Goal: Task Accomplishment & Management: Complete application form

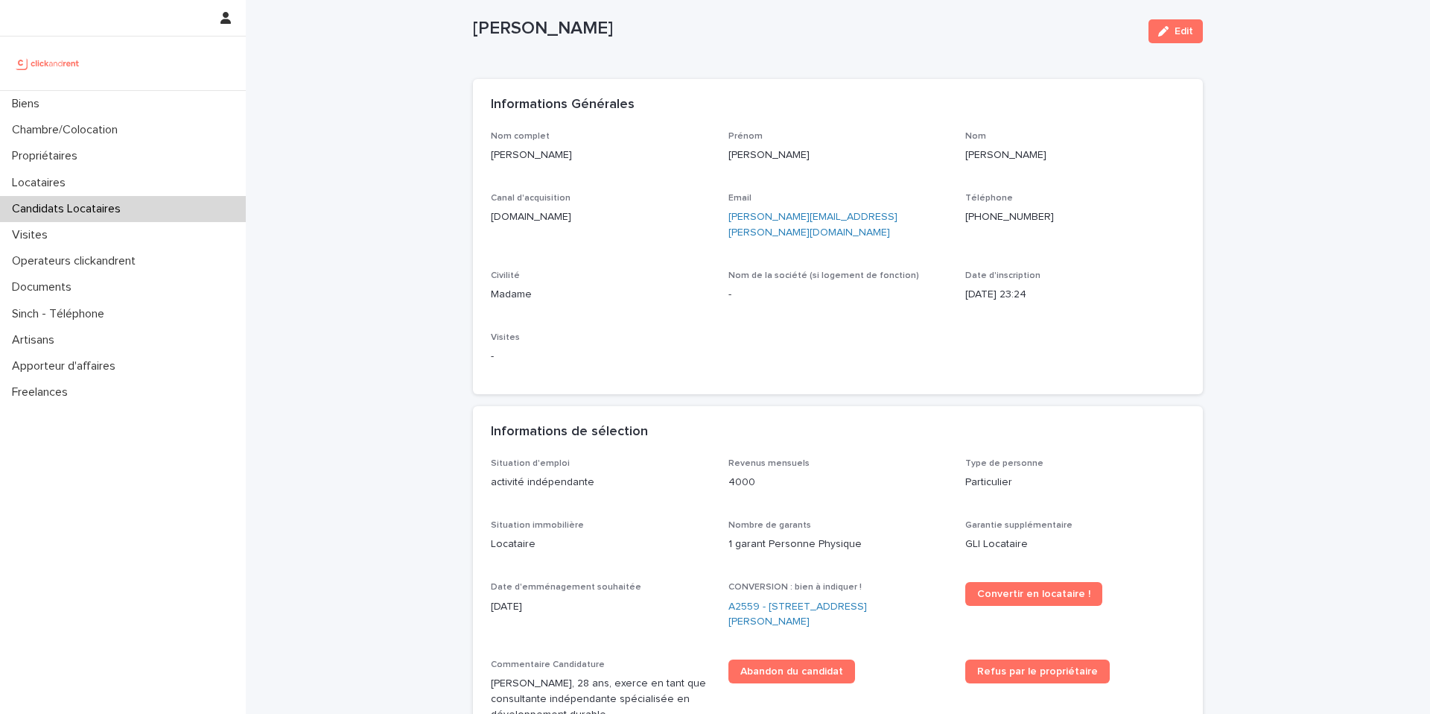
scroll to position [6, 0]
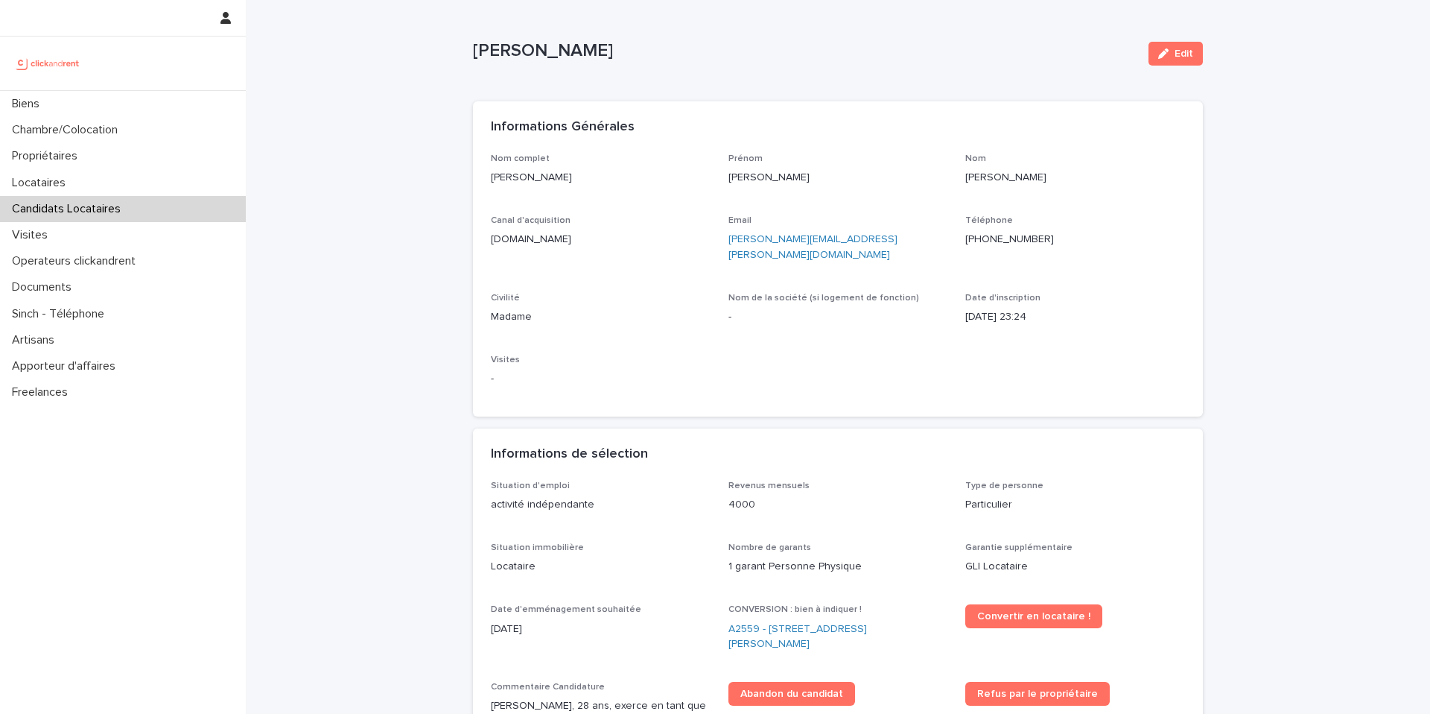
drag, startPoint x: 571, startPoint y: 21, endPoint x: 459, endPoint y: 13, distance: 112.0
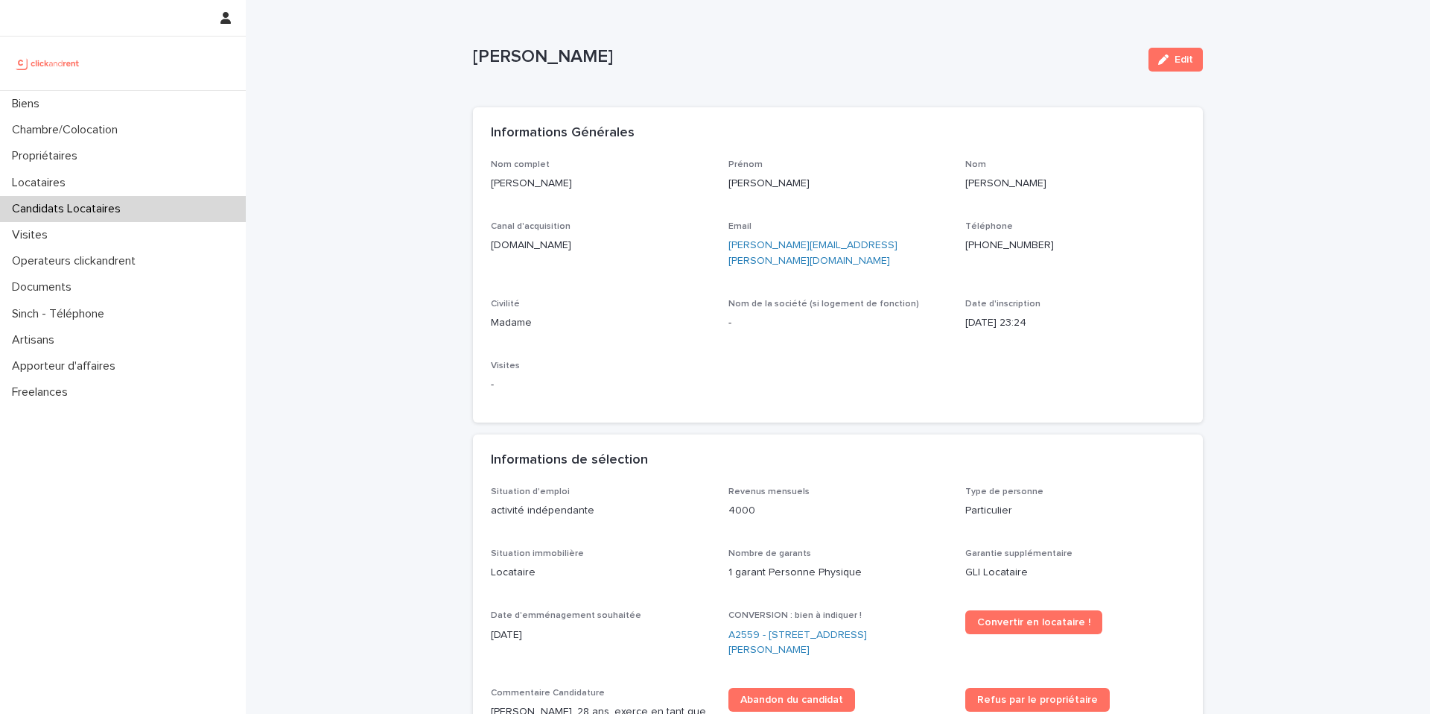
copy p "[PERSON_NAME]"
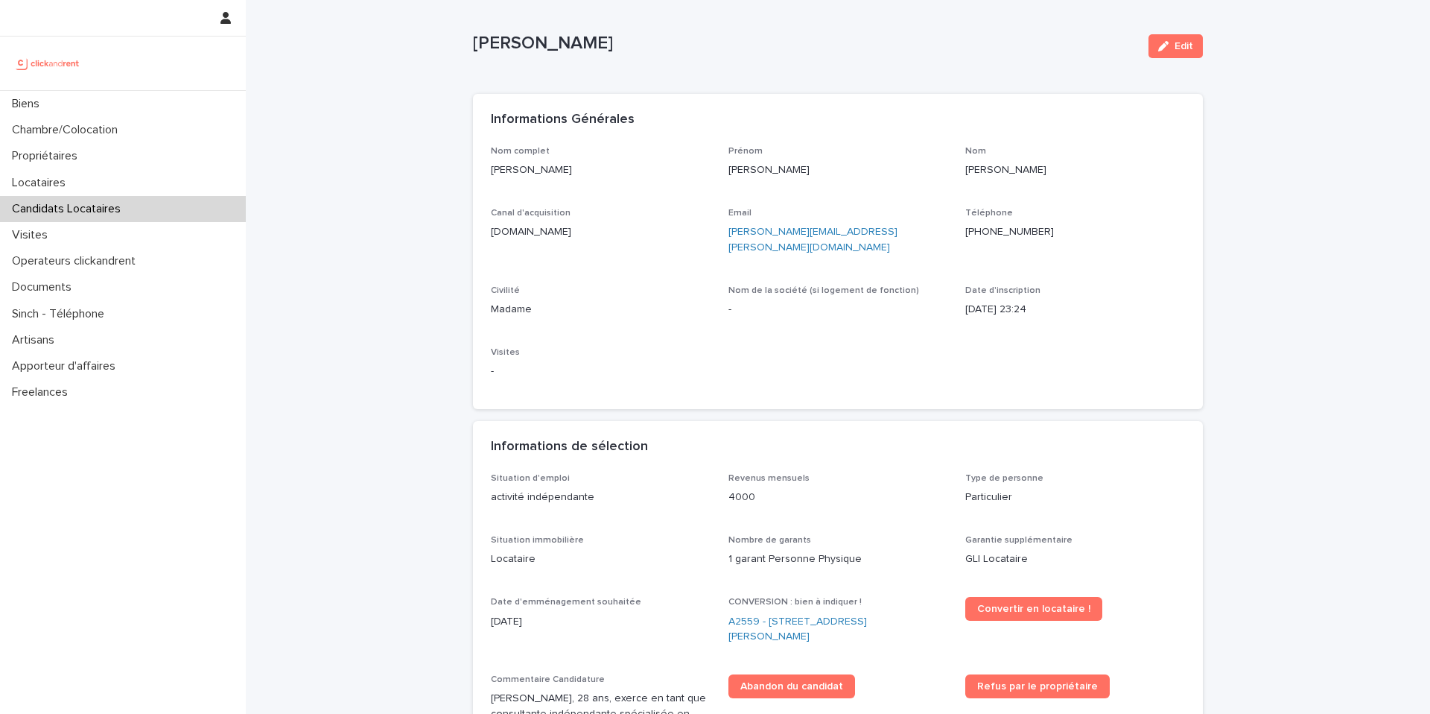
scroll to position [31, 0]
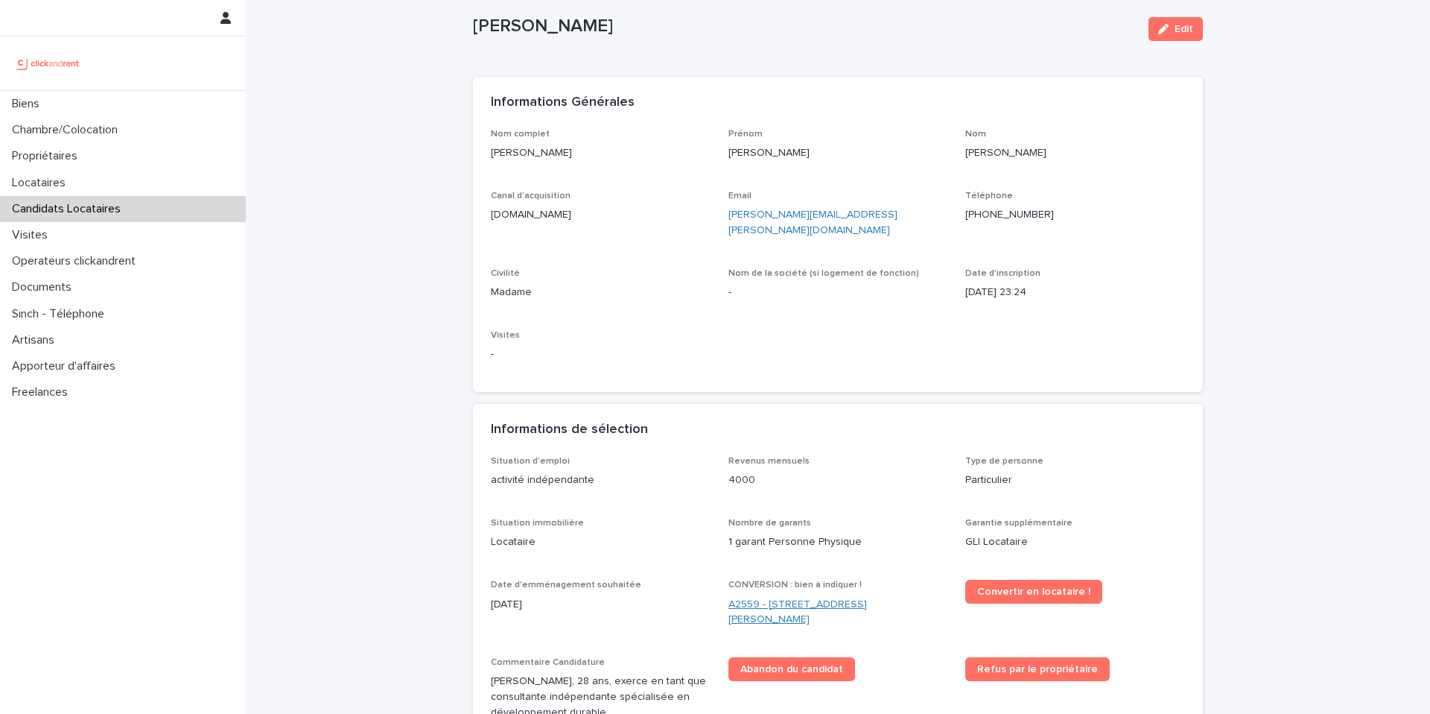
click at [816, 597] on link "A2559 - [STREET_ADDRESS][PERSON_NAME]" at bounding box center [838, 612] width 220 height 31
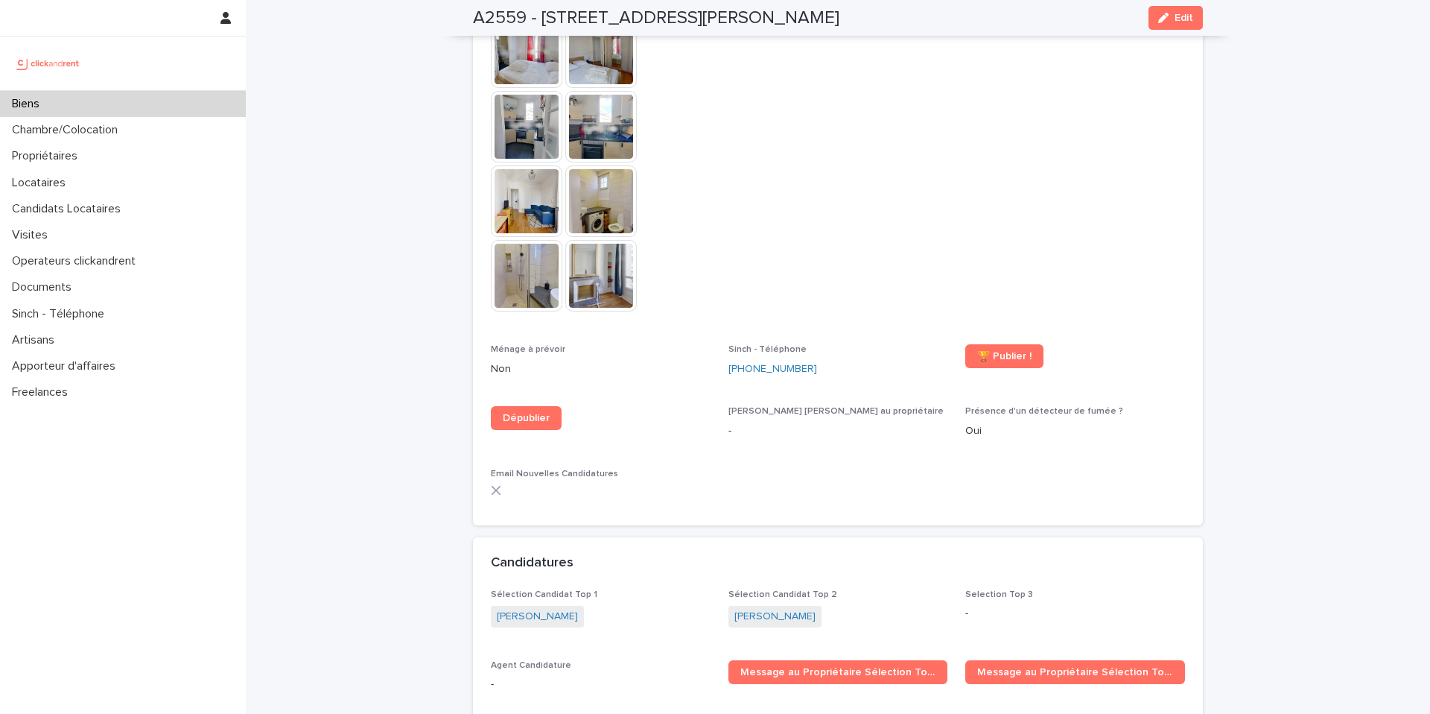
scroll to position [3721, 0]
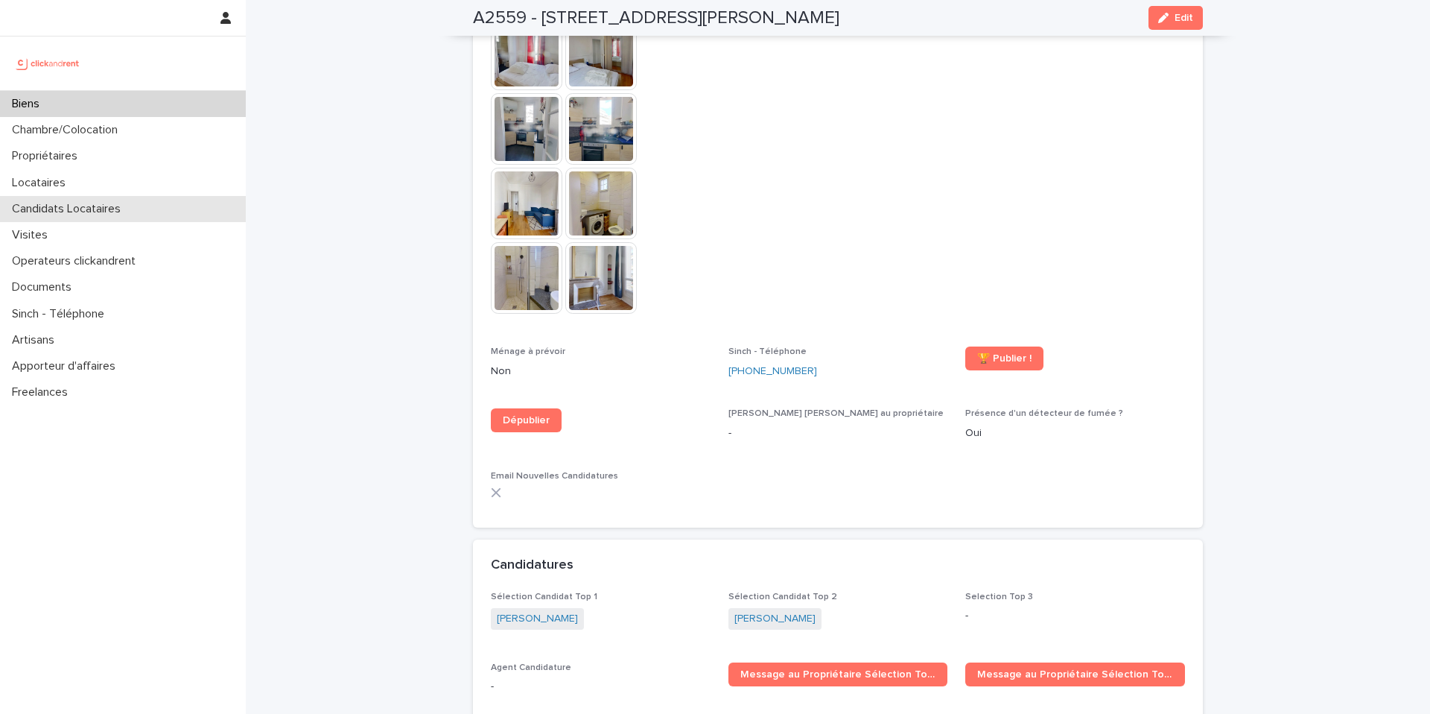
click at [114, 212] on p "Candidats Locataires" at bounding box center [69, 209] width 127 height 14
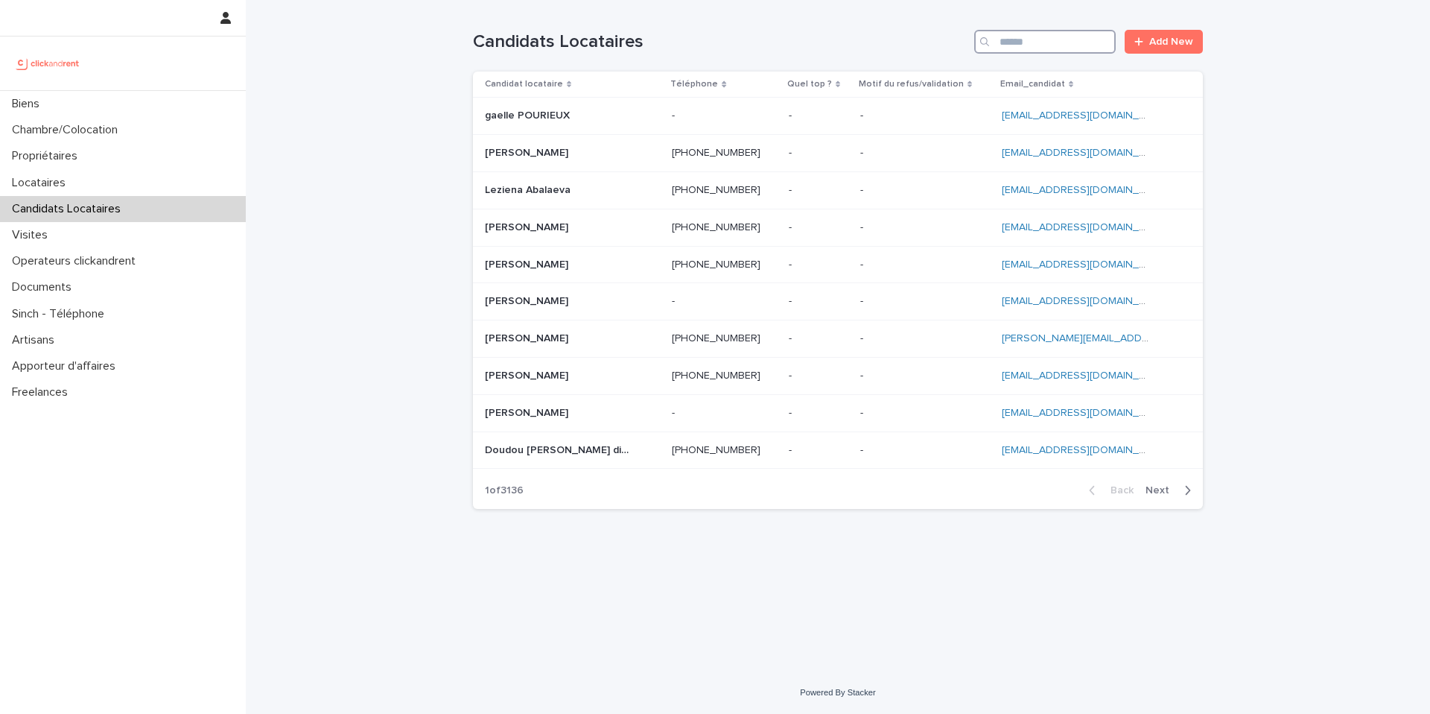
click at [1036, 37] on input "Search" at bounding box center [1045, 42] width 142 height 24
paste input "**********"
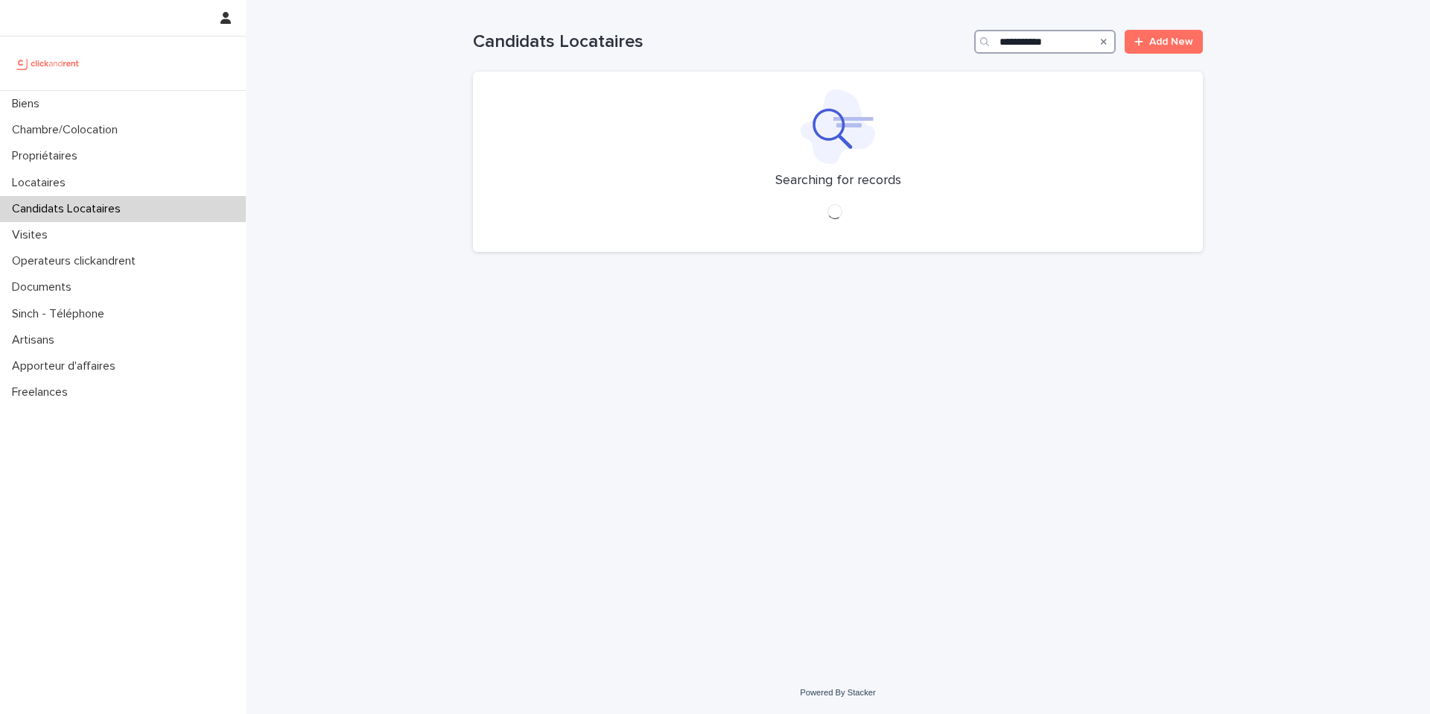
type input "**********"
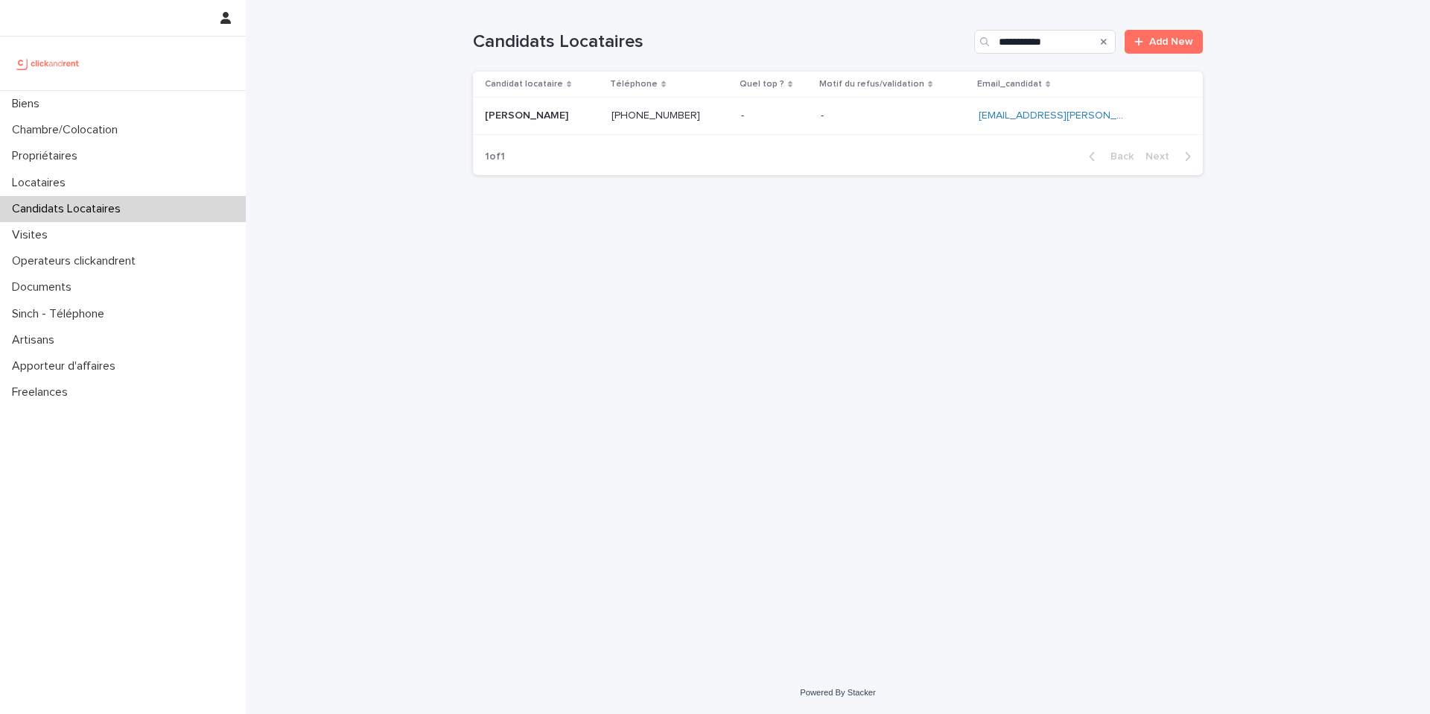
click at [584, 118] on p at bounding box center [542, 115] width 115 height 13
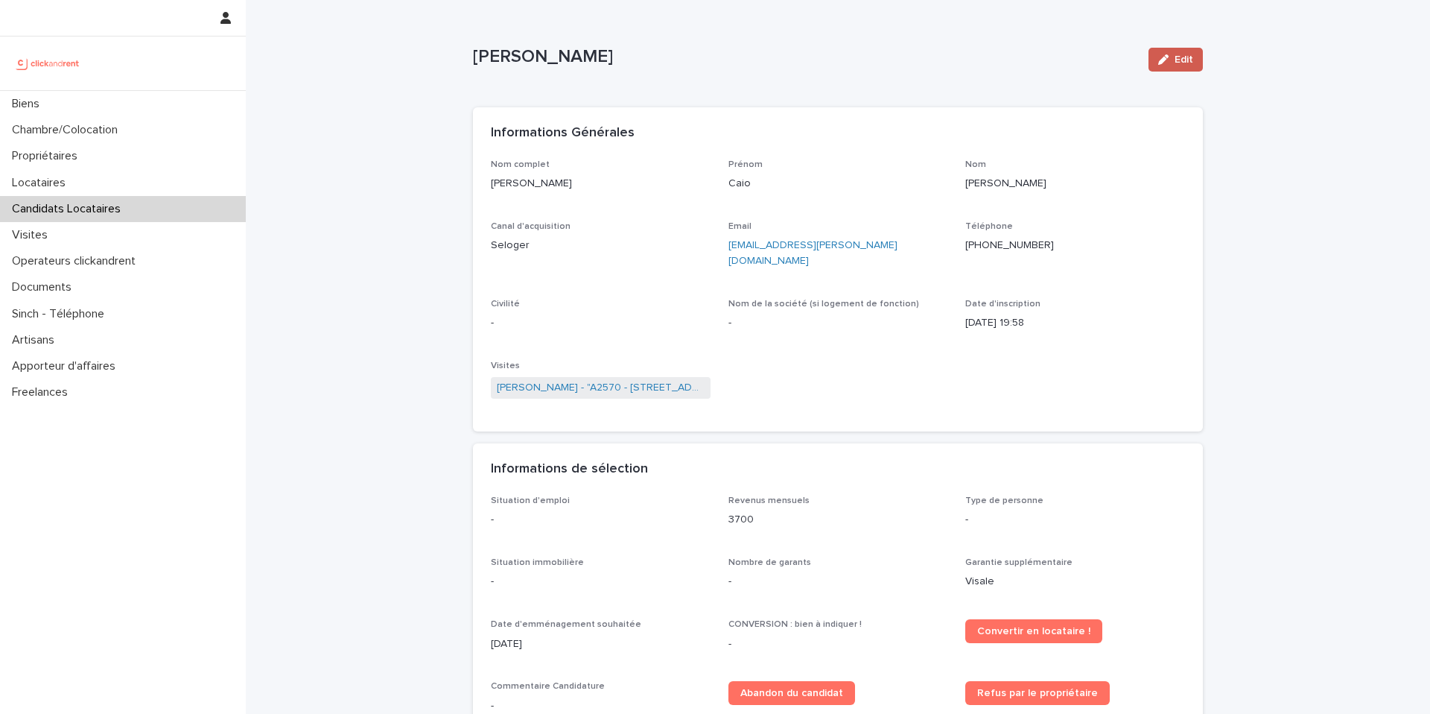
click at [1181, 57] on span "Edit" at bounding box center [1184, 59] width 19 height 10
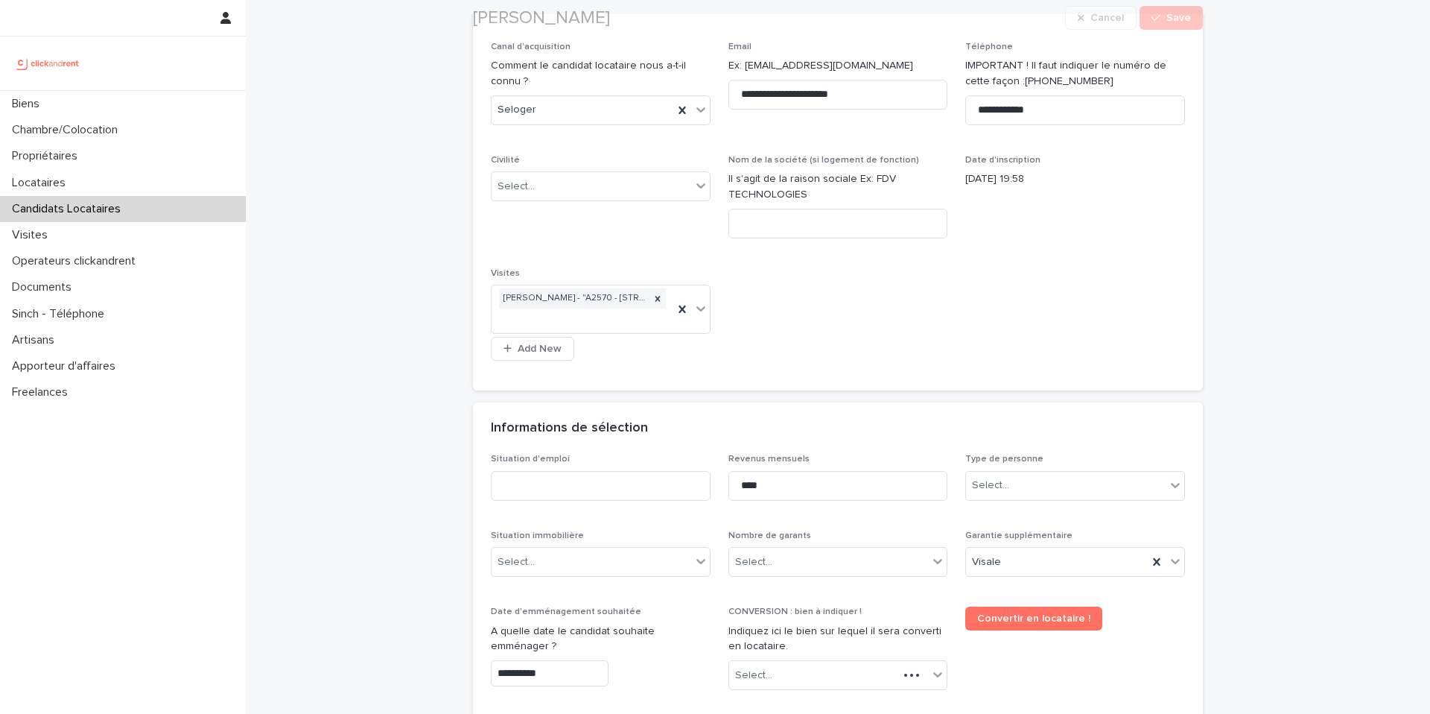
scroll to position [585, 0]
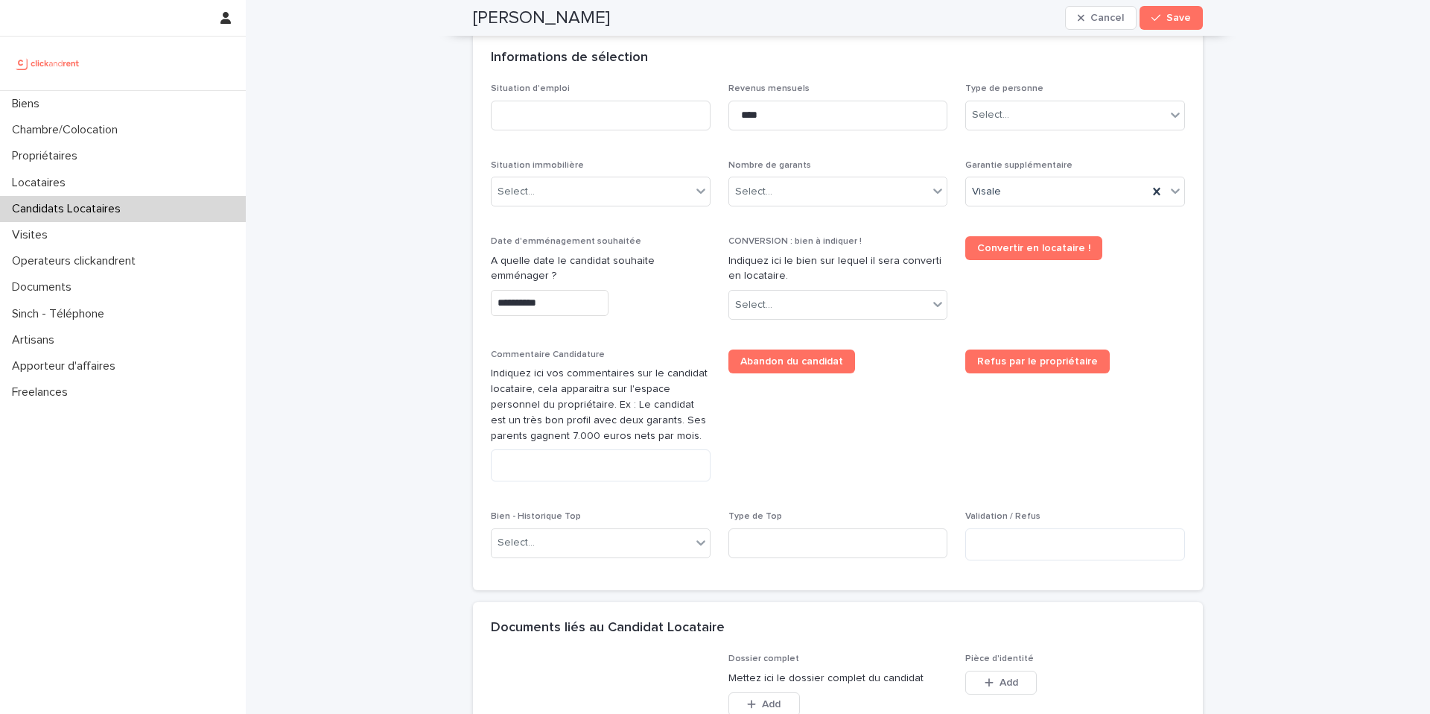
click at [986, 130] on div "Type de personne Select..." at bounding box center [1075, 112] width 220 height 58
click at [990, 124] on div "Select..." at bounding box center [1066, 115] width 200 height 25
click at [989, 149] on div "Particulier" at bounding box center [1070, 144] width 218 height 26
click at [609, 124] on input at bounding box center [601, 116] width 220 height 30
type input "*******"
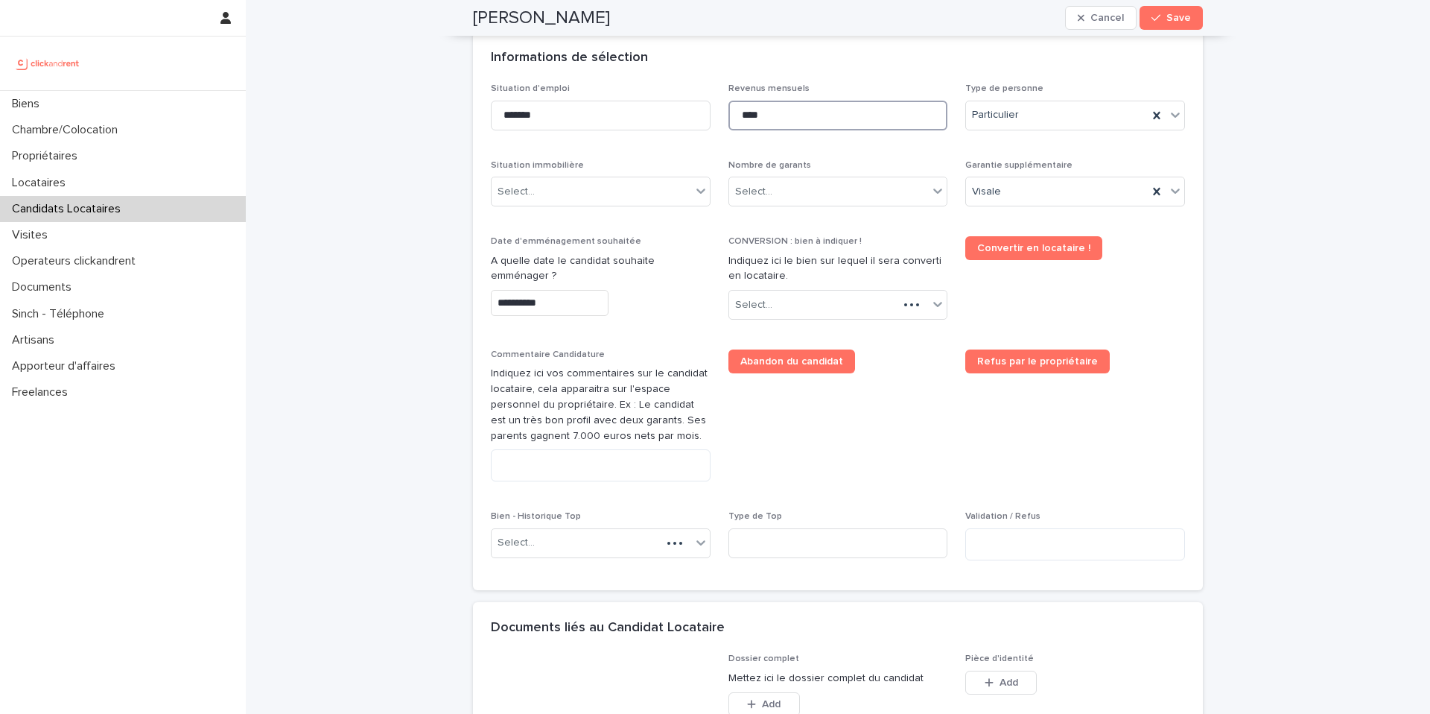
click at [746, 117] on input "****" at bounding box center [838, 116] width 220 height 30
drag, startPoint x: 771, startPoint y: 115, endPoint x: 743, endPoint y: 112, distance: 27.7
click at [743, 112] on input "****" at bounding box center [838, 116] width 220 height 30
type input "****"
click at [1147, 290] on span "Convertir en locataire !" at bounding box center [1075, 283] width 220 height 95
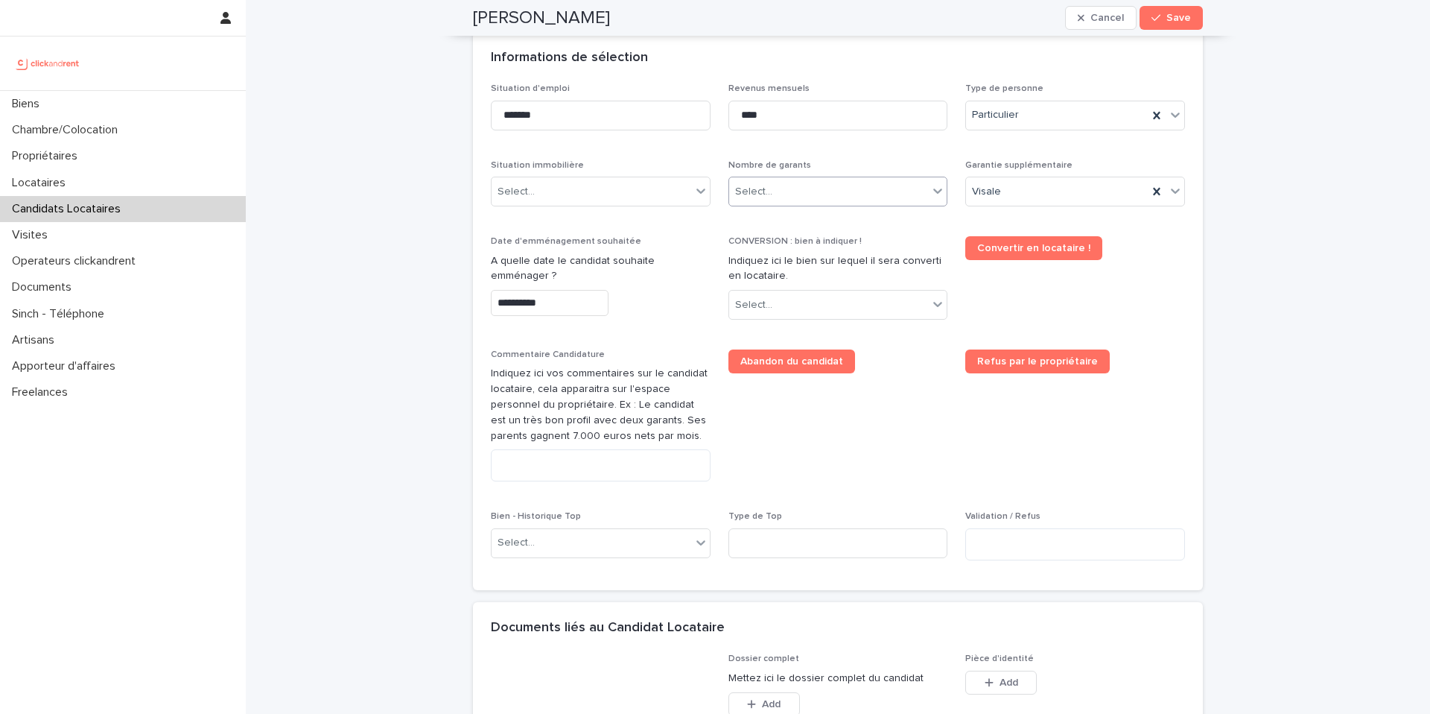
click at [802, 197] on div "Select..." at bounding box center [829, 192] width 200 height 25
click at [781, 223] on div "Pas de garant Personne Physique" at bounding box center [832, 220] width 218 height 26
click at [1023, 200] on div "Visale" at bounding box center [1057, 192] width 182 height 25
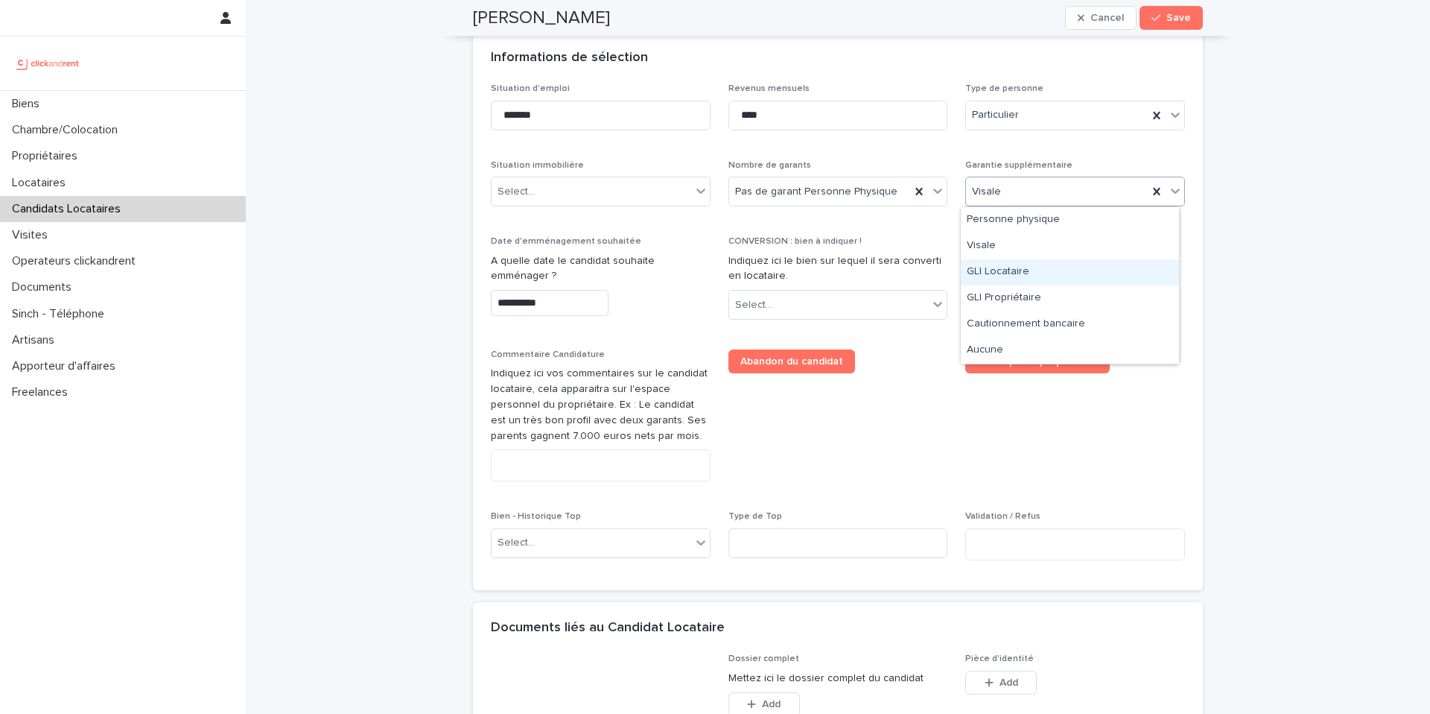
drag, startPoint x: 1024, startPoint y: 272, endPoint x: 857, endPoint y: 280, distance: 167.0
click at [1023, 272] on div "GLI Locataire" at bounding box center [1070, 272] width 218 height 26
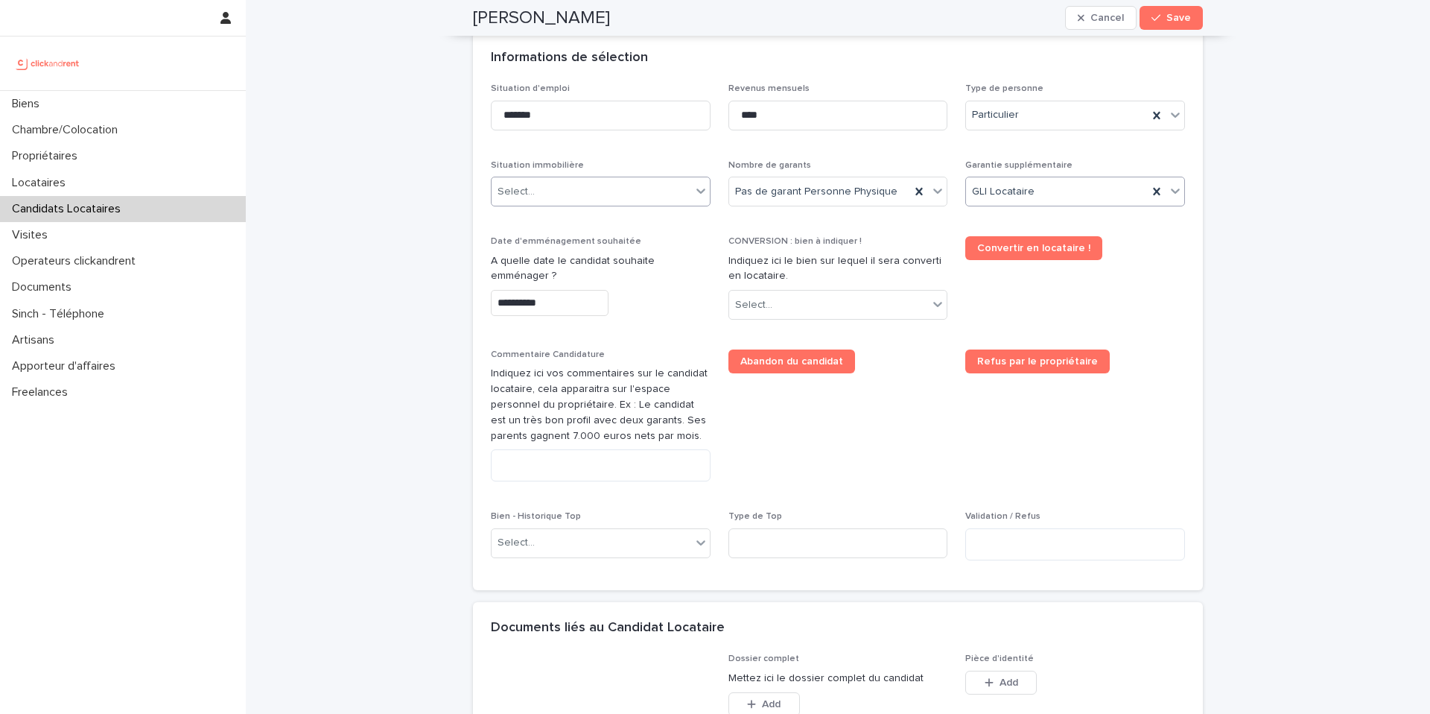
click at [512, 188] on div "Select..." at bounding box center [516, 192] width 37 height 16
click at [543, 249] on div "Locataire" at bounding box center [595, 246] width 218 height 26
click at [792, 308] on div "Select..." at bounding box center [829, 305] width 200 height 25
type input "****"
click at [784, 332] on div "A2570 - [STREET_ADDRESS]" at bounding box center [832, 333] width 218 height 26
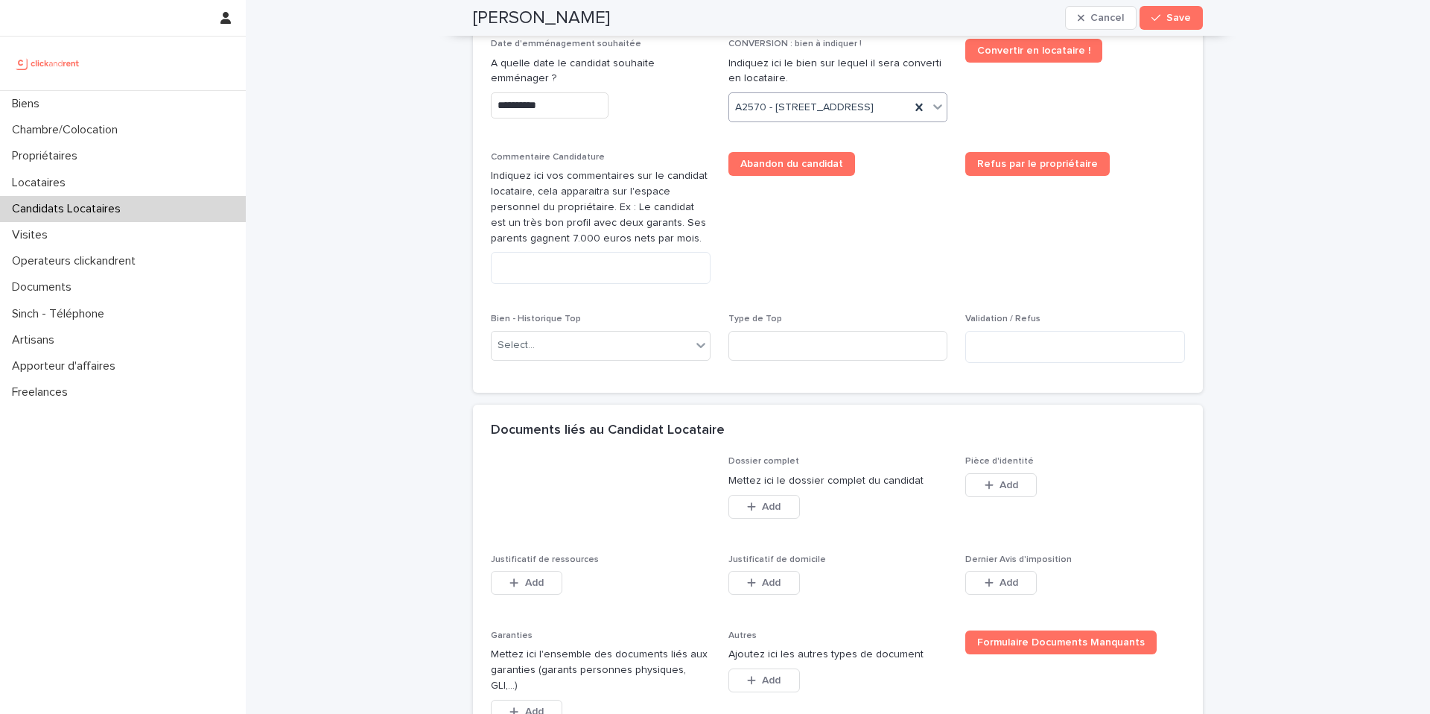
scroll to position [887, 0]
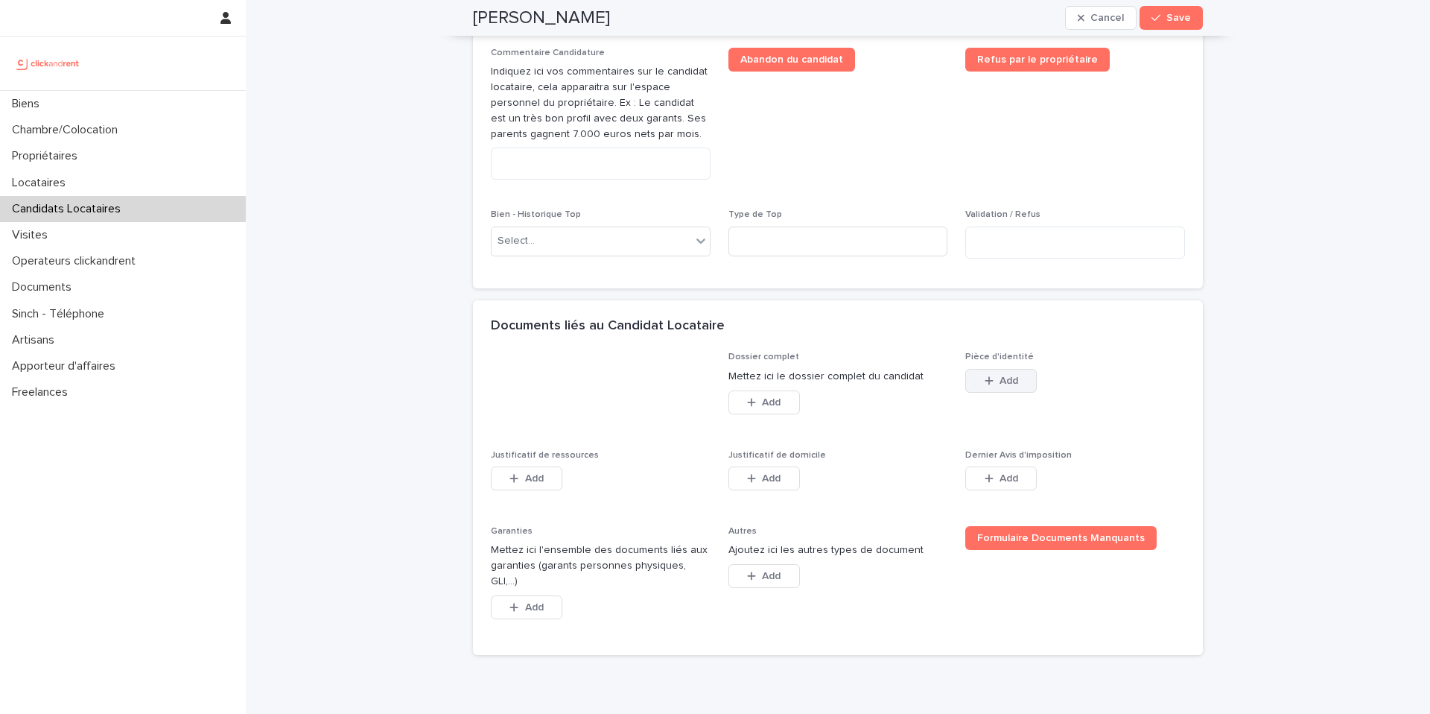
click at [971, 393] on button "Add" at bounding box center [1001, 381] width 72 height 24
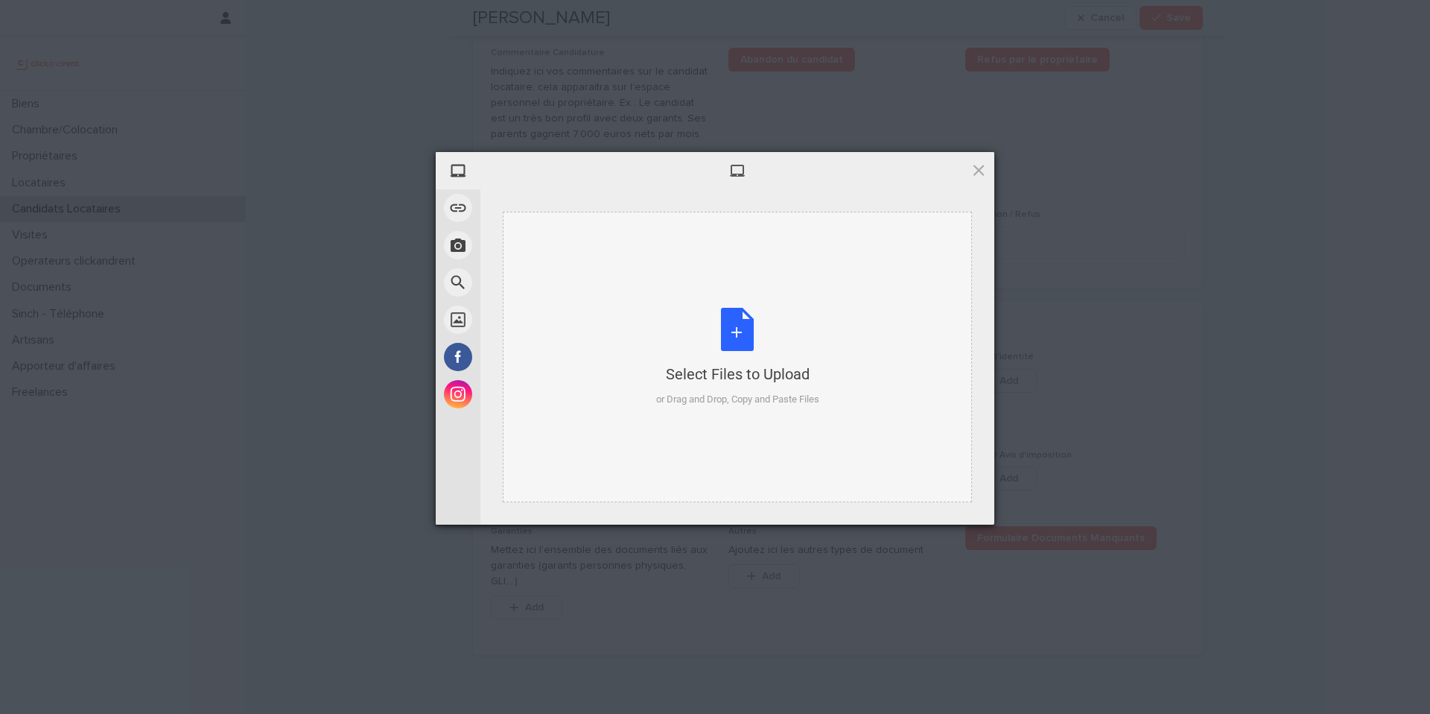
click at [867, 386] on div "Select Files to Upload or Drag and Drop, Copy and Paste Files" at bounding box center [737, 357] width 469 height 290
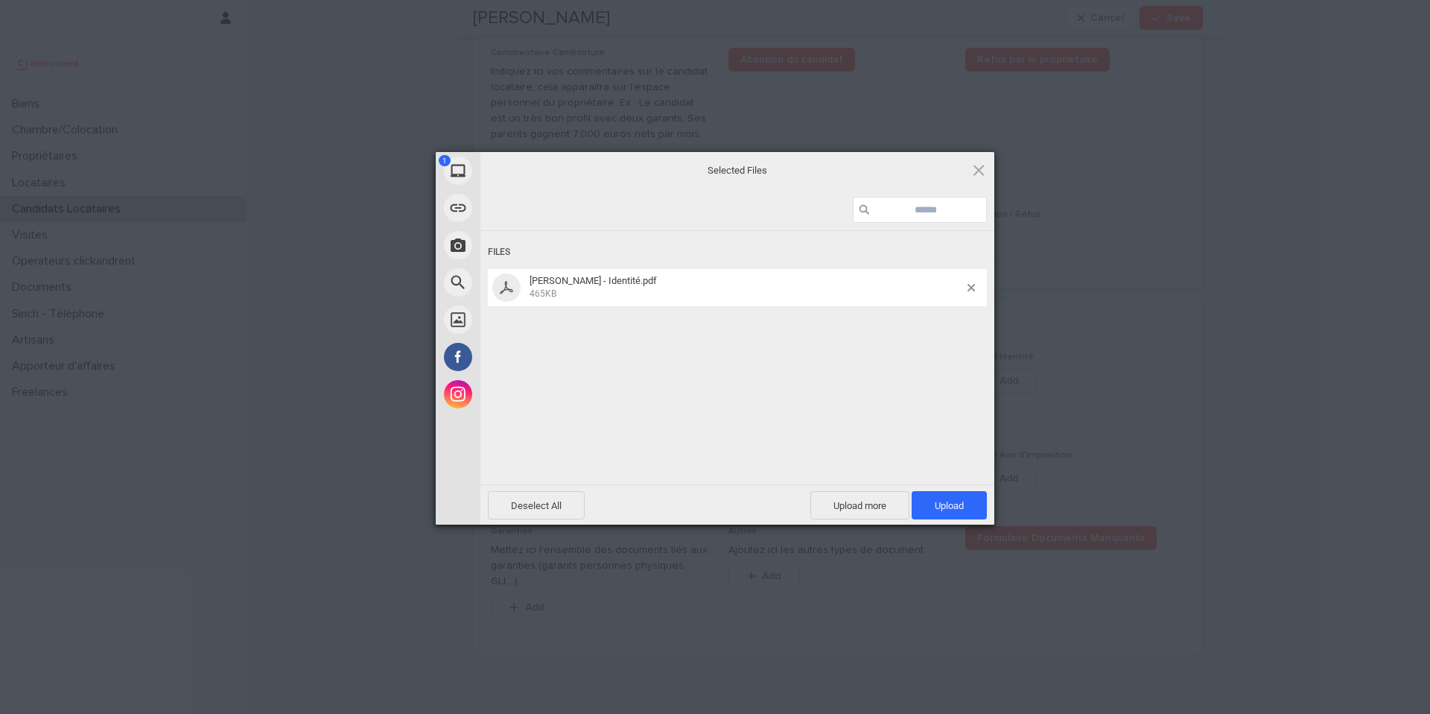
drag, startPoint x: 970, startPoint y: 510, endPoint x: 1005, endPoint y: 293, distance: 219.6
click at [970, 509] on span "Upload 1" at bounding box center [949, 505] width 75 height 28
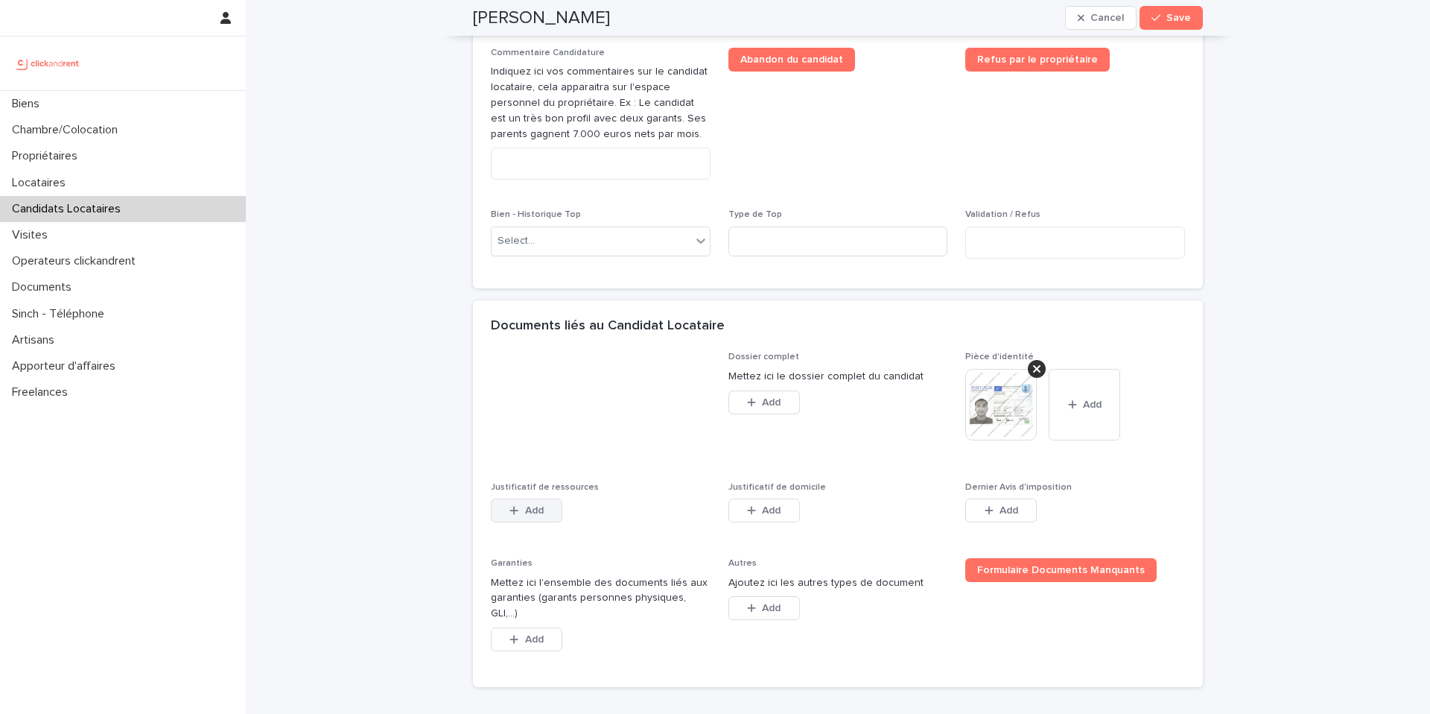
click at [532, 515] on span "Add" at bounding box center [534, 510] width 19 height 10
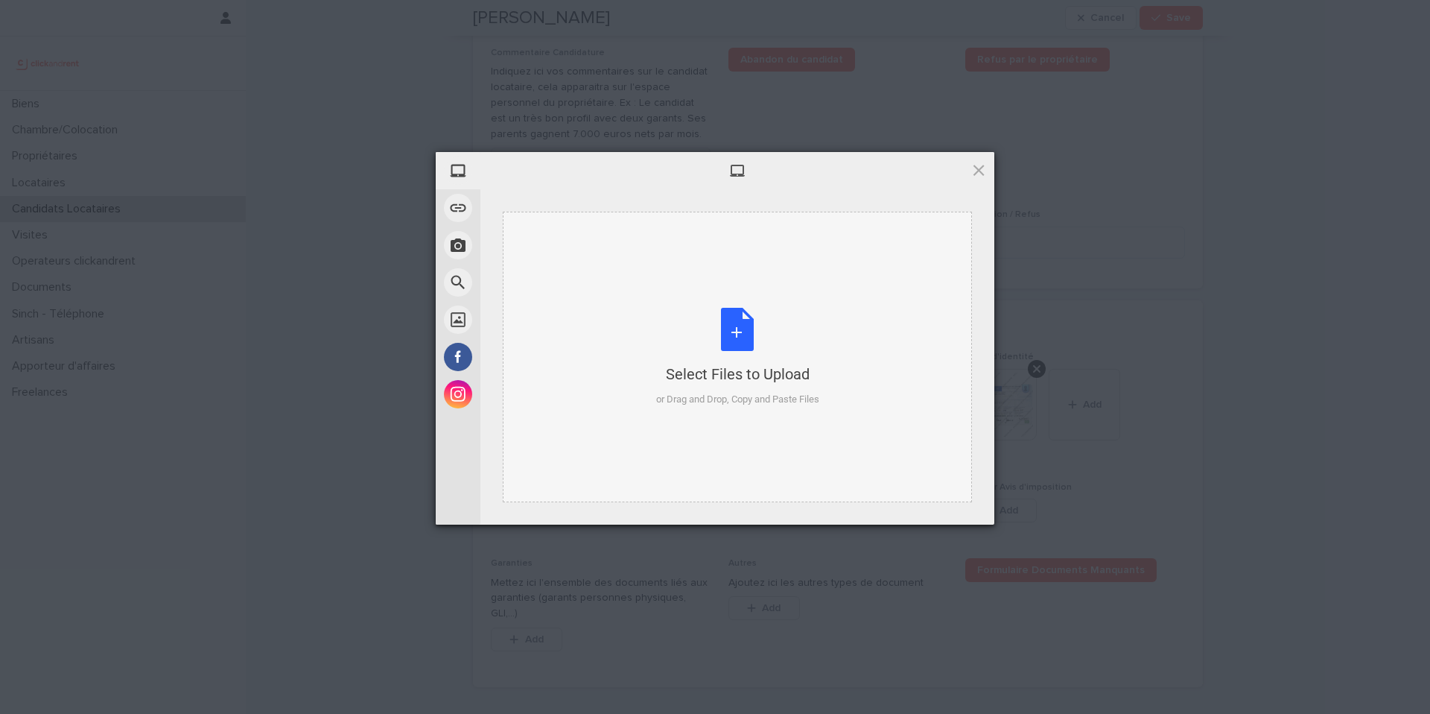
click at [730, 392] on div "or Drag and Drop, Copy and Paste Files" at bounding box center [737, 399] width 163 height 15
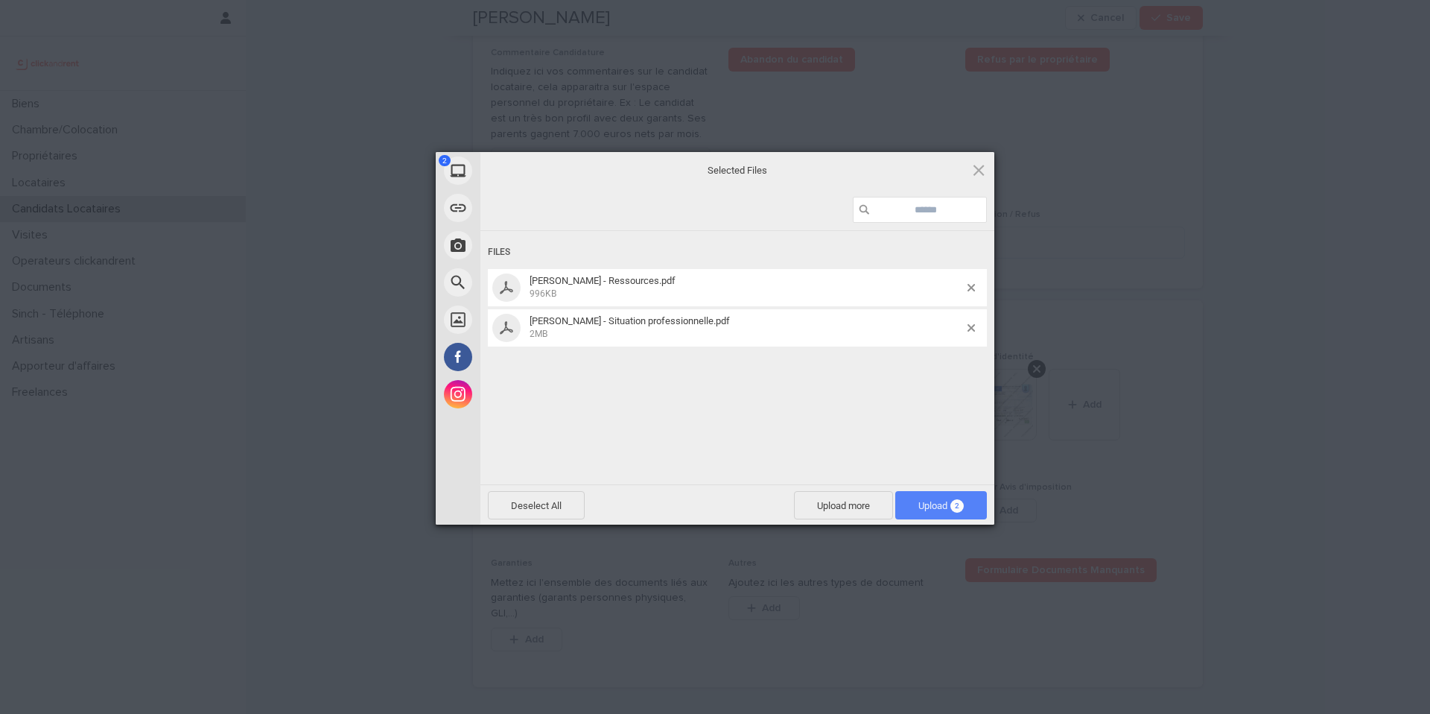
click at [943, 501] on span "Upload 2" at bounding box center [940, 505] width 45 height 11
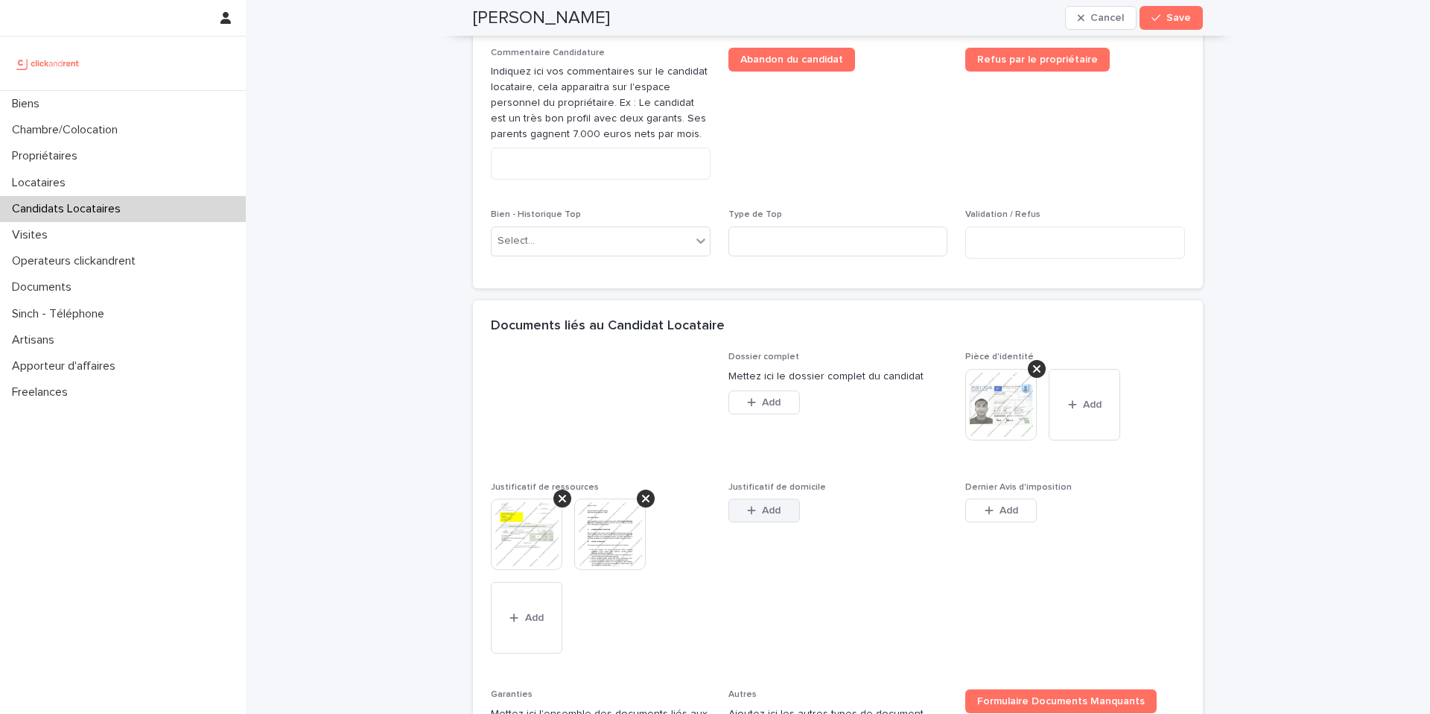
click at [763, 515] on span "Add" at bounding box center [771, 510] width 19 height 10
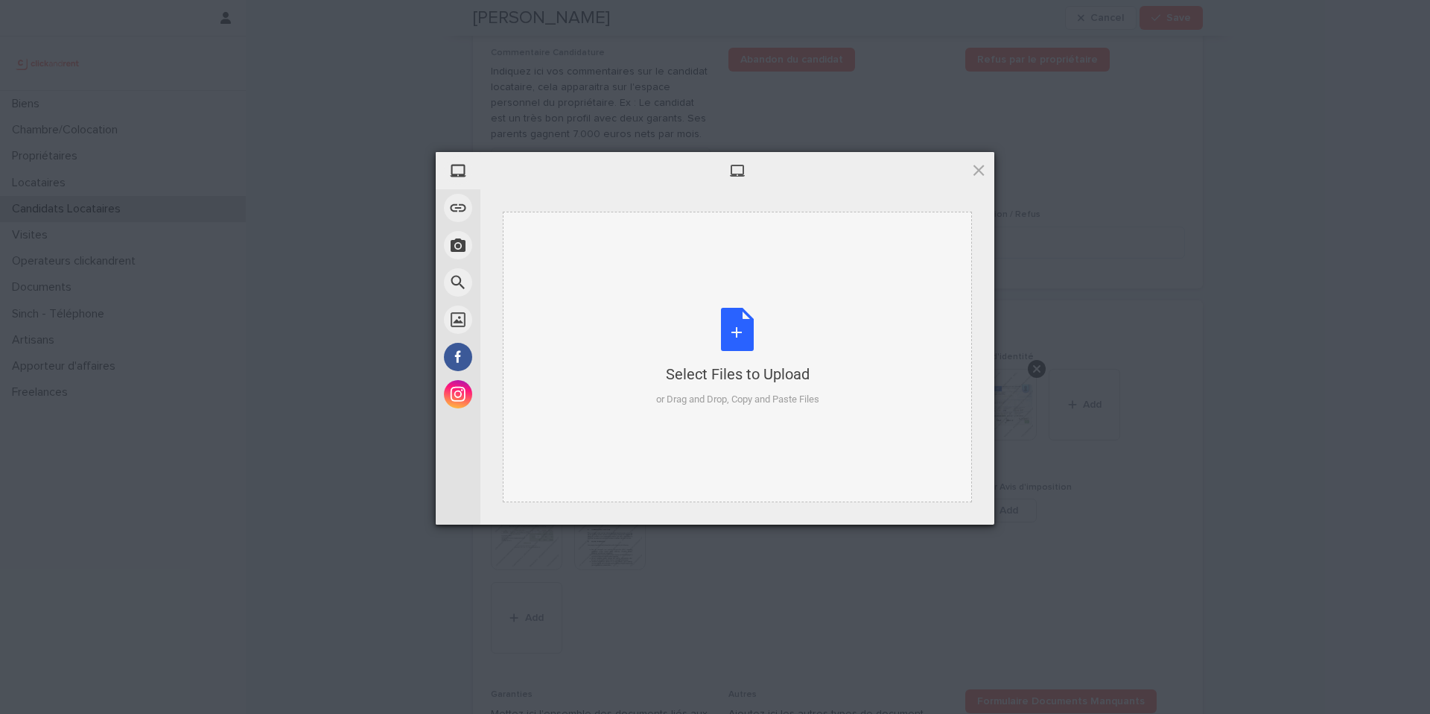
click at [705, 406] on div "or Drag and Drop, Copy and Paste Files" at bounding box center [737, 399] width 163 height 15
click at [976, 173] on span at bounding box center [979, 170] width 16 height 16
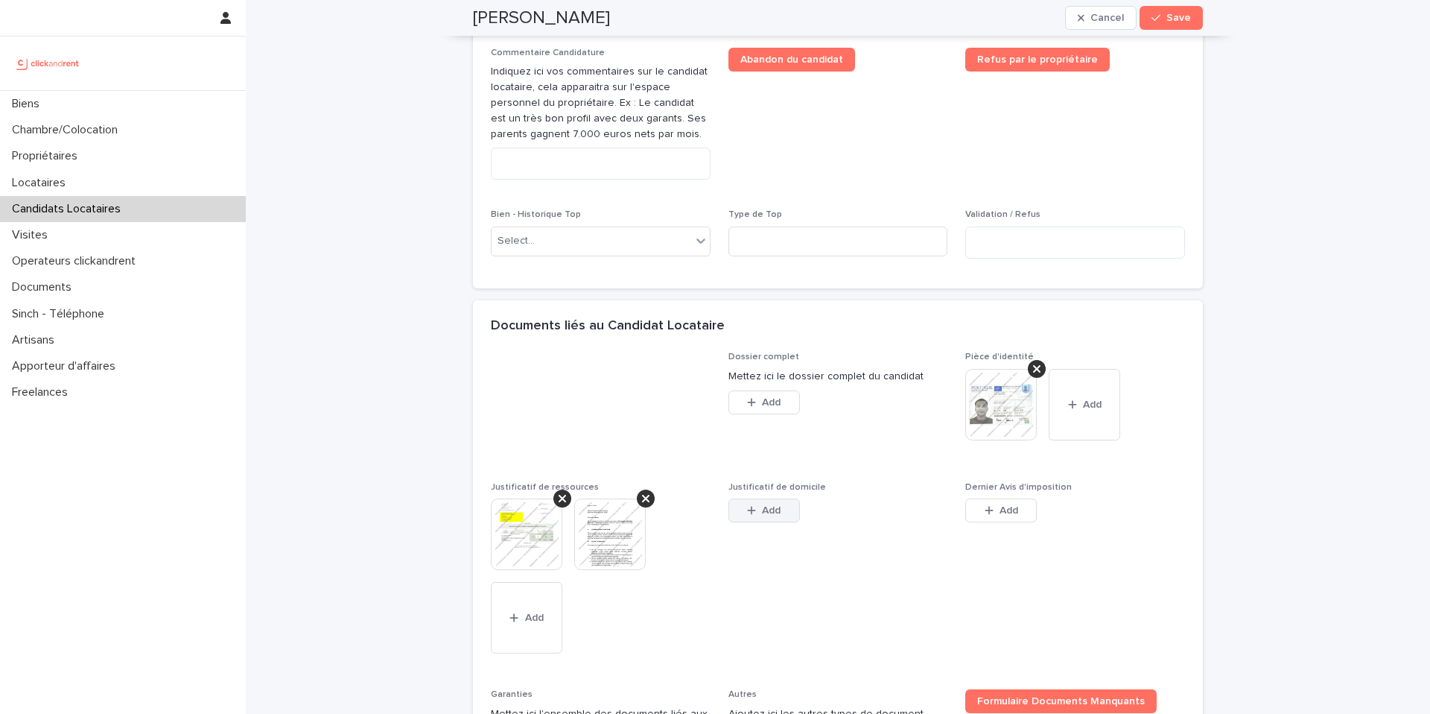
click at [772, 515] on span "Add" at bounding box center [771, 510] width 19 height 10
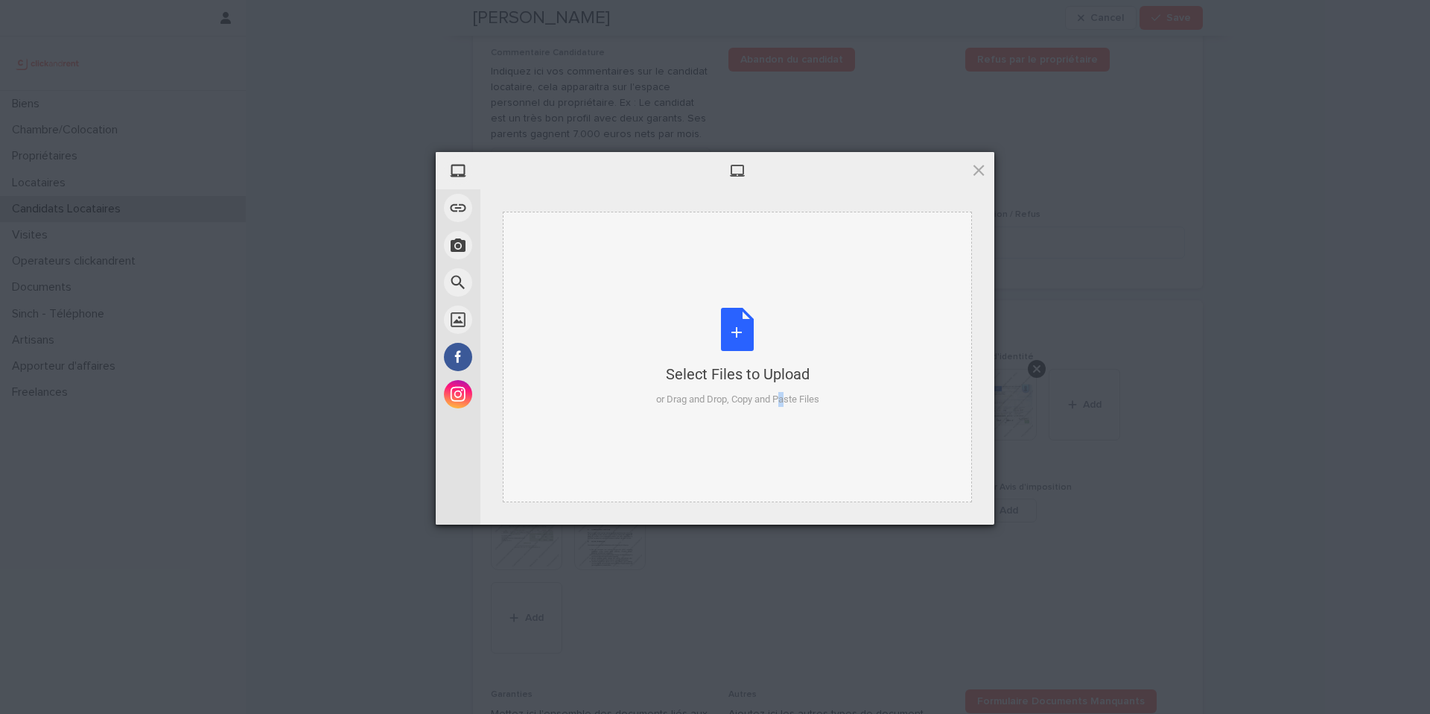
click at [758, 396] on div "or Drag and Drop, Copy and Paste Files" at bounding box center [737, 399] width 163 height 15
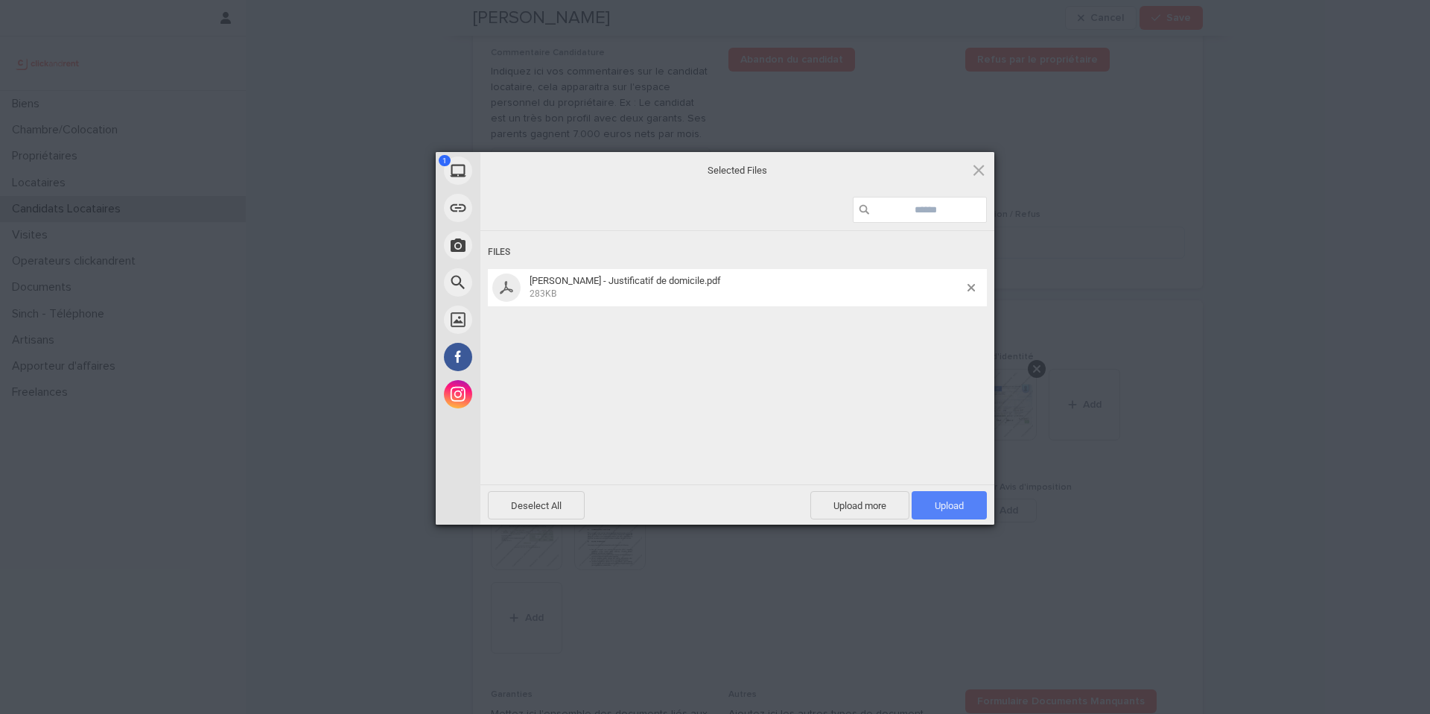
click at [921, 501] on span "Upload 1" at bounding box center [949, 505] width 75 height 28
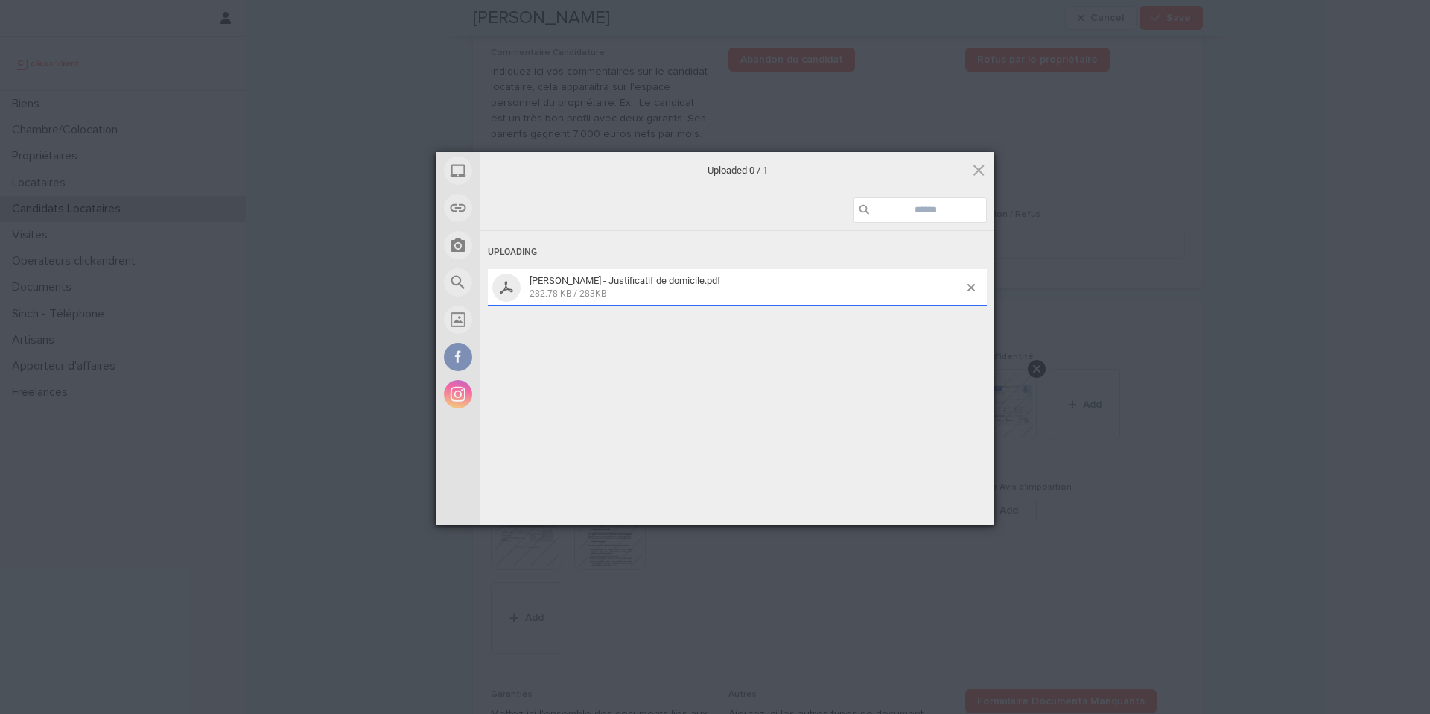
click at [1224, 370] on div "My Device Link (URL) Take Photo Web Search Unsplash Facebook Instagram Uploaded…" at bounding box center [715, 357] width 1430 height 714
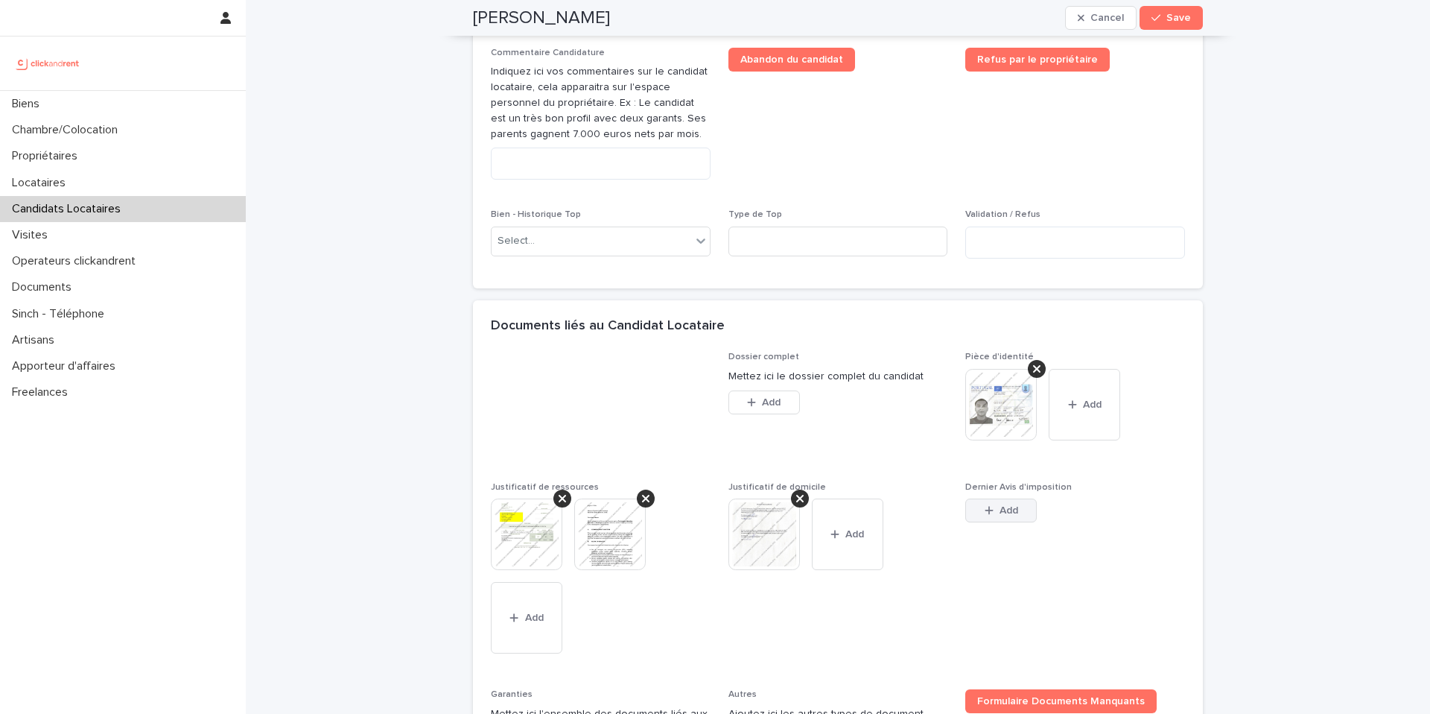
click at [1016, 522] on button "Add" at bounding box center [1001, 510] width 72 height 24
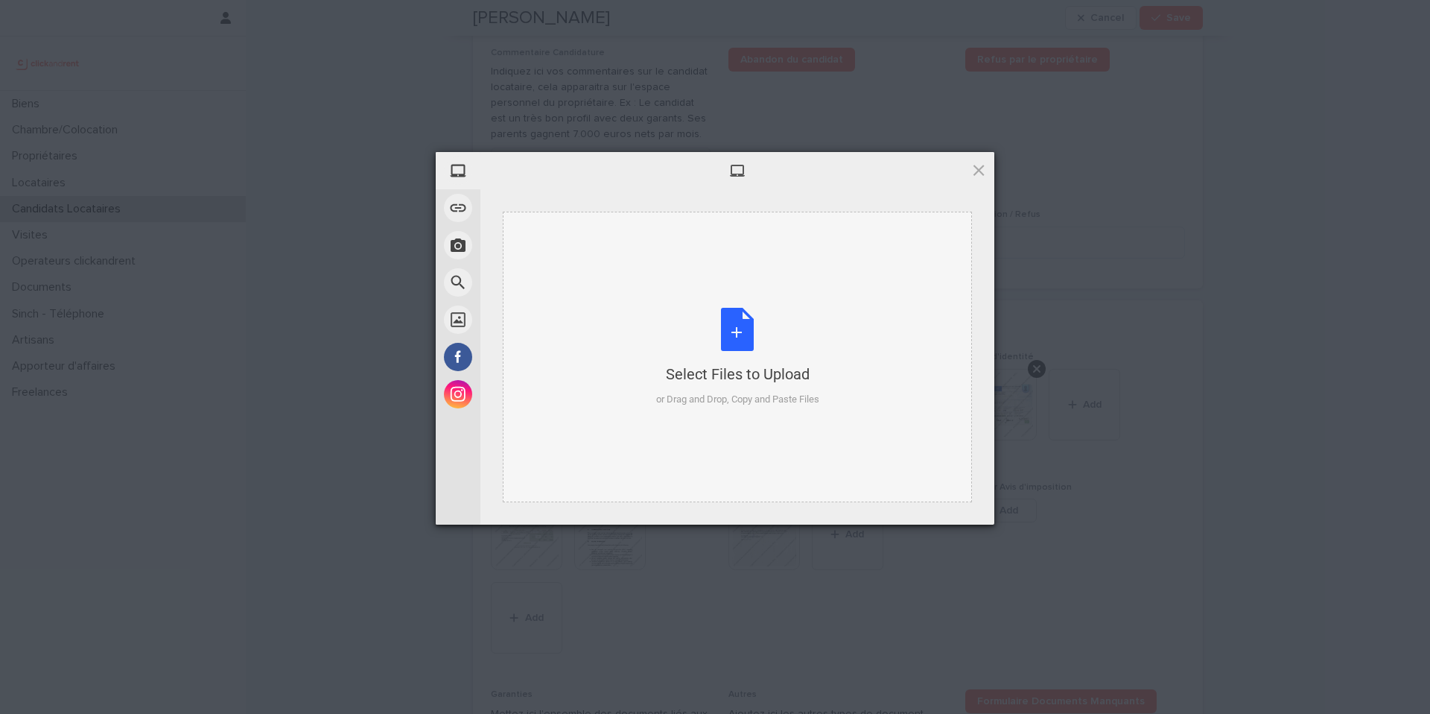
click at [776, 403] on div "or Drag and Drop, Copy and Paste Files" at bounding box center [737, 399] width 163 height 15
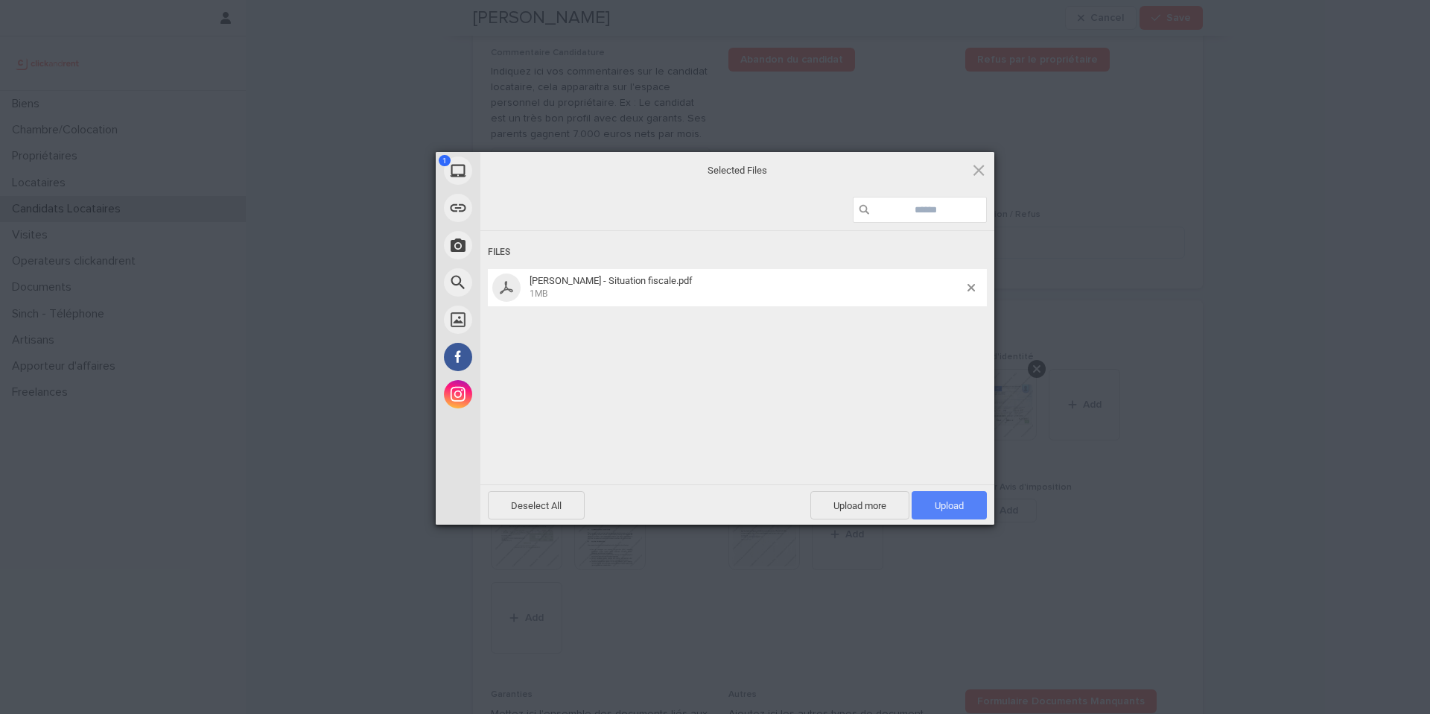
click at [929, 504] on span "Upload 1" at bounding box center [949, 505] width 75 height 28
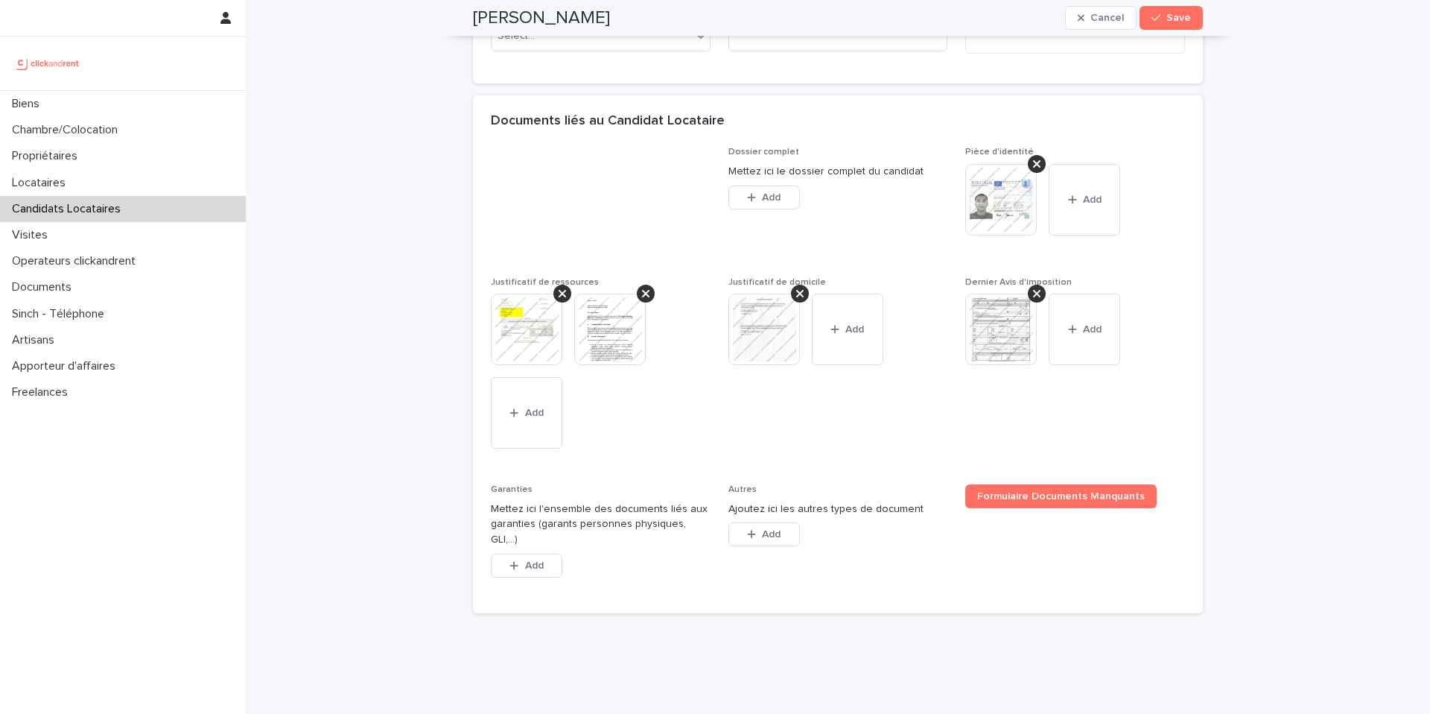
scroll to position [1131, 0]
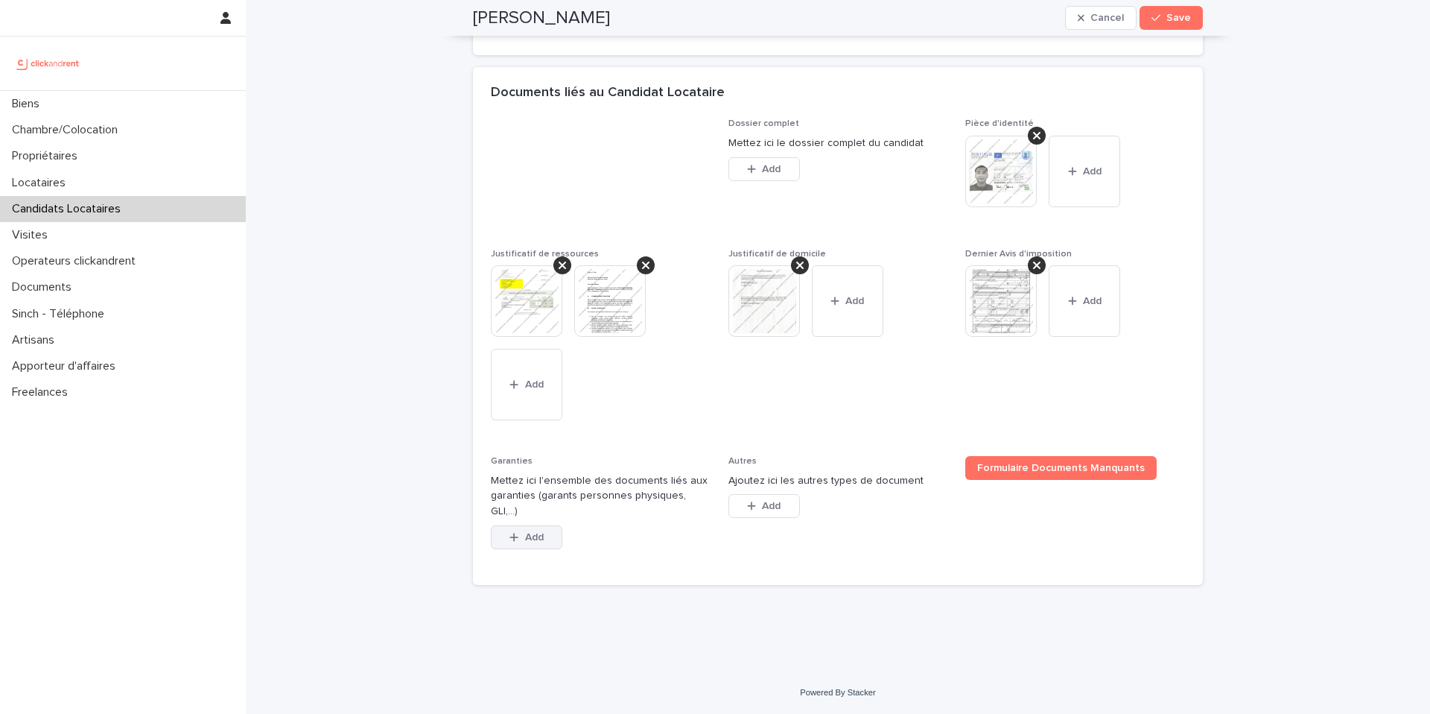
click at [534, 533] on span "Add" at bounding box center [534, 537] width 19 height 10
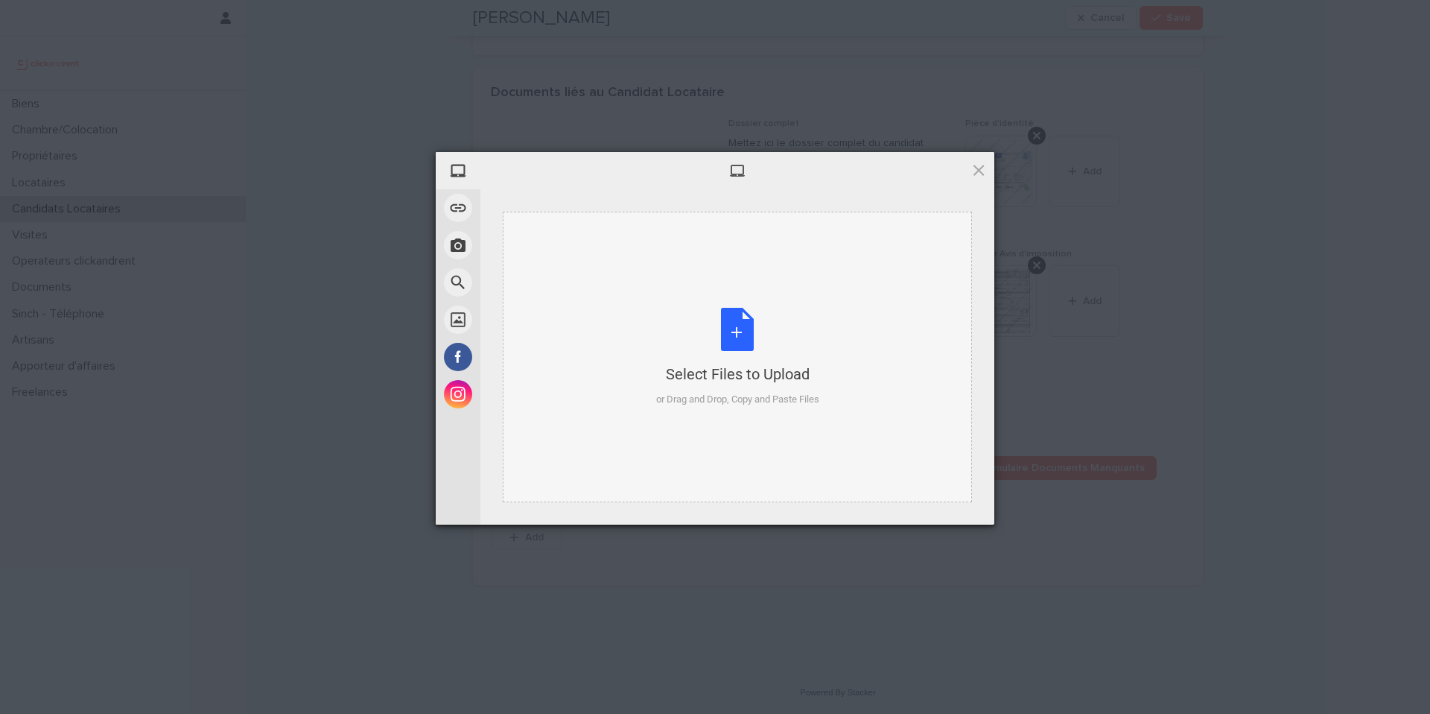
click at [738, 346] on div "Select Files to Upload or Drag and Drop, Copy and Paste Files" at bounding box center [737, 357] width 163 height 99
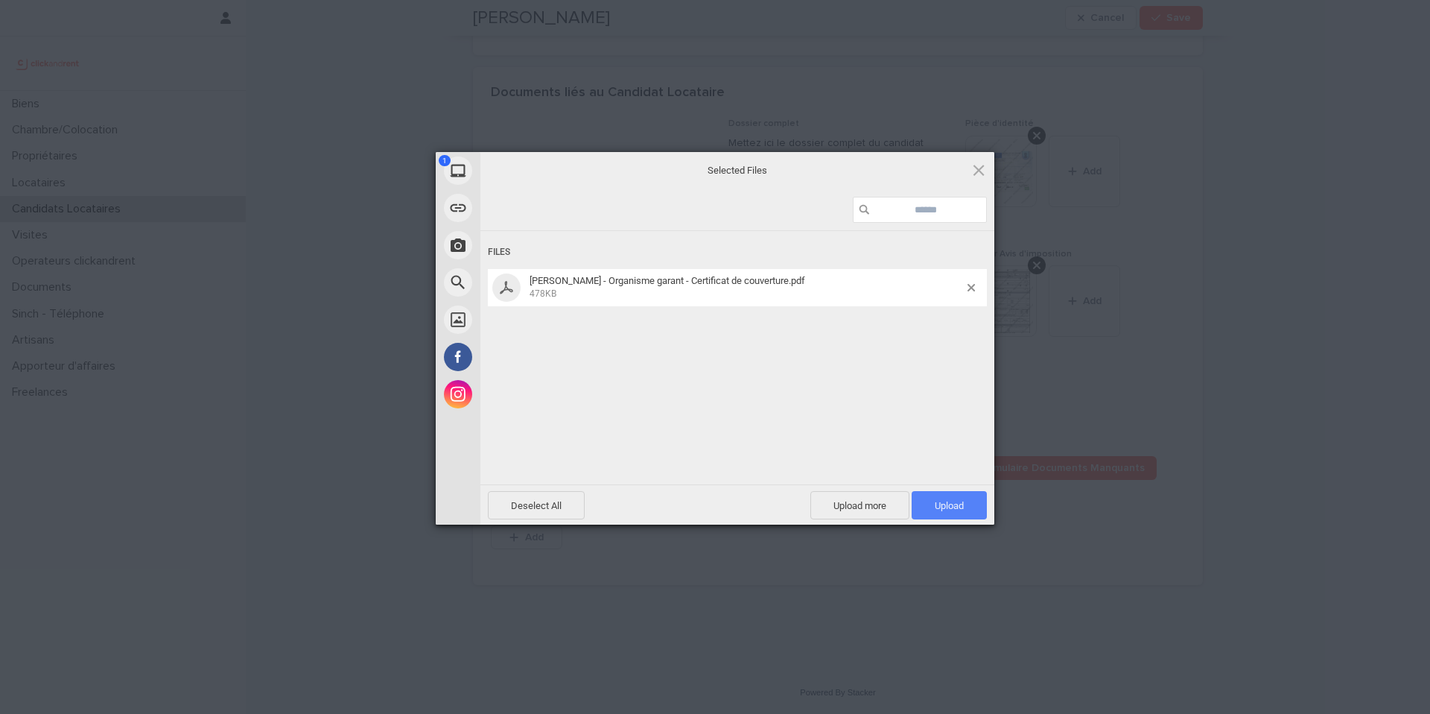
click at [970, 502] on span "Upload 1" at bounding box center [949, 505] width 75 height 28
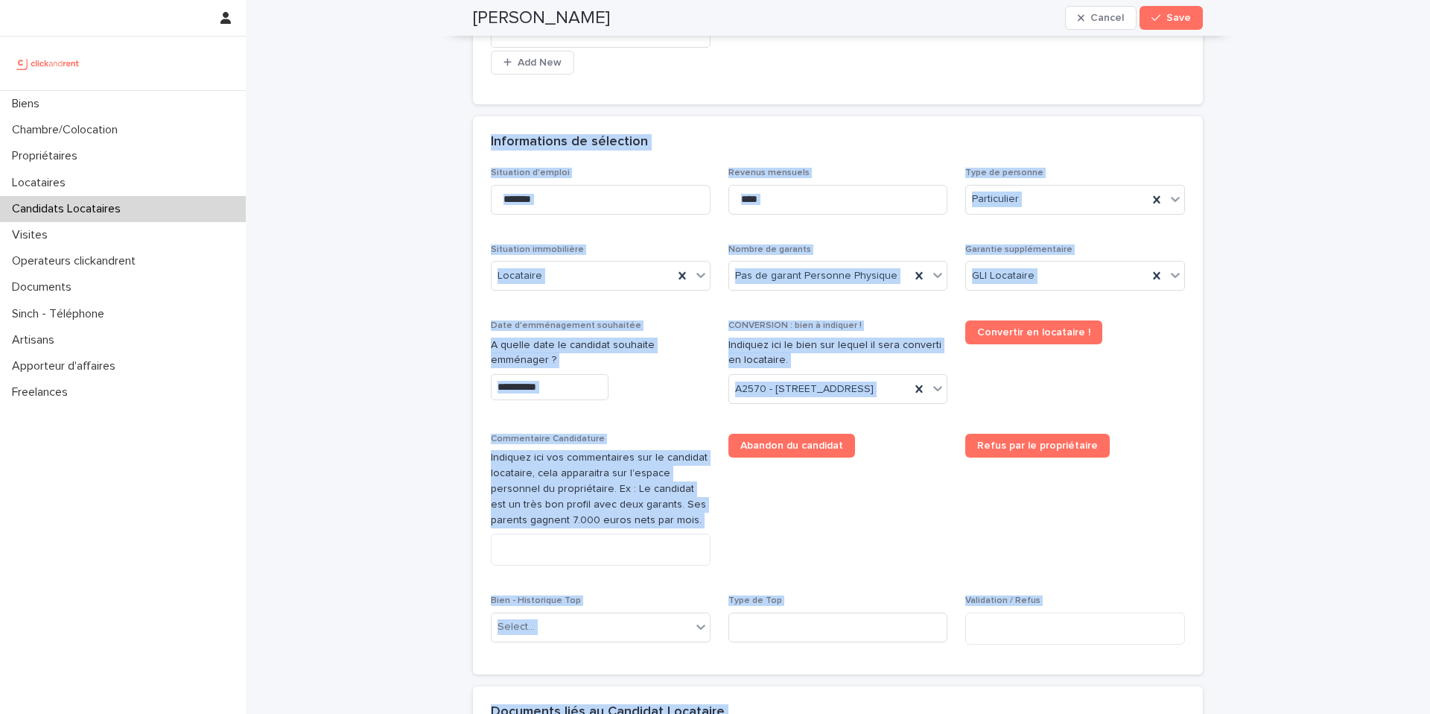
scroll to position [0, 0]
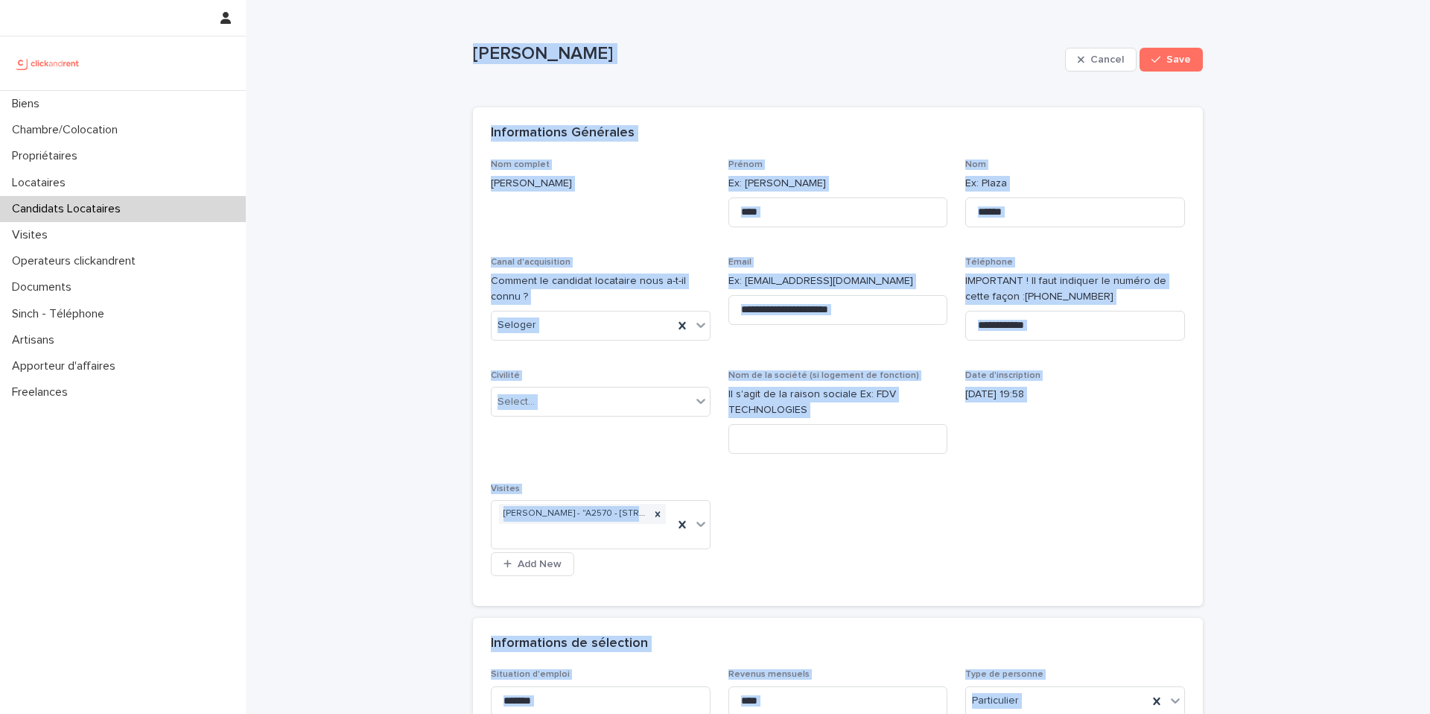
drag, startPoint x: 632, startPoint y: 596, endPoint x: 450, endPoint y: 46, distance: 579.0
copy div "Lore Ipsumd Sitame Cons Adipi, elits doe te incid utlabo etdo magnaa. Enimad mi…"
click at [785, 537] on div "**********" at bounding box center [838, 373] width 694 height 428
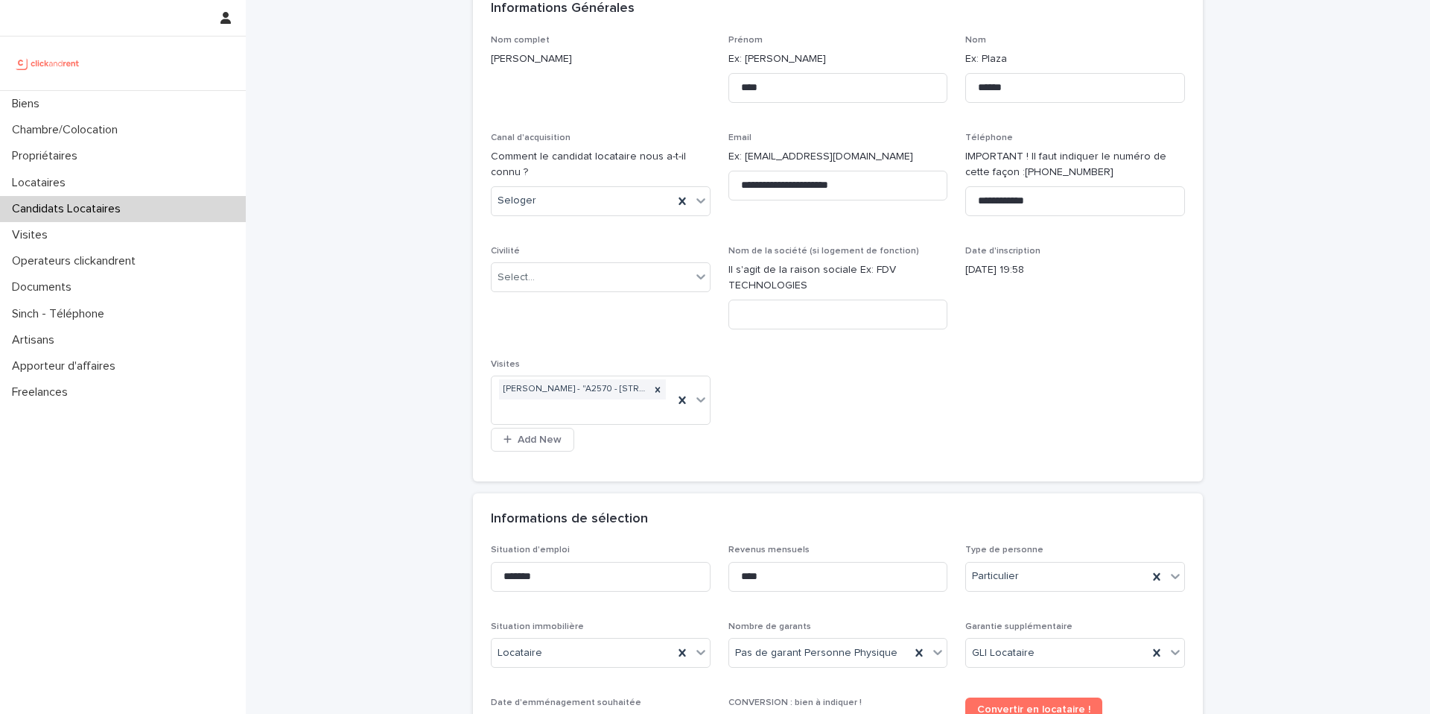
scroll to position [129, 0]
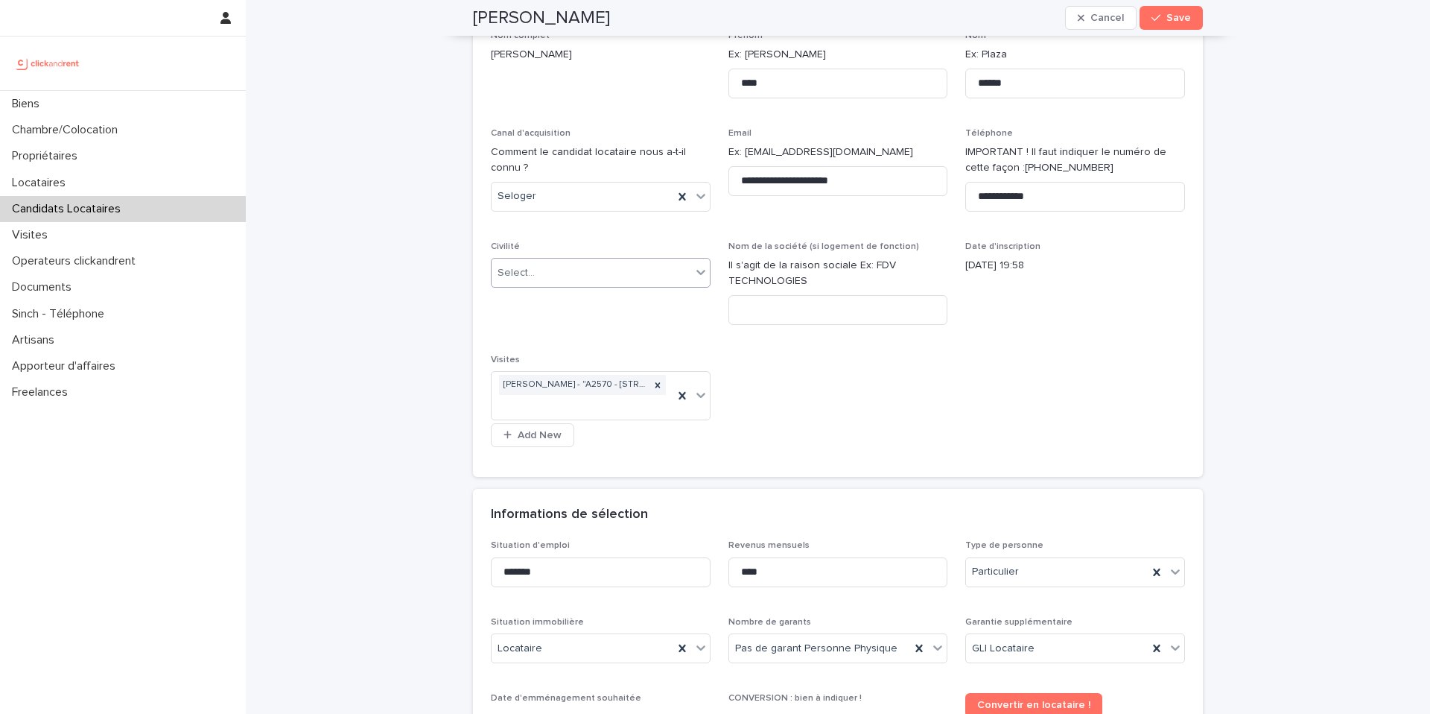
click at [547, 267] on div "Select..." at bounding box center [592, 273] width 200 height 25
click at [534, 321] on div "Monsieur" at bounding box center [595, 327] width 218 height 26
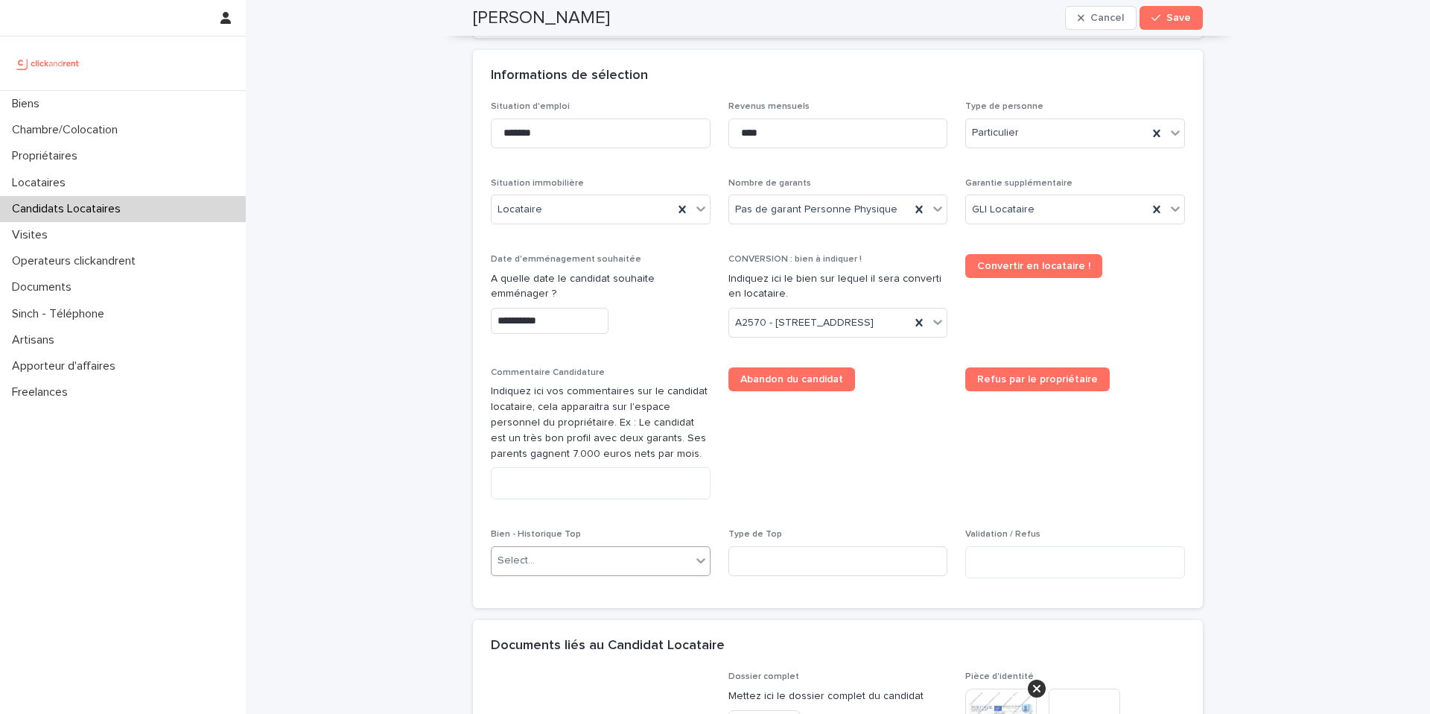
scroll to position [573, 0]
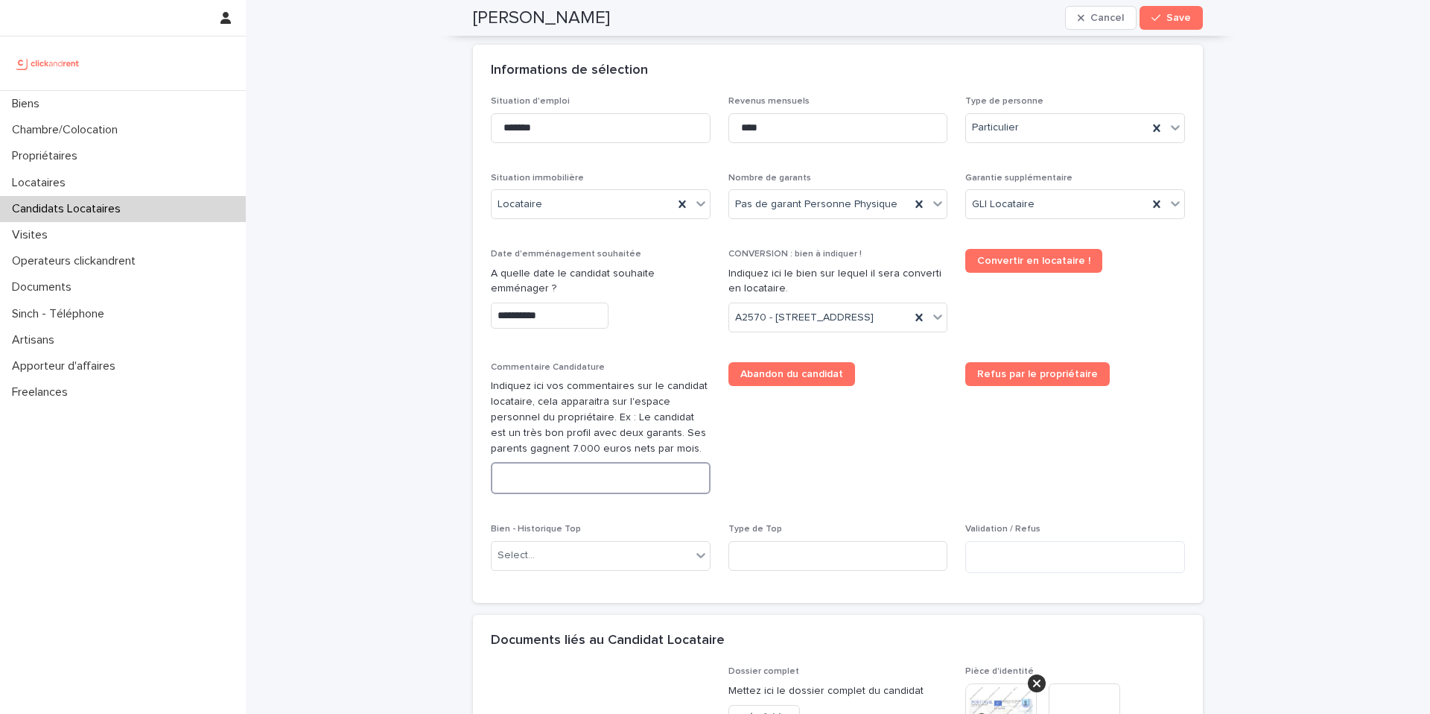
click at [565, 494] on textarea at bounding box center [601, 478] width 220 height 32
paste textarea "**********"
type textarea "**********"
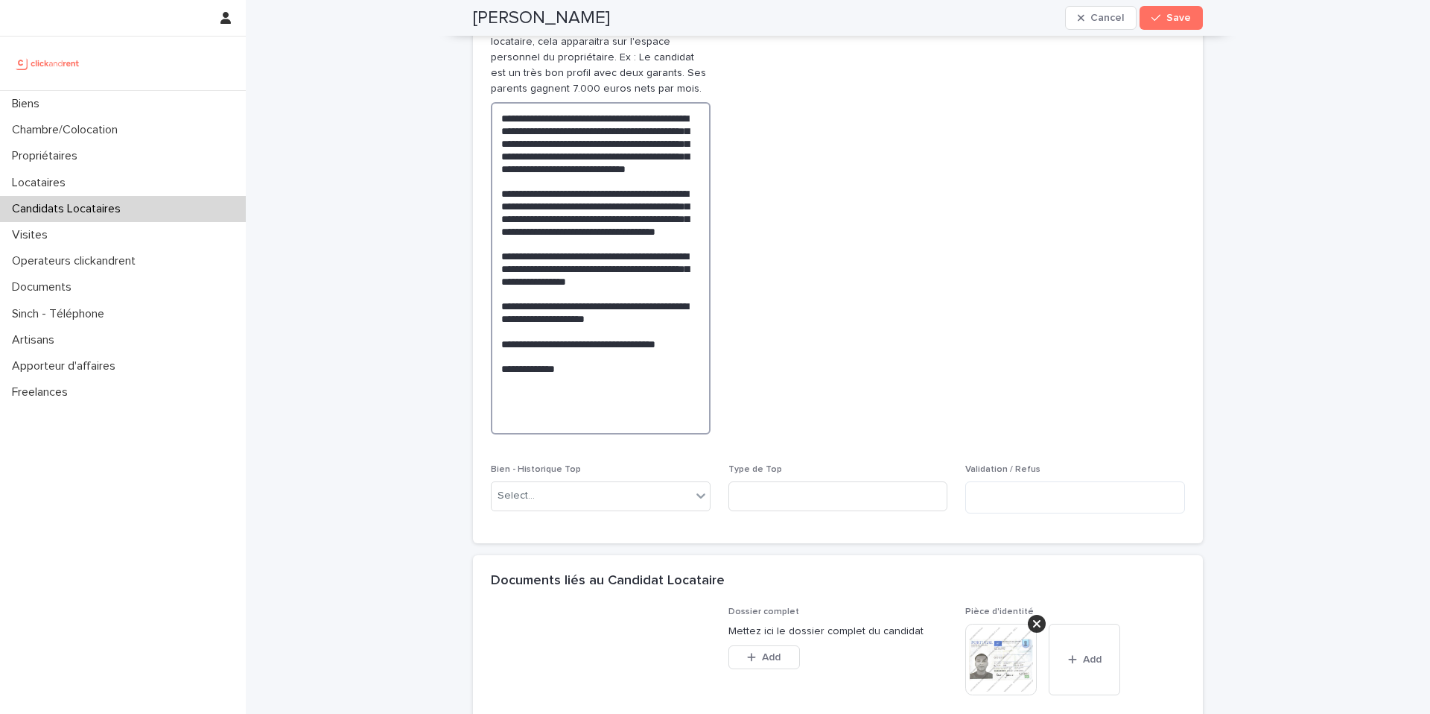
scroll to position [883, 0]
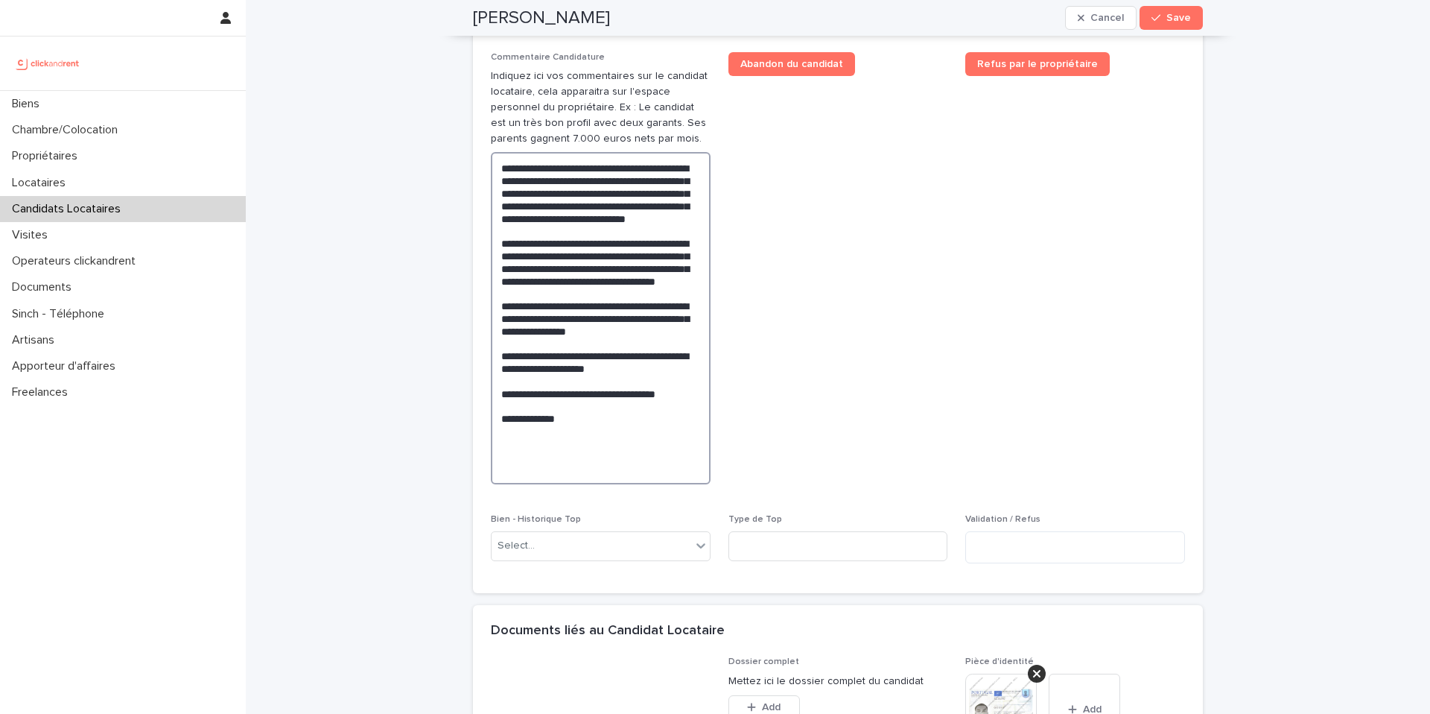
drag, startPoint x: 527, startPoint y: 480, endPoint x: 419, endPoint y: 109, distance: 386.3
click at [419, 109] on div "**********" at bounding box center [838, 189] width 1184 height 2145
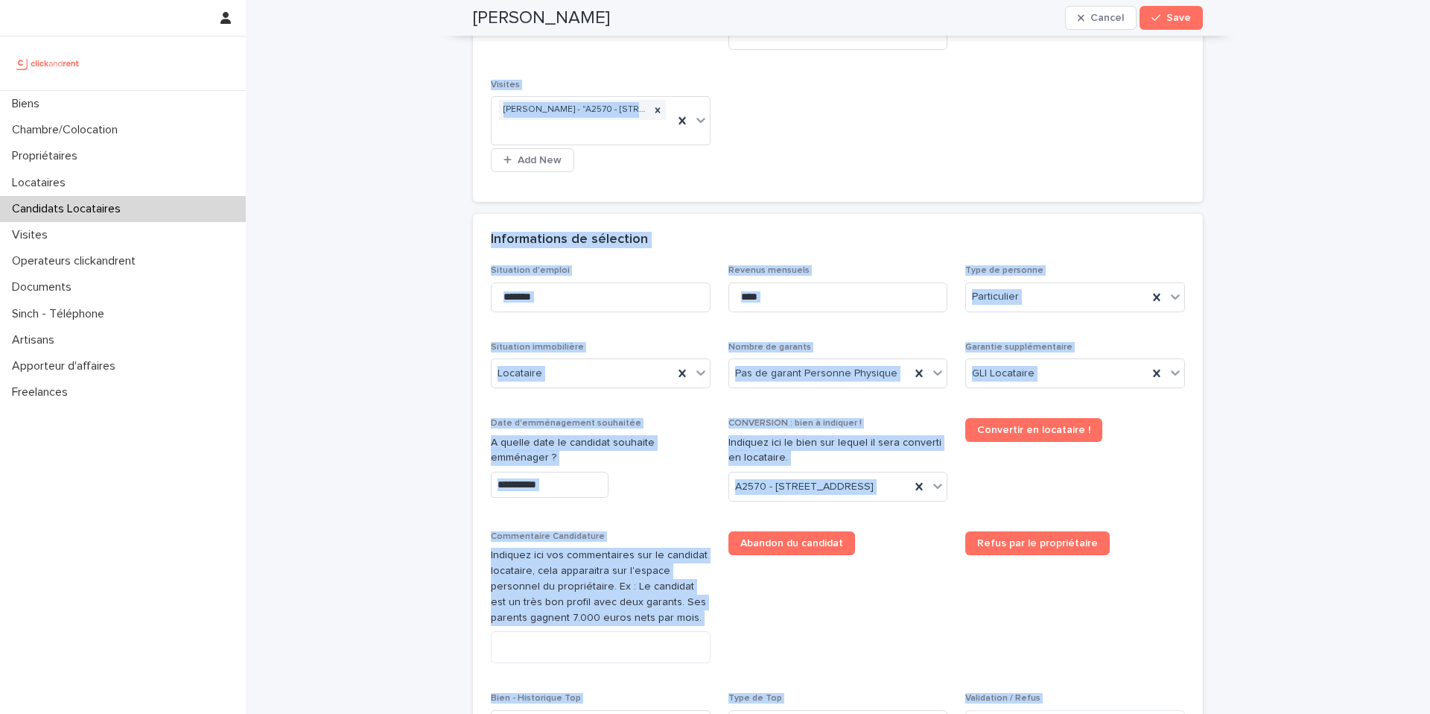
scroll to position [0, 0]
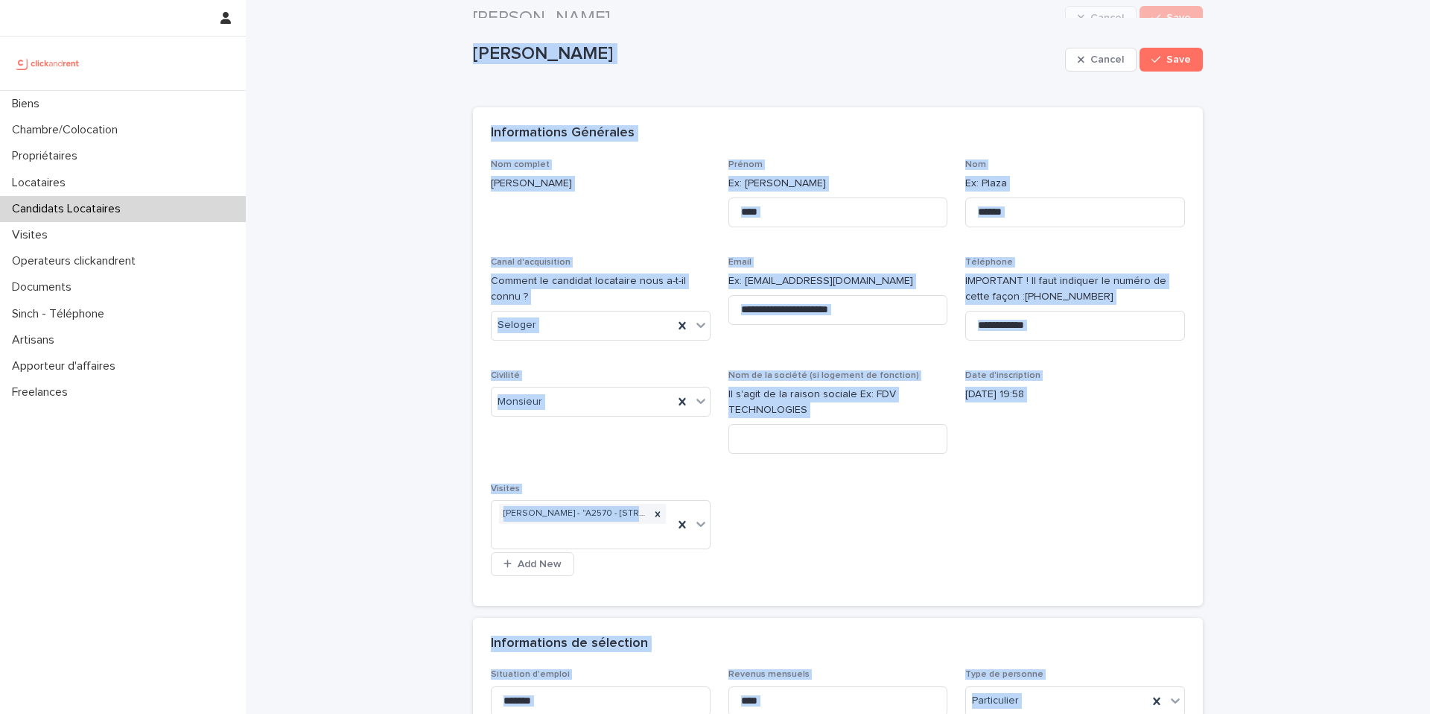
drag, startPoint x: 569, startPoint y: 491, endPoint x: 432, endPoint y: 21, distance: 489.6
copy div "Lore Ipsumd Sitame Cons Adipi, elits doe te incid utlabo etdo magnaa. Enimad mi…"
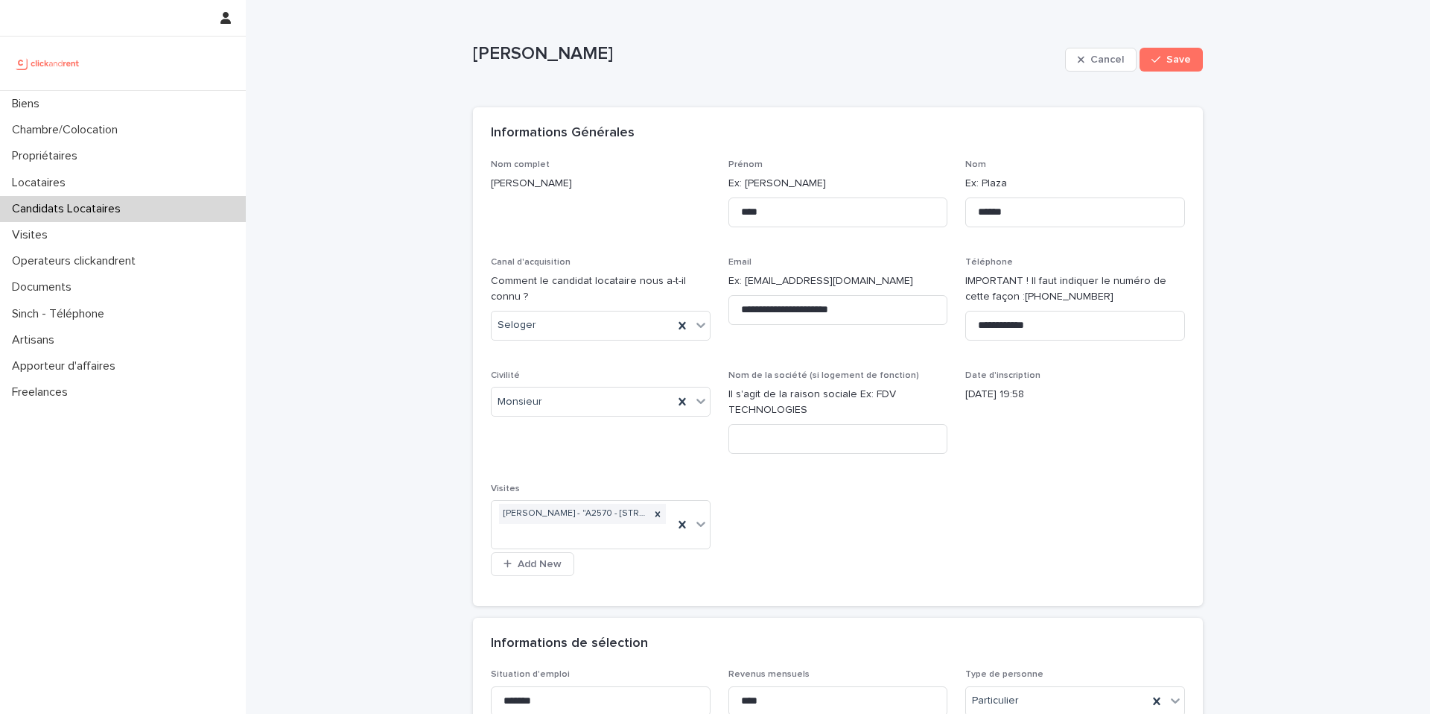
click at [612, 451] on span "Civilité Monsieur" at bounding box center [601, 417] width 220 height 95
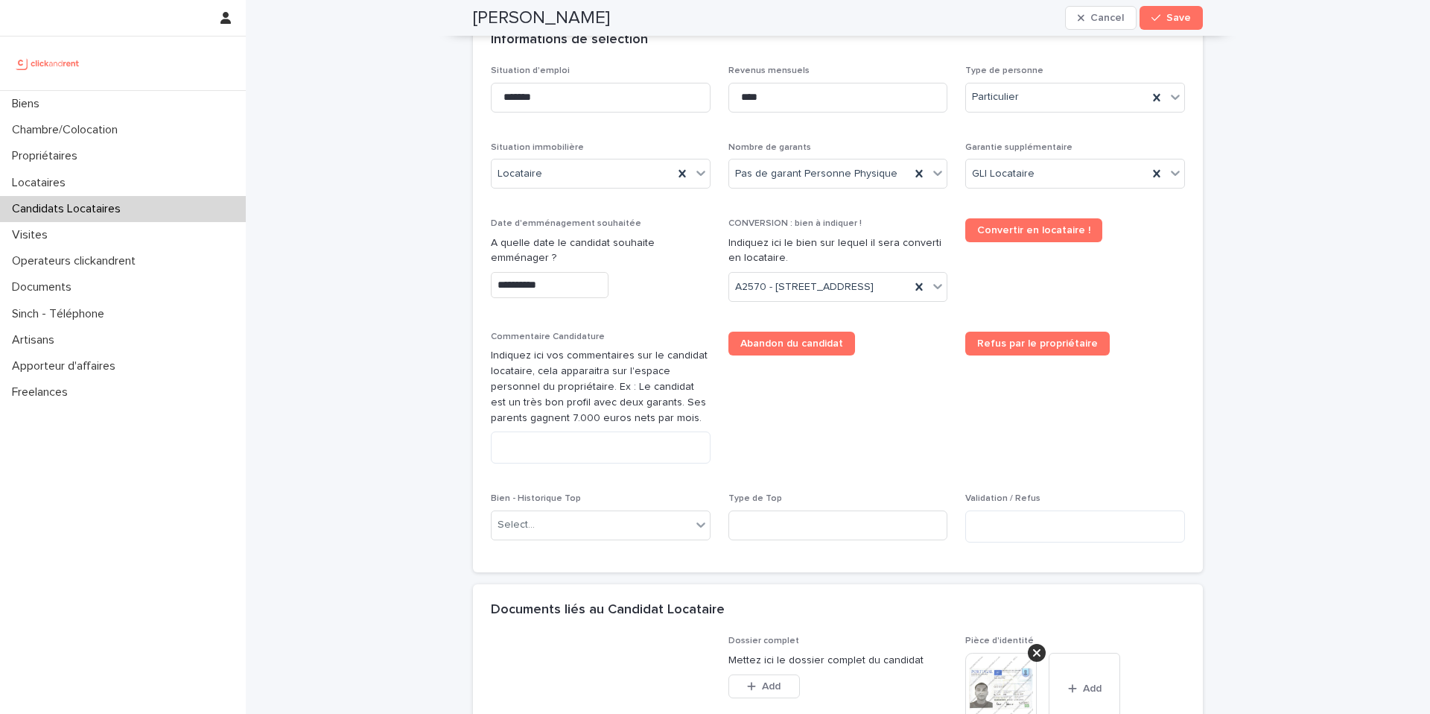
scroll to position [697, 0]
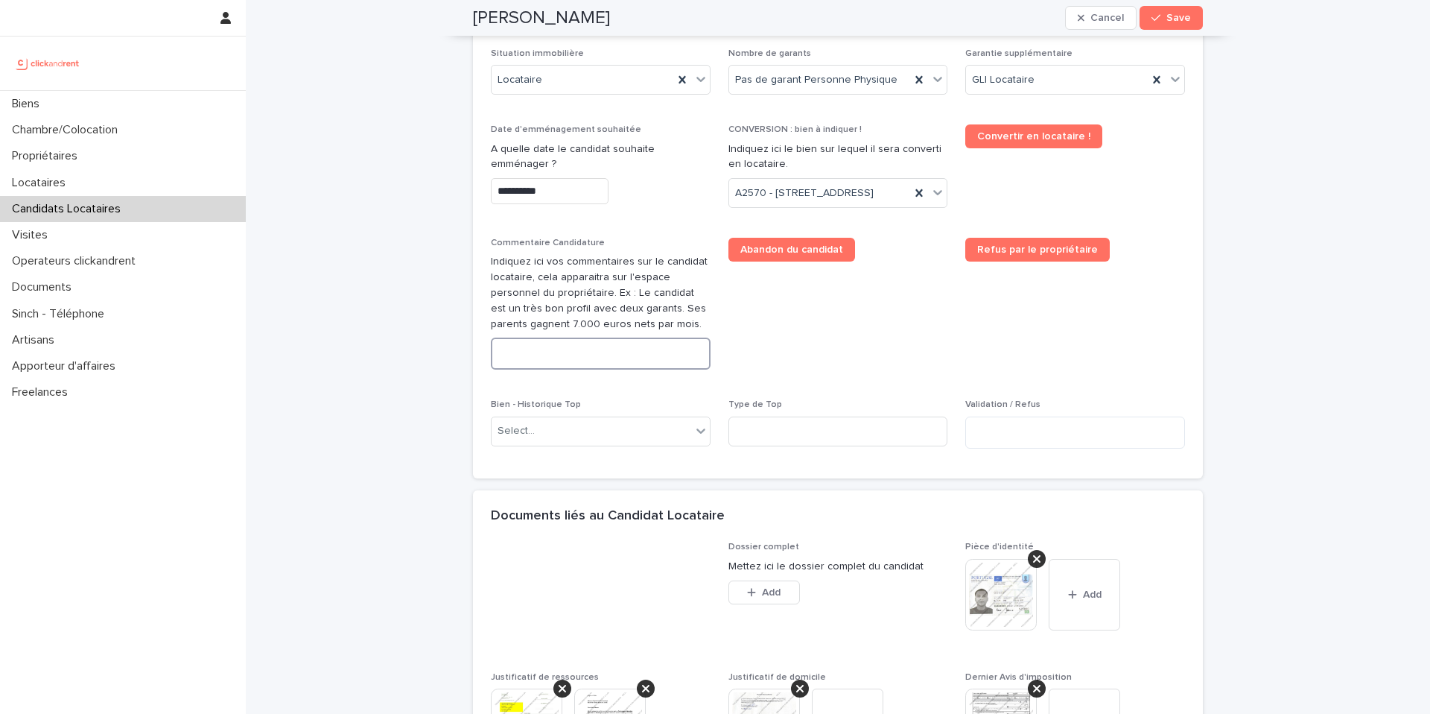
click at [558, 369] on textarea at bounding box center [601, 353] width 220 height 32
paste textarea "**********"
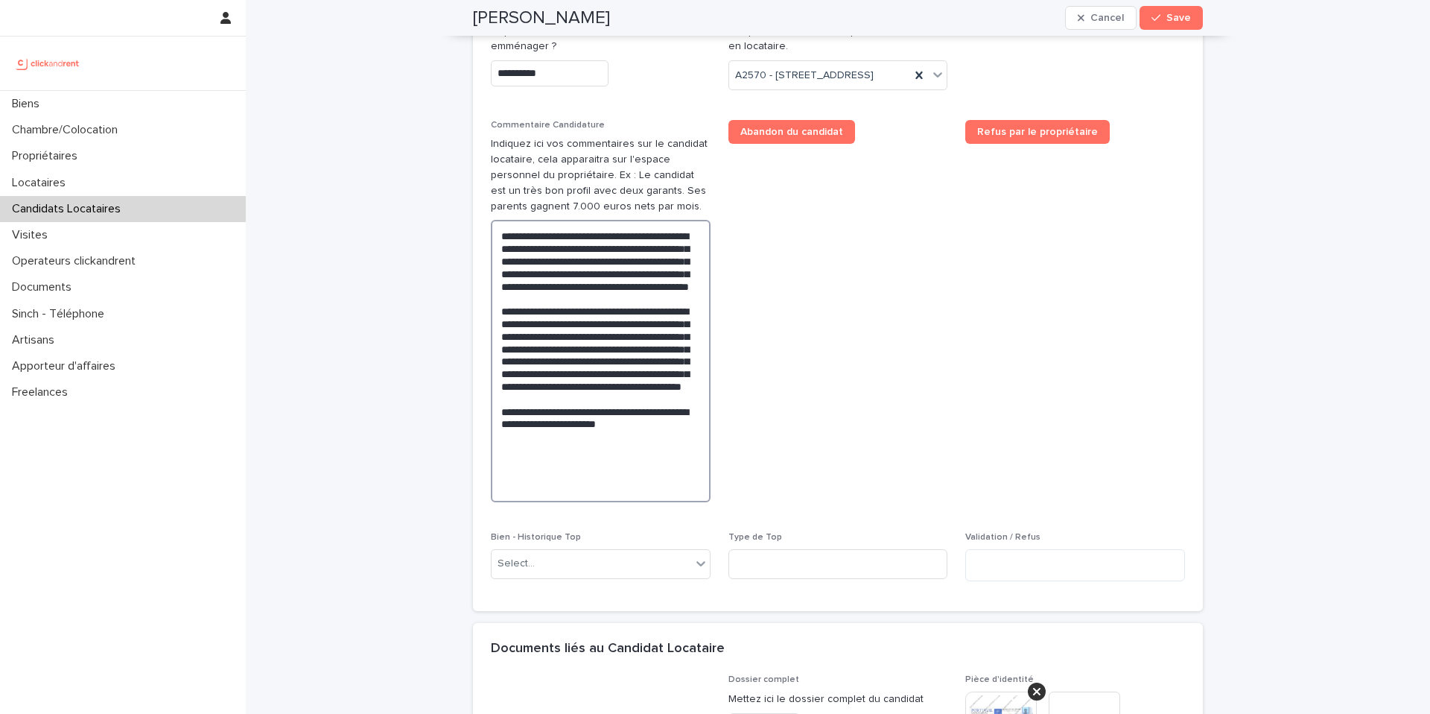
scroll to position [833, 0]
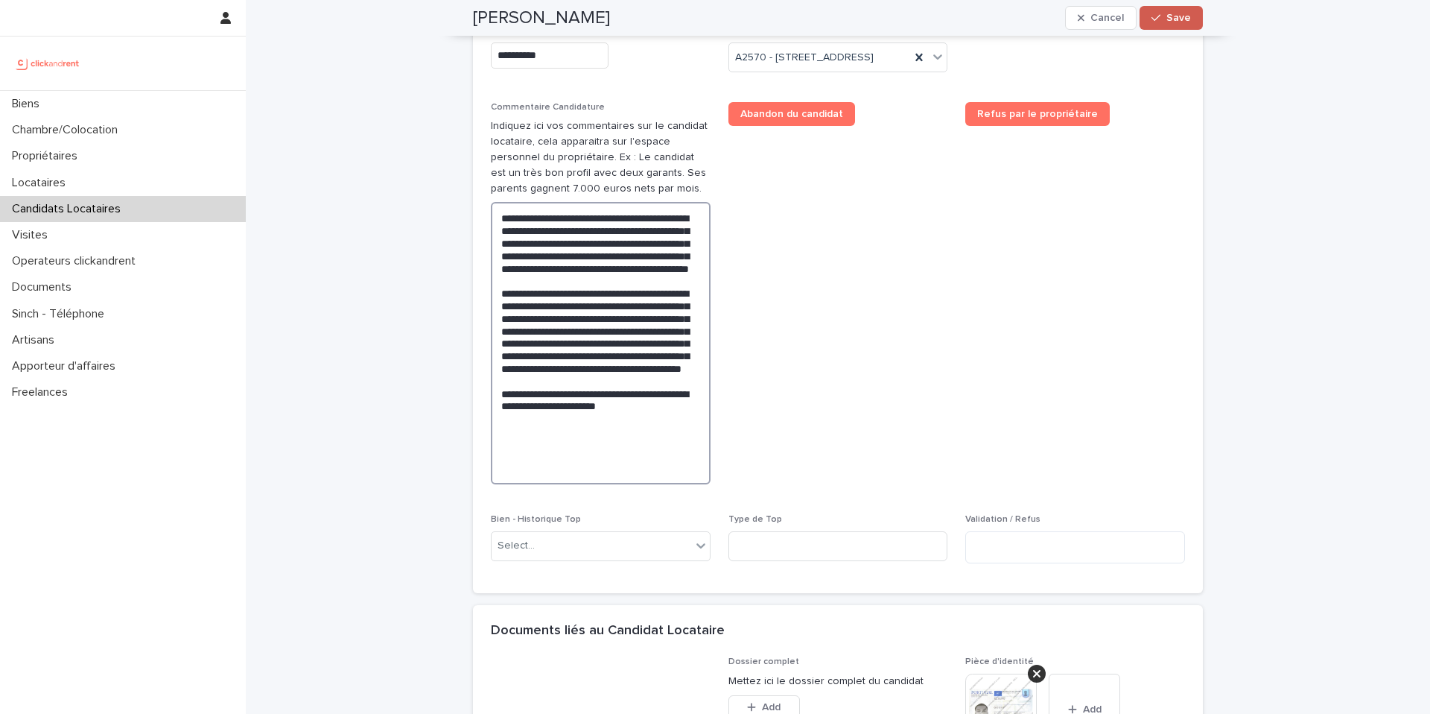
type textarea "**********"
click at [1155, 16] on icon "button" at bounding box center [1156, 18] width 9 height 10
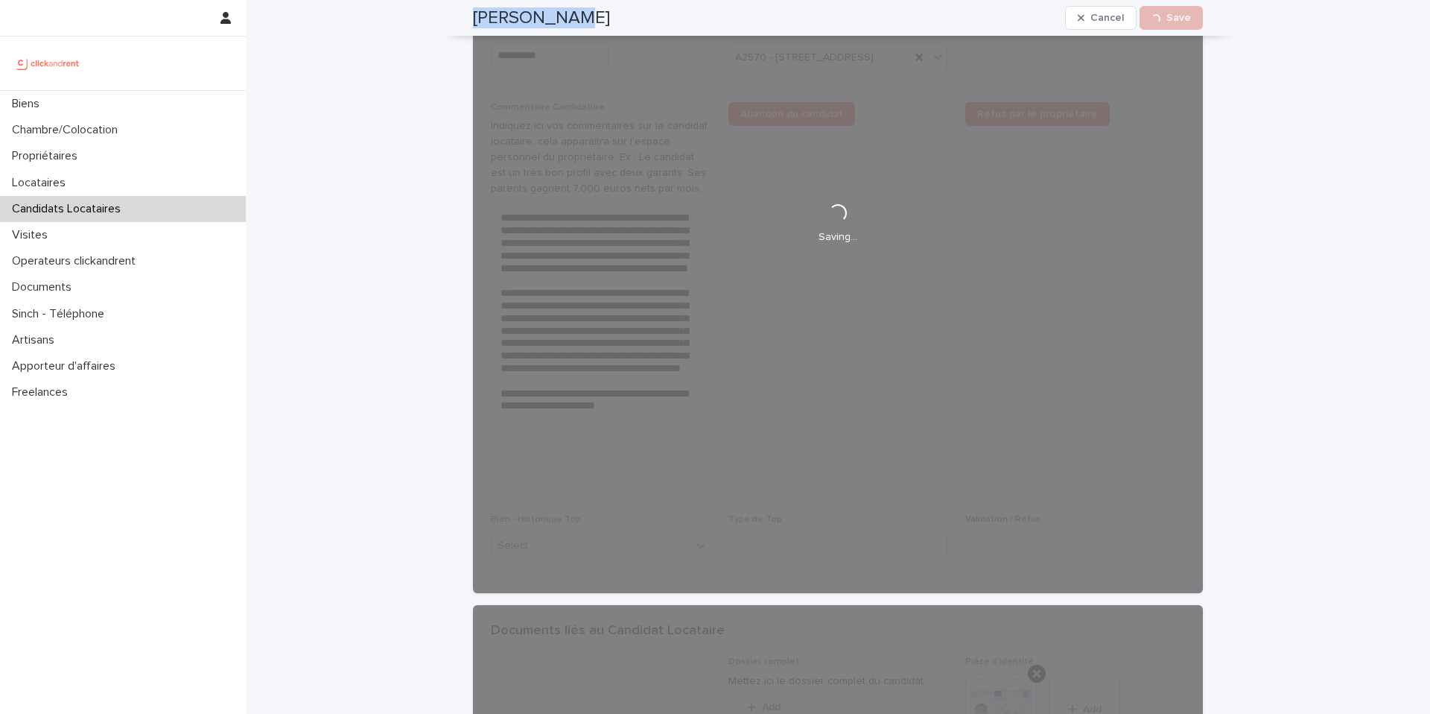
drag, startPoint x: 551, startPoint y: 20, endPoint x: 464, endPoint y: 19, distance: 87.1
click at [464, 19] on div "[PERSON_NAME] Cancel Loading... Save" at bounding box center [837, 18] width 801 height 36
copy h2 "[PERSON_NAME]"
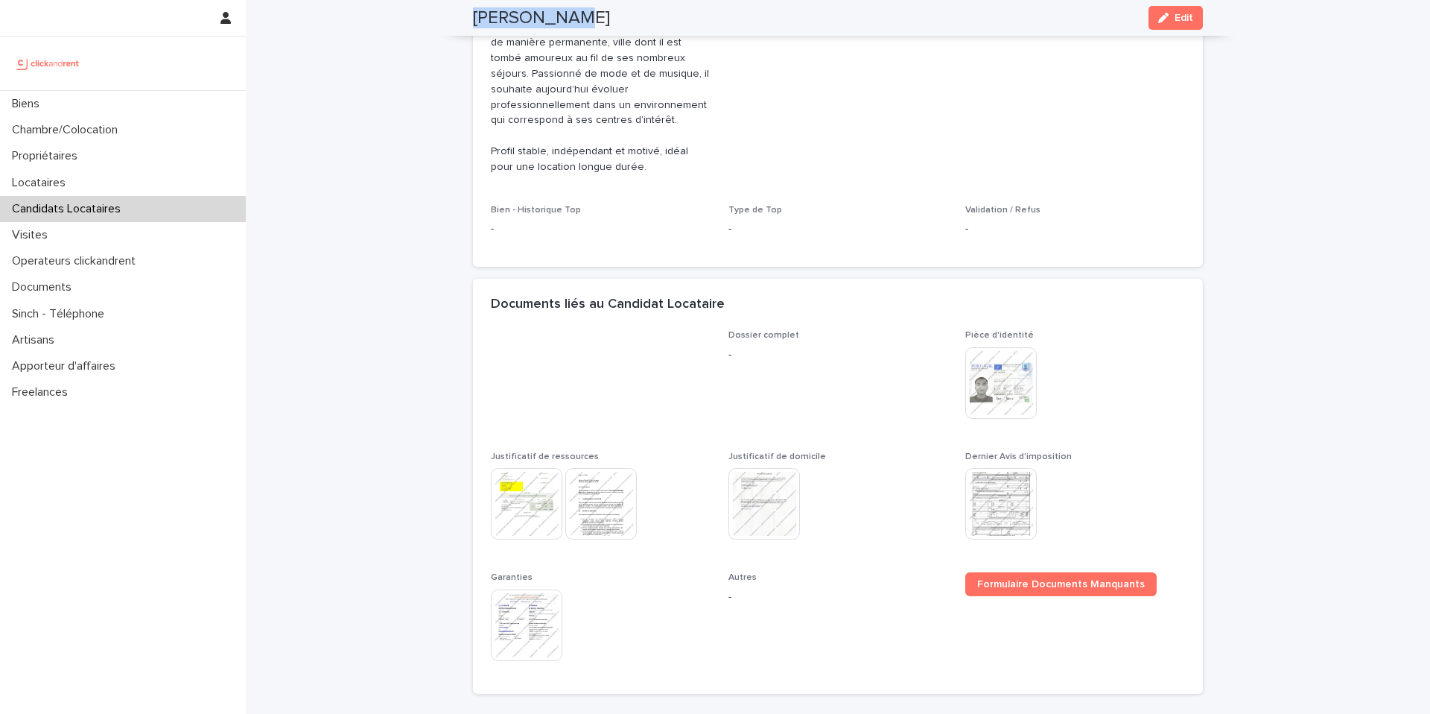
scroll to position [562, 0]
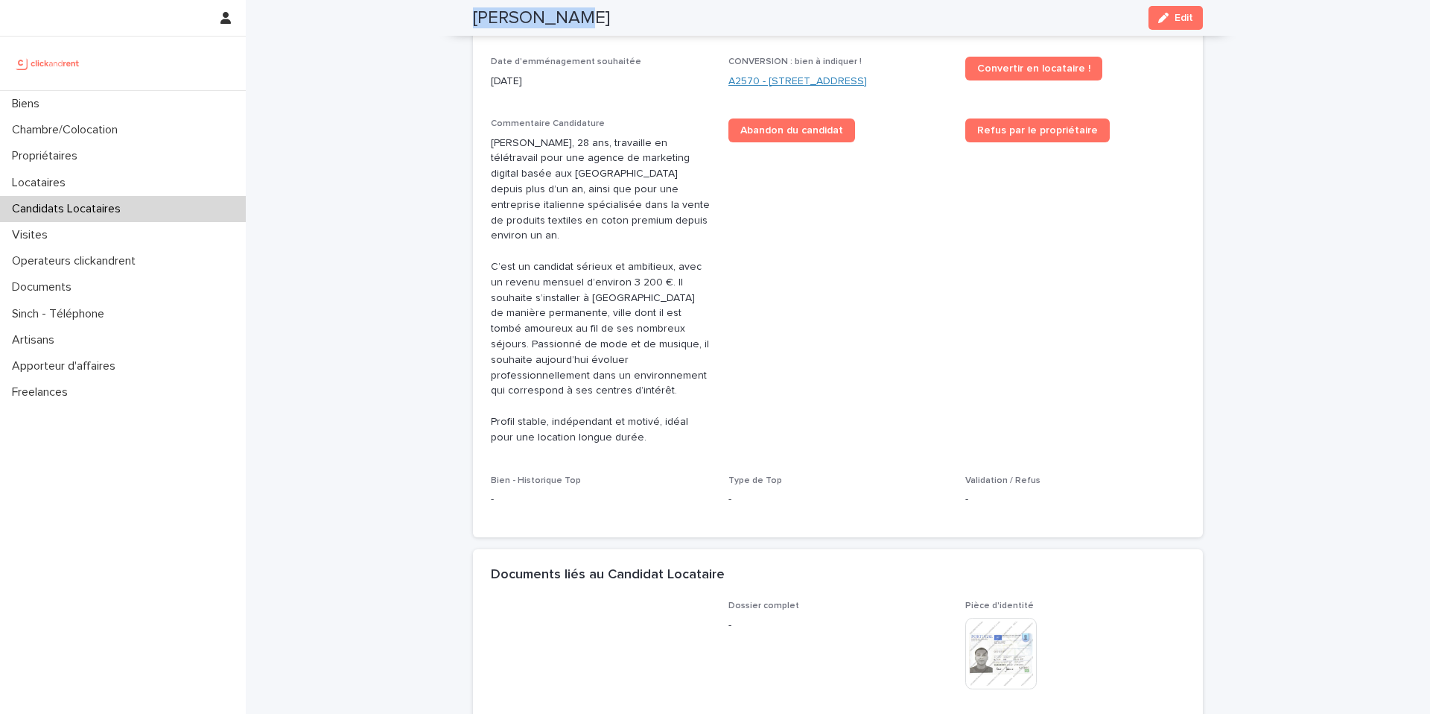
click at [765, 74] on link "A2570 - [STREET_ADDRESS]" at bounding box center [797, 82] width 139 height 16
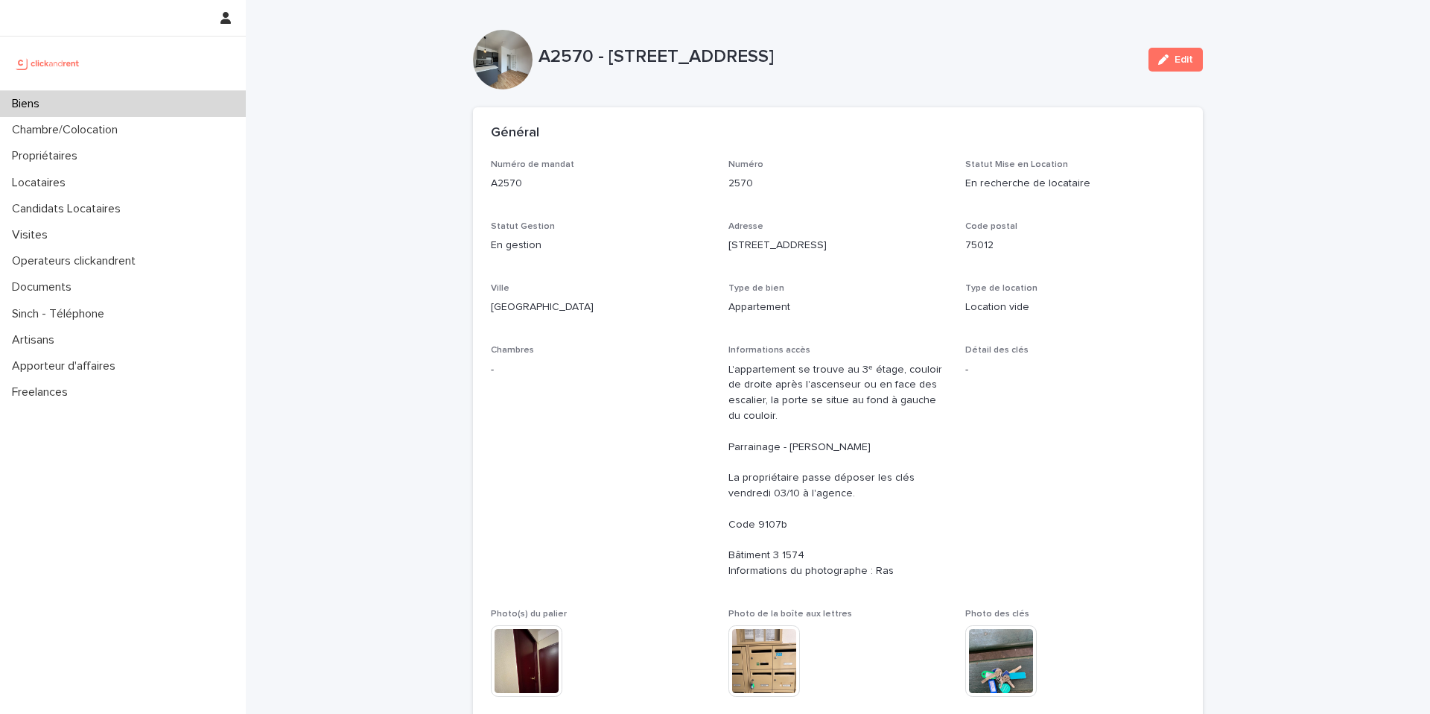
drag, startPoint x: 1179, startPoint y: 64, endPoint x: 711, endPoint y: 541, distance: 668.4
click at [1178, 64] on span "Edit" at bounding box center [1184, 59] width 19 height 10
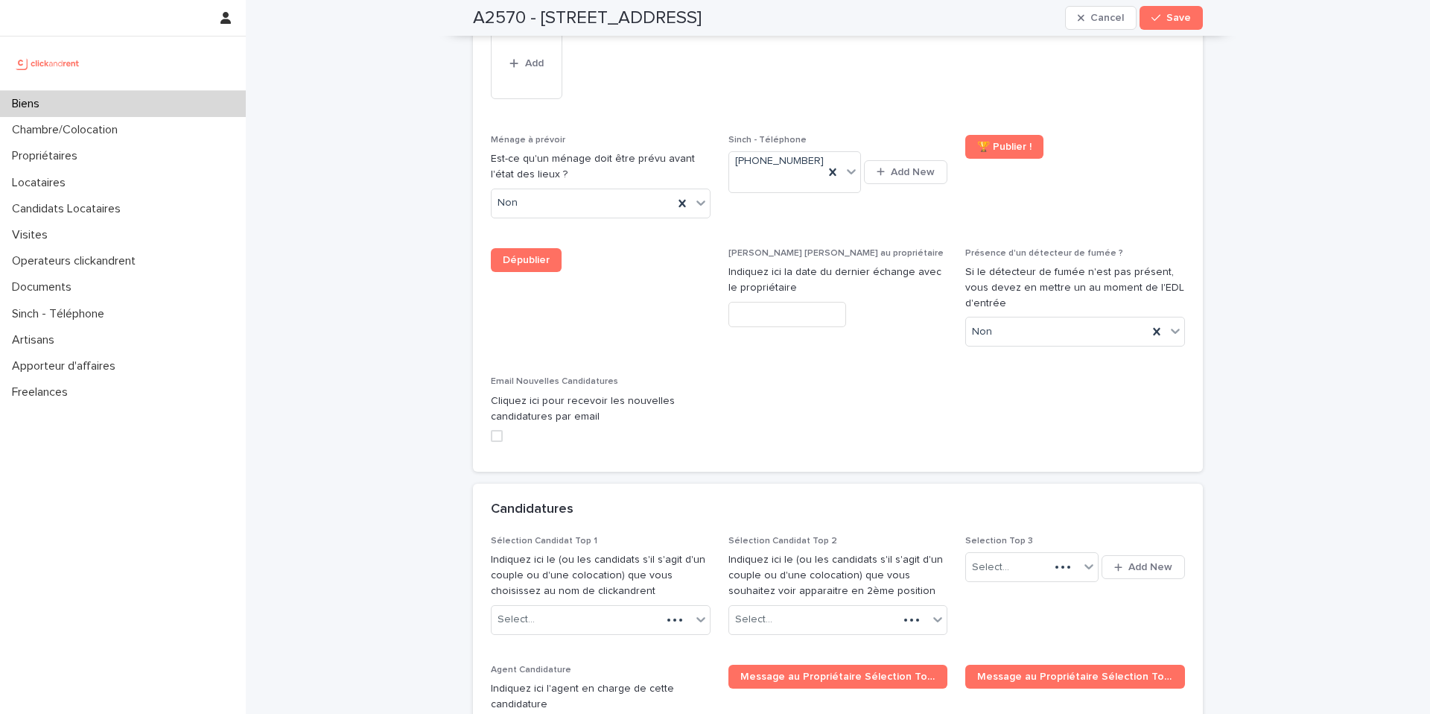
scroll to position [6739, 0]
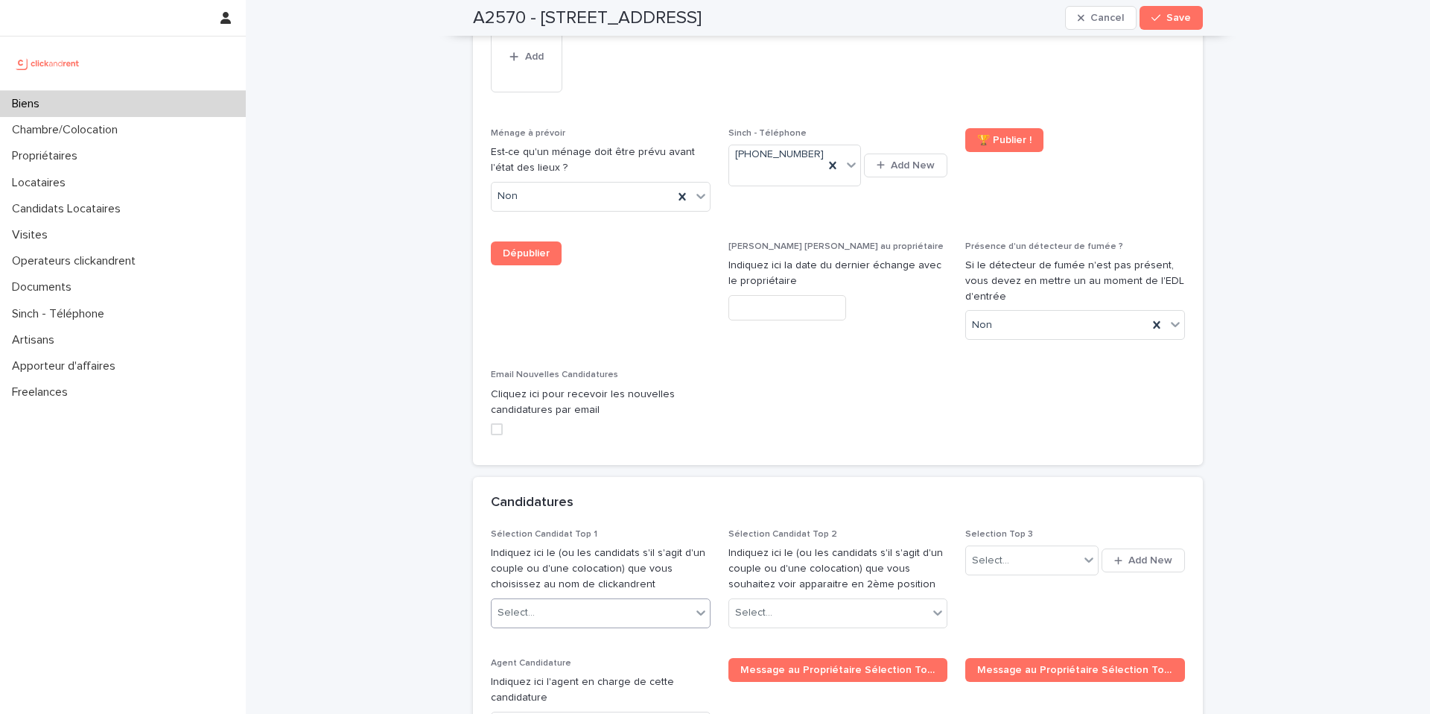
click at [626, 600] on div "Select..." at bounding box center [592, 612] width 200 height 25
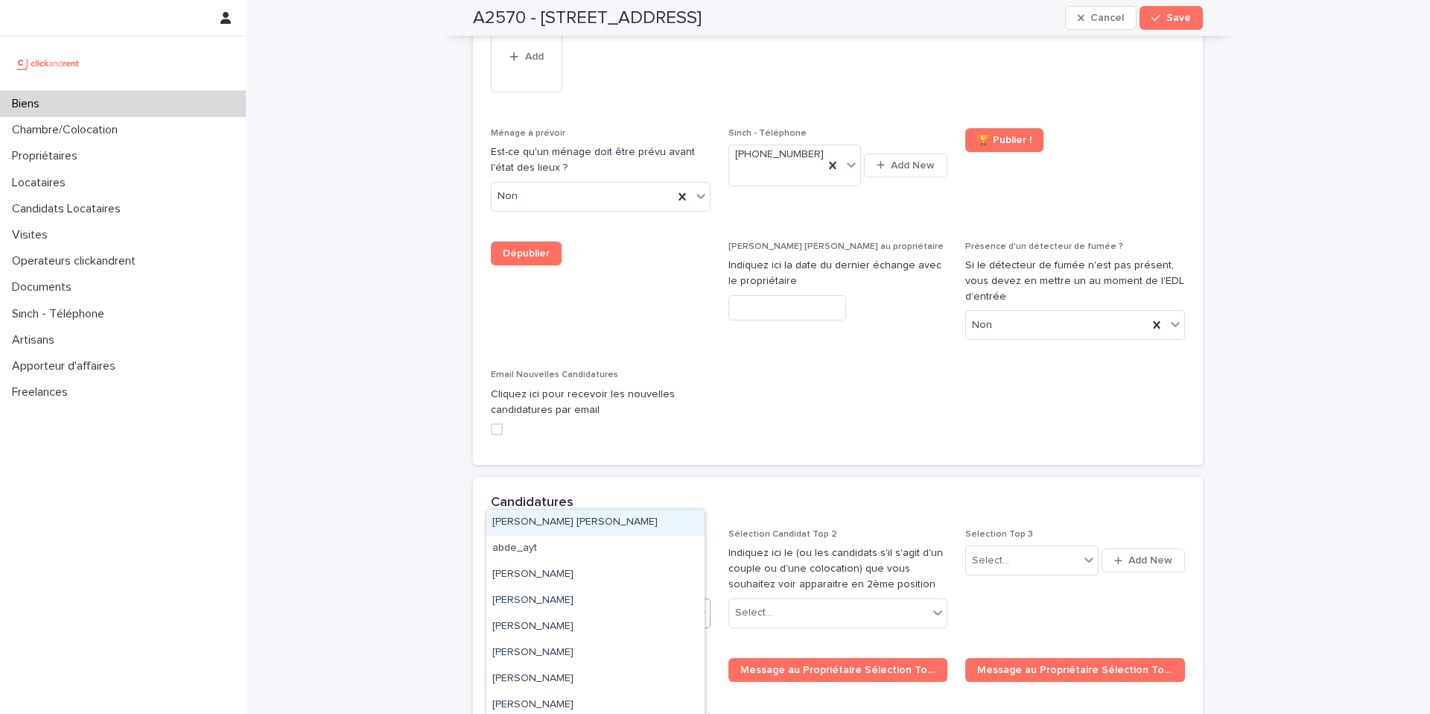
paste input "**********"
type input "**********"
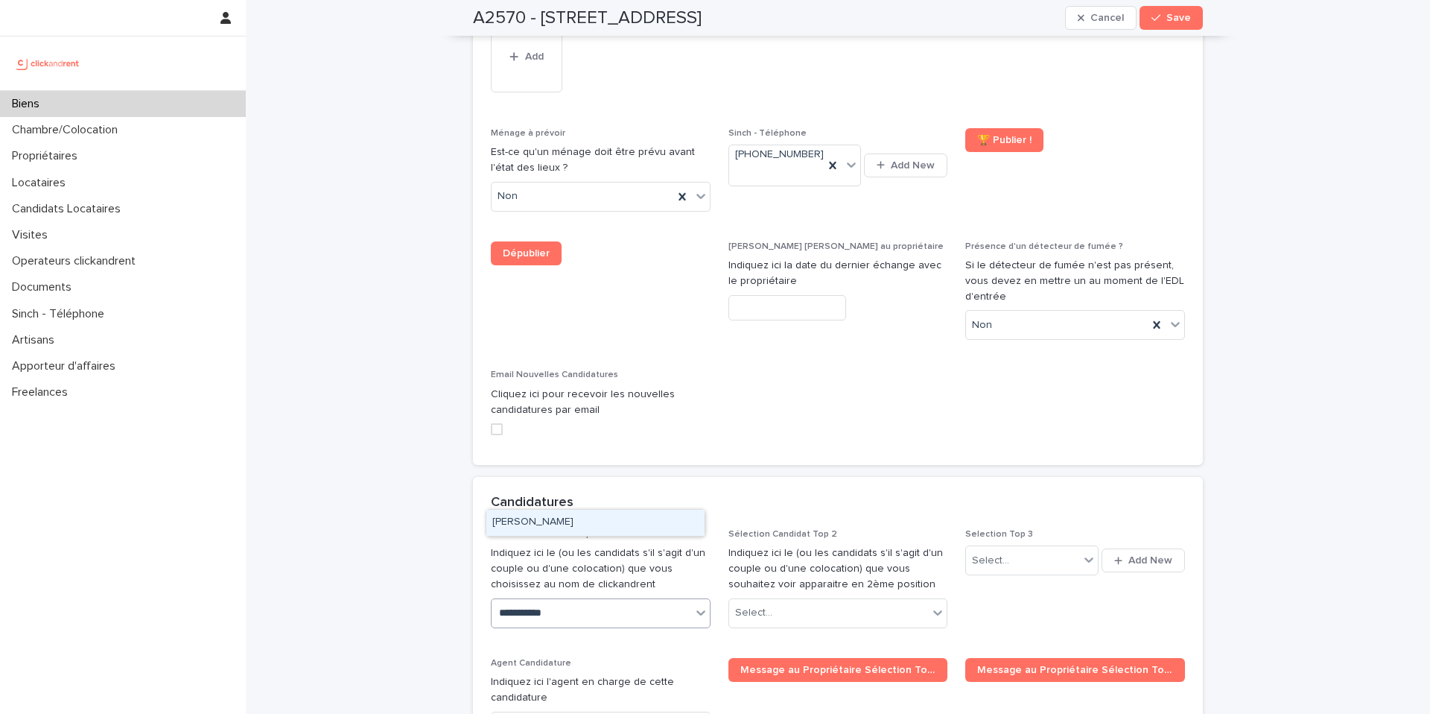
click at [580, 523] on div "[PERSON_NAME]" at bounding box center [595, 522] width 218 height 26
click at [1169, 19] on span "Save" at bounding box center [1178, 18] width 25 height 10
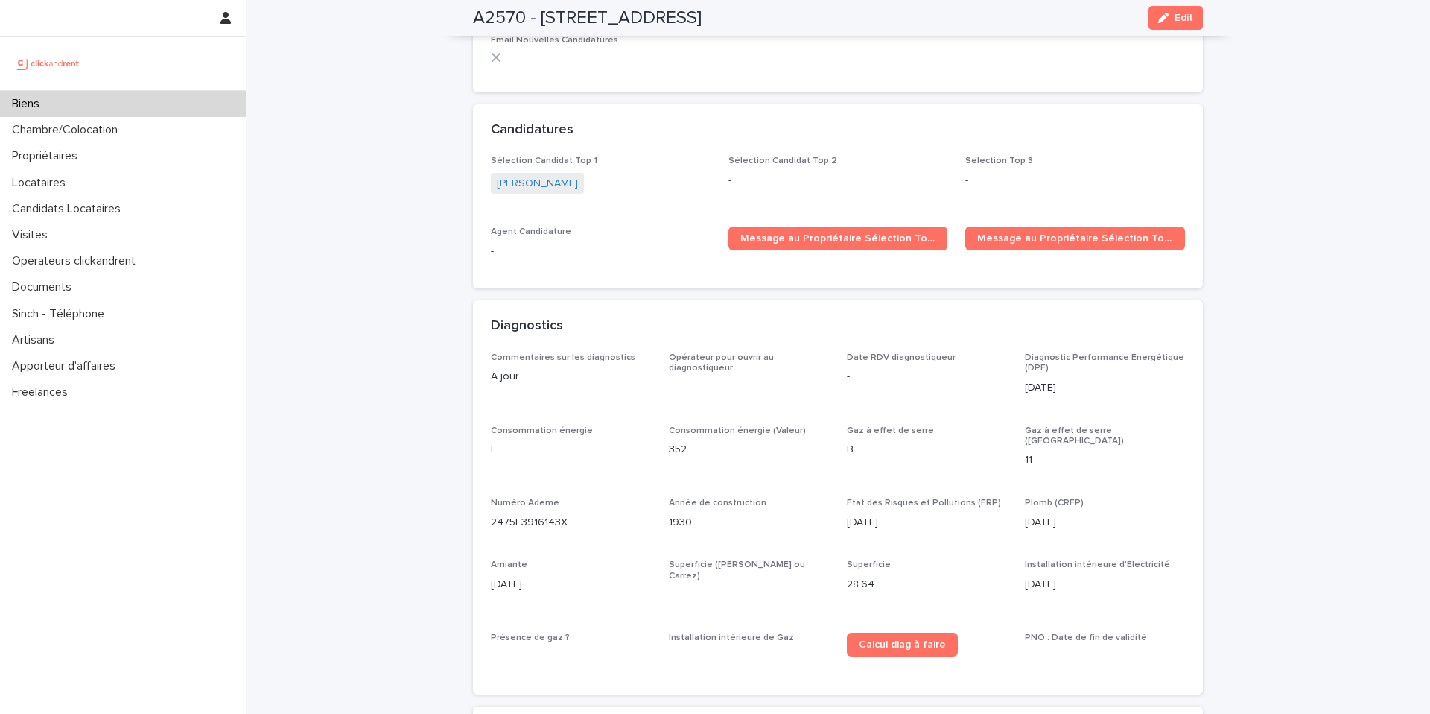
scroll to position [4489, 0]
click at [788, 234] on span "Message au Propriétaire Sélection Top 1" at bounding box center [838, 239] width 196 height 10
click at [127, 112] on div "Biens" at bounding box center [123, 104] width 246 height 26
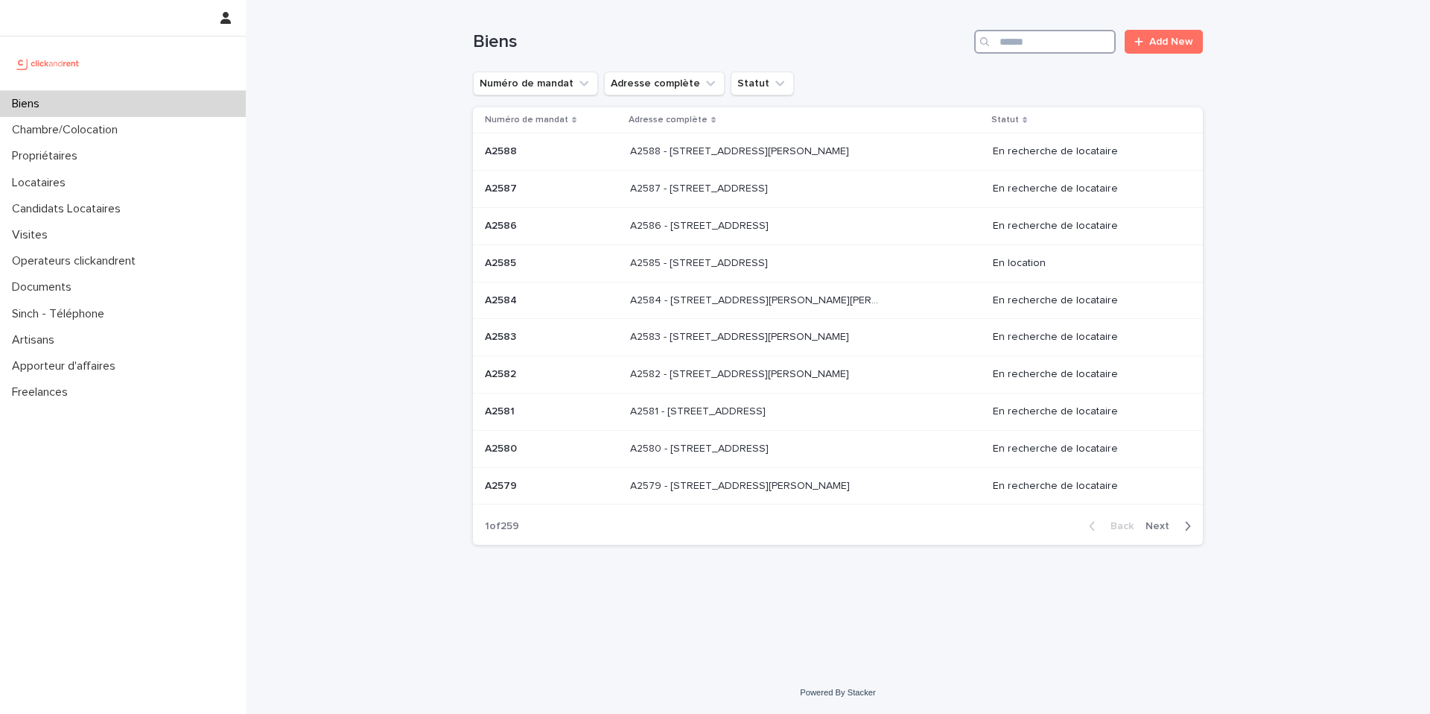
click at [1029, 38] on input "Search" at bounding box center [1045, 42] width 142 height 24
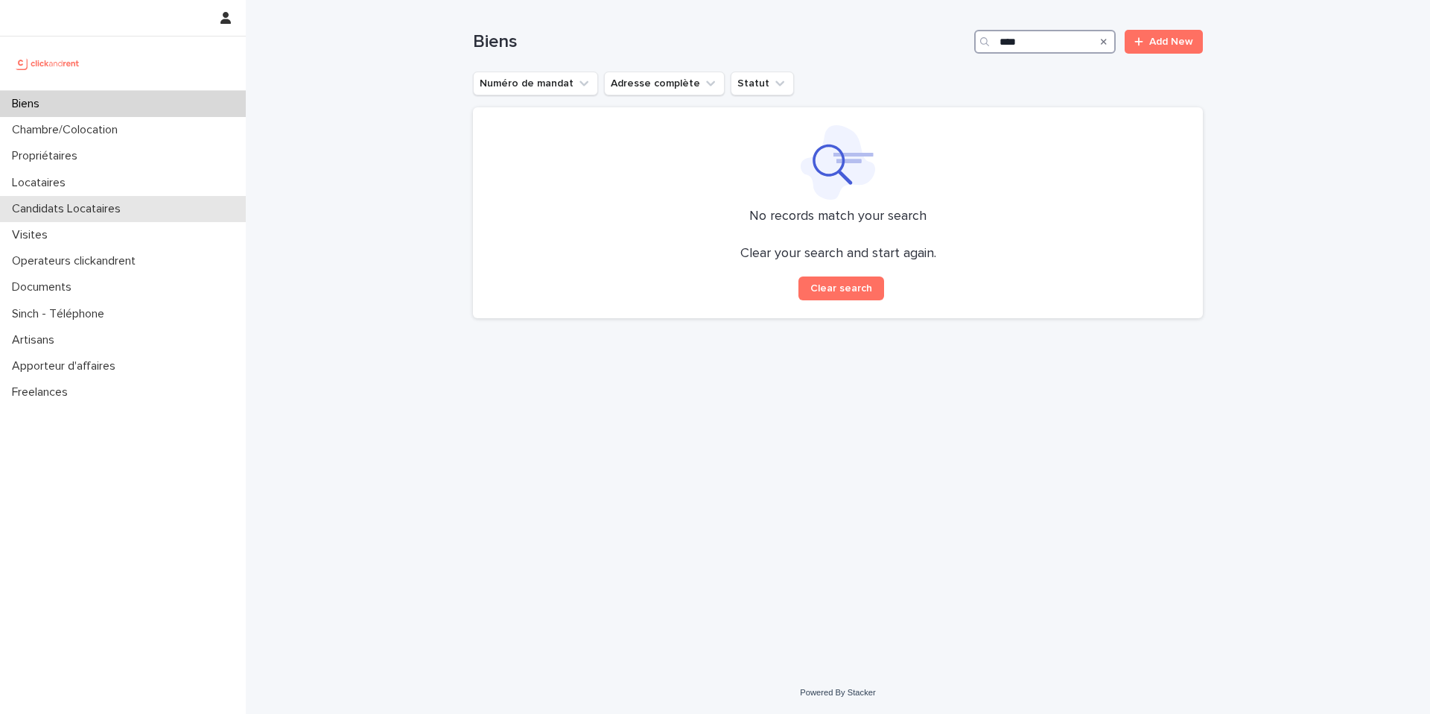
type input "****"
click at [117, 216] on div "Candidats Locataires" at bounding box center [123, 209] width 246 height 26
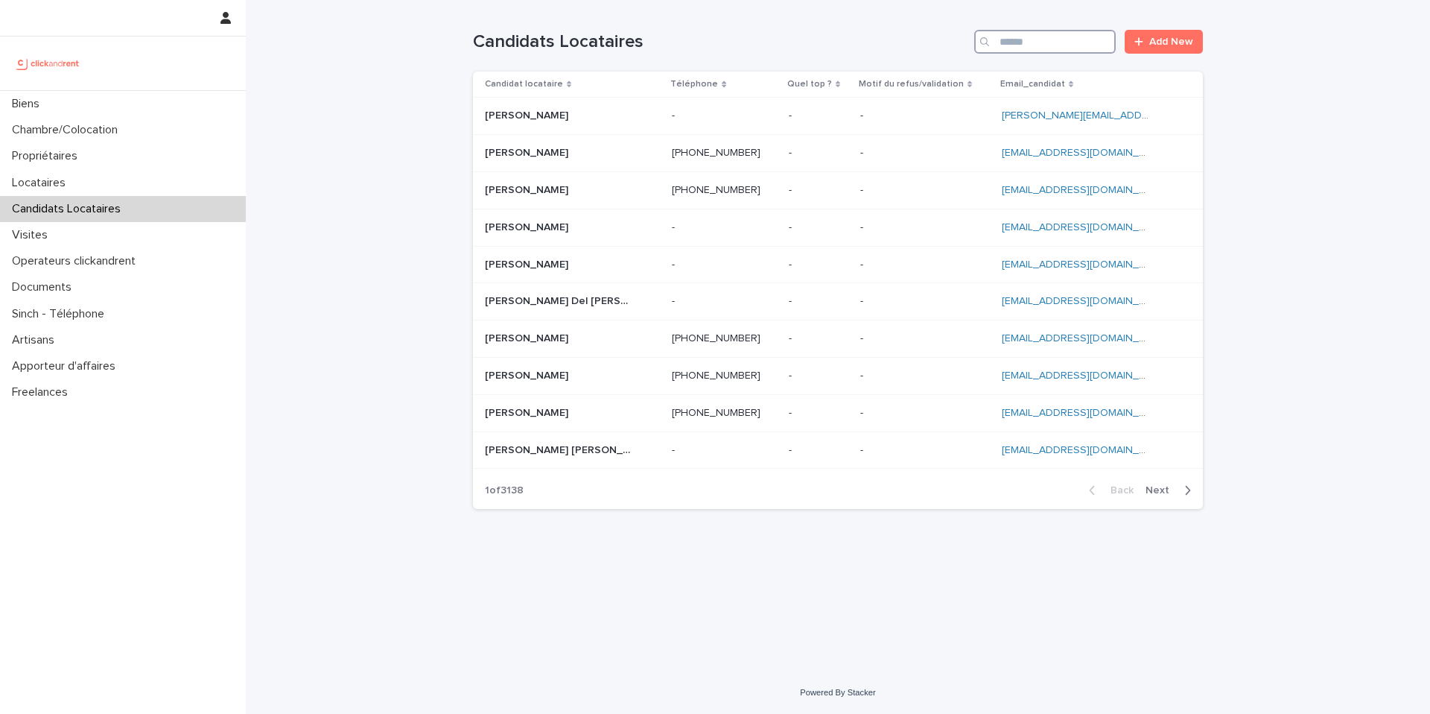
click at [1067, 42] on input "Search" at bounding box center [1045, 42] width 142 height 24
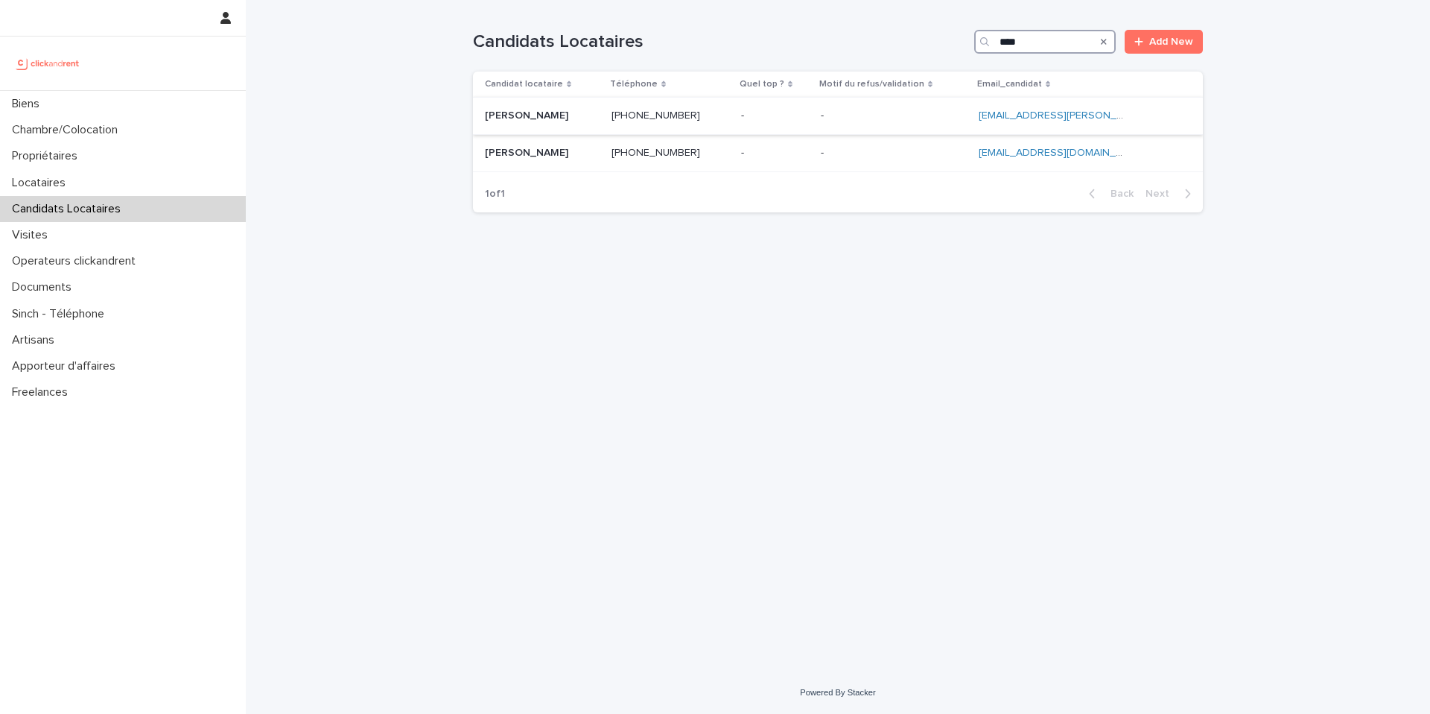
type input "****"
click at [574, 109] on p at bounding box center [542, 115] width 115 height 13
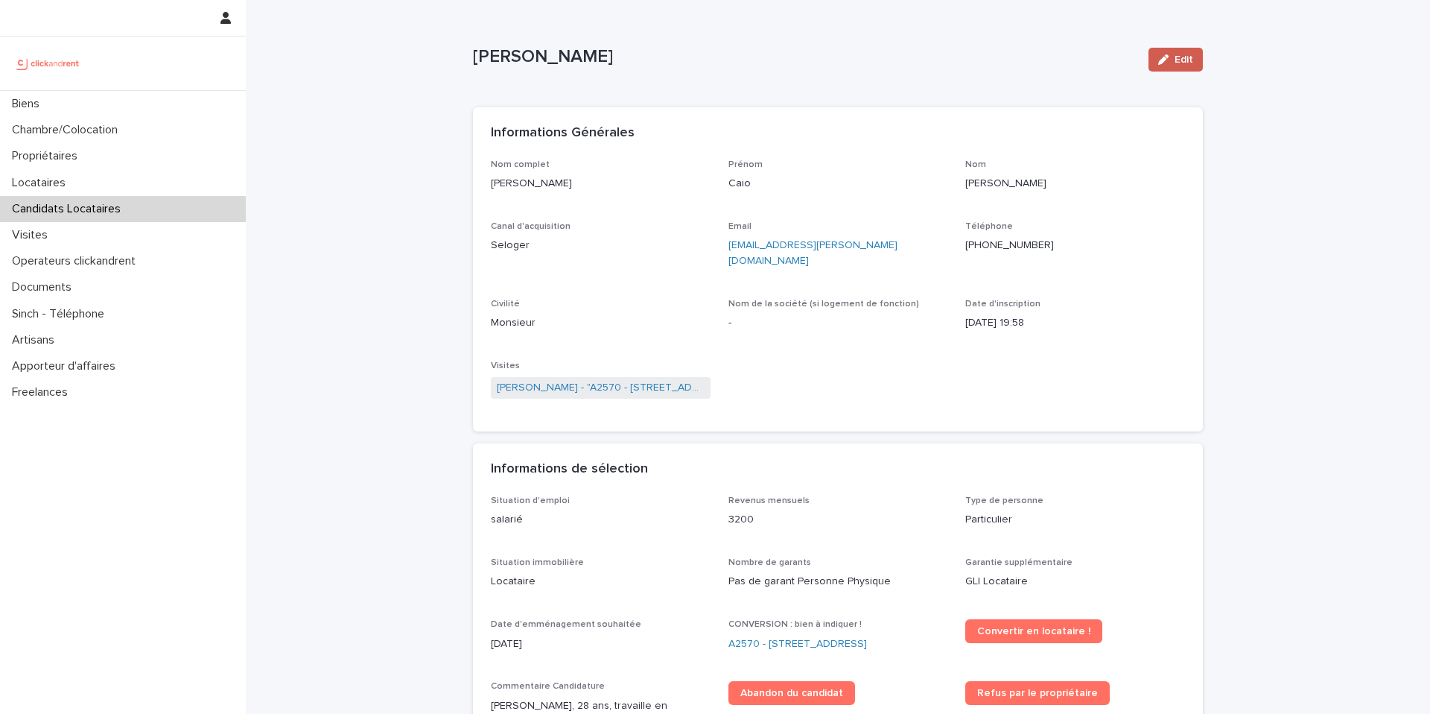
click at [1178, 68] on button "Edit" at bounding box center [1176, 60] width 54 height 24
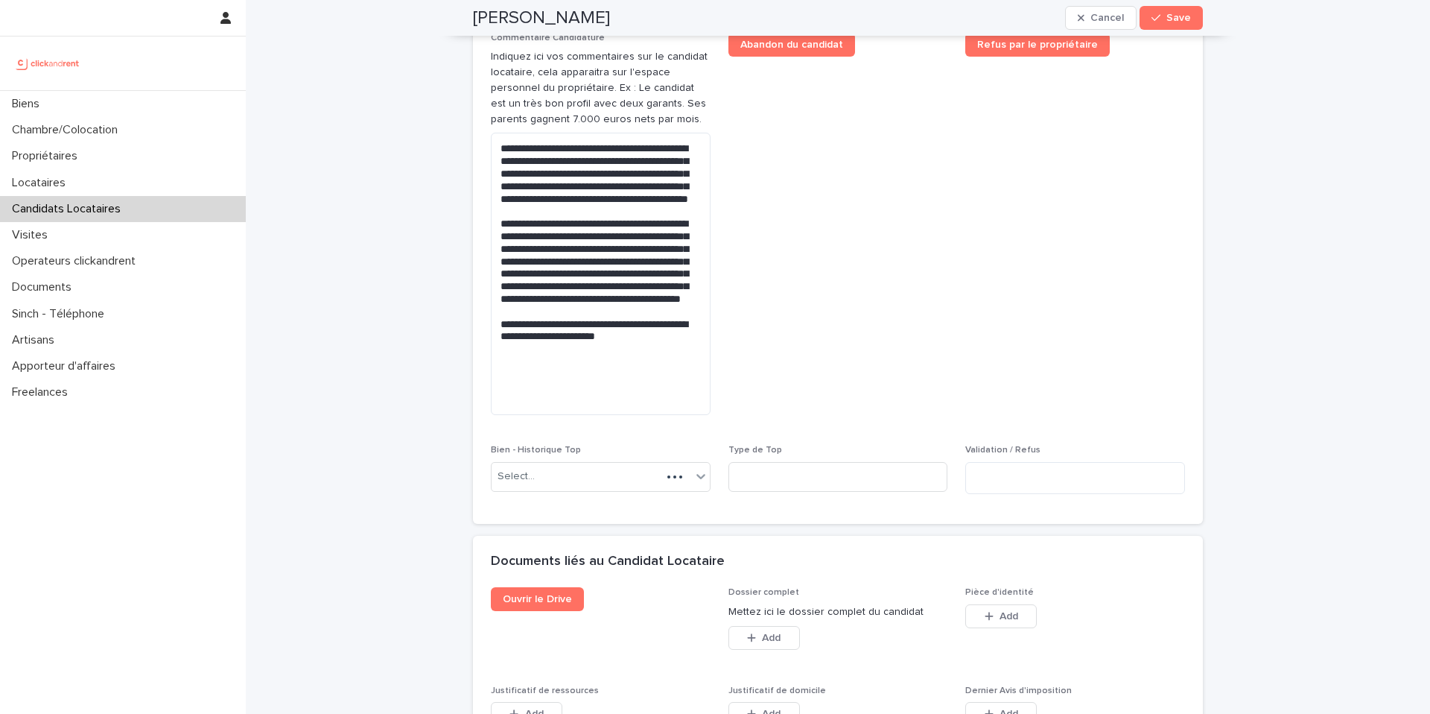
scroll to position [921, 0]
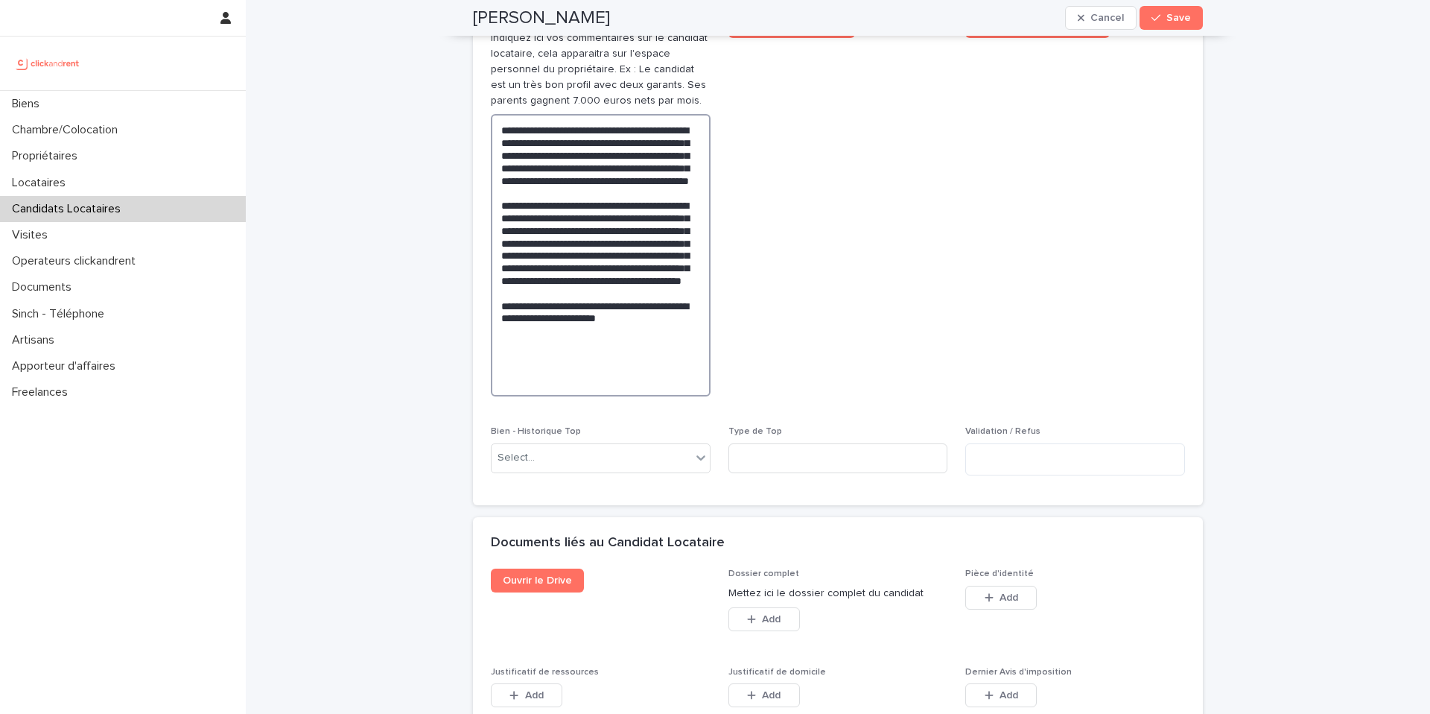
click at [661, 396] on textarea "**********" at bounding box center [601, 255] width 220 height 282
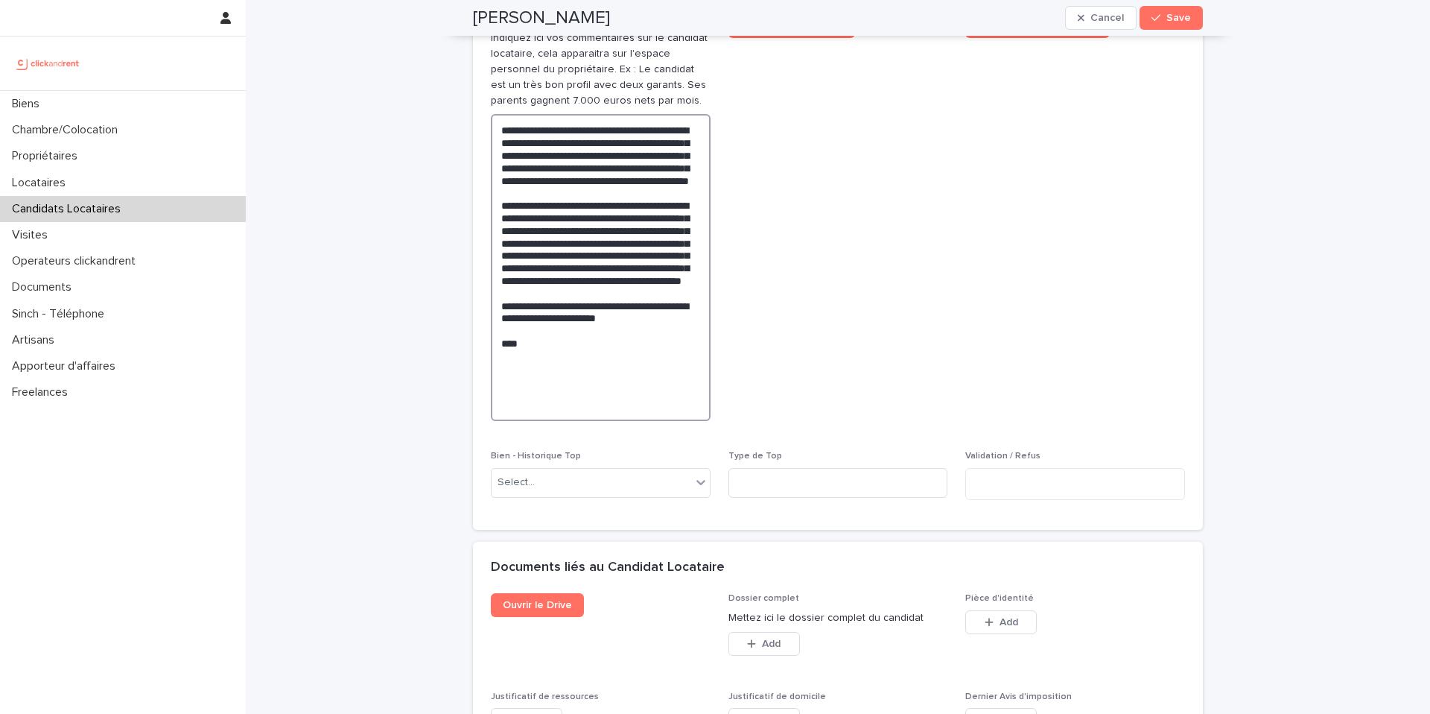
paste textarea "**********"
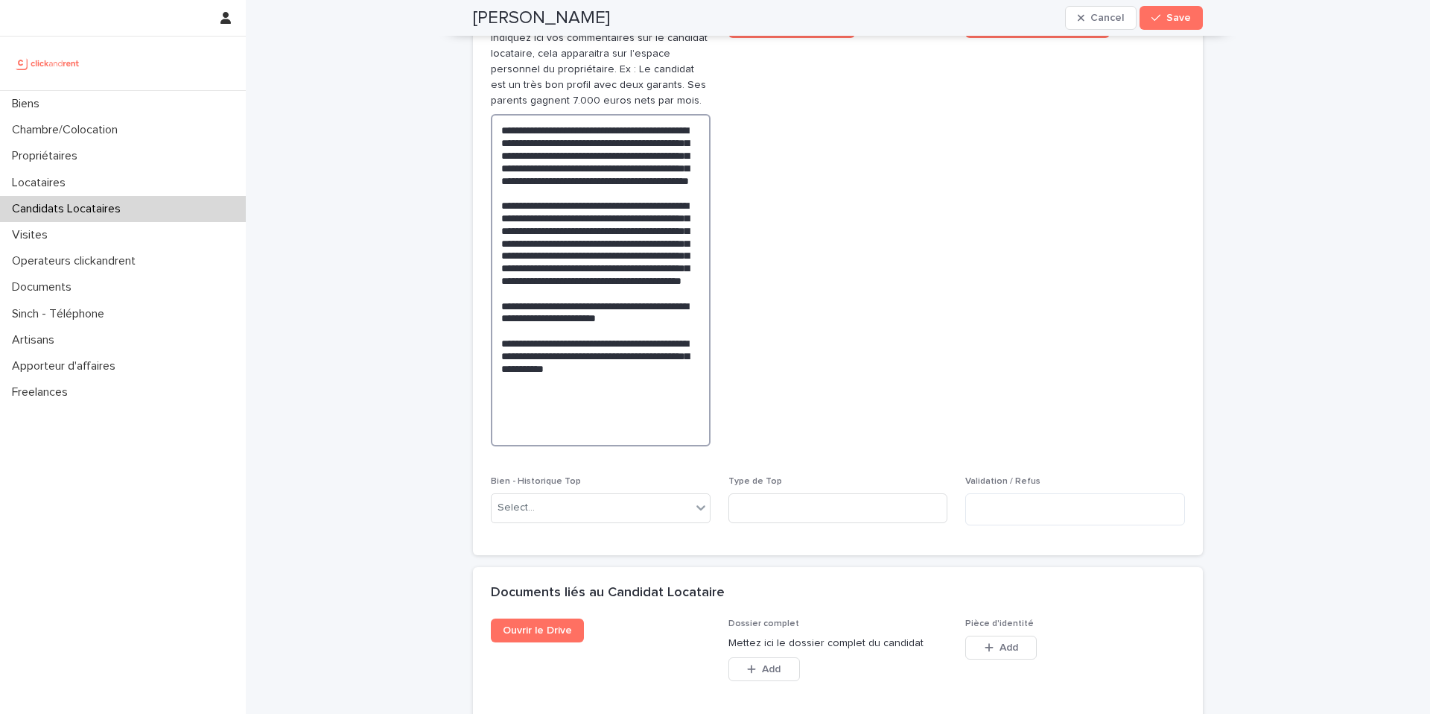
click at [584, 435] on textarea "**********" at bounding box center [601, 280] width 220 height 332
type textarea "**********"
click at [837, 393] on span "Abandon du candidat" at bounding box center [838, 236] width 220 height 444
click at [1166, 20] on span "Save" at bounding box center [1178, 18] width 25 height 10
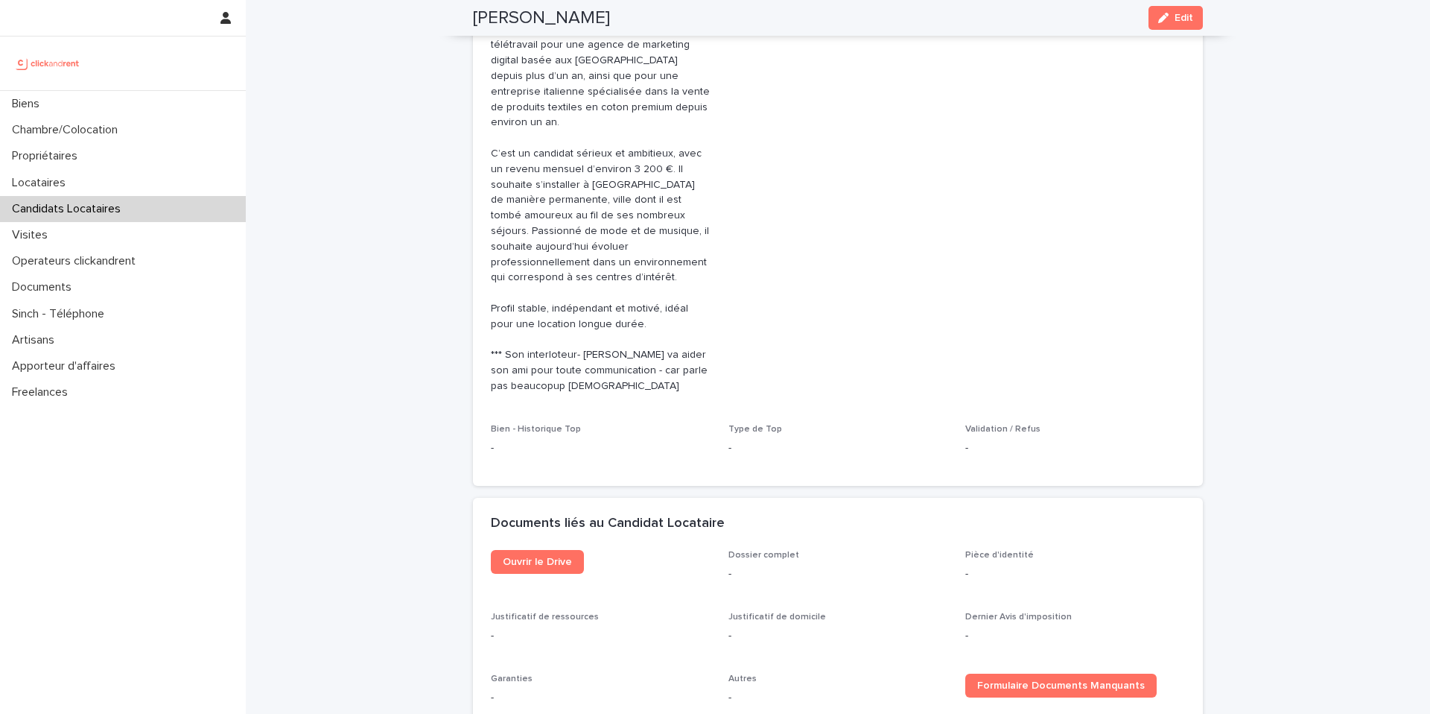
scroll to position [0, 0]
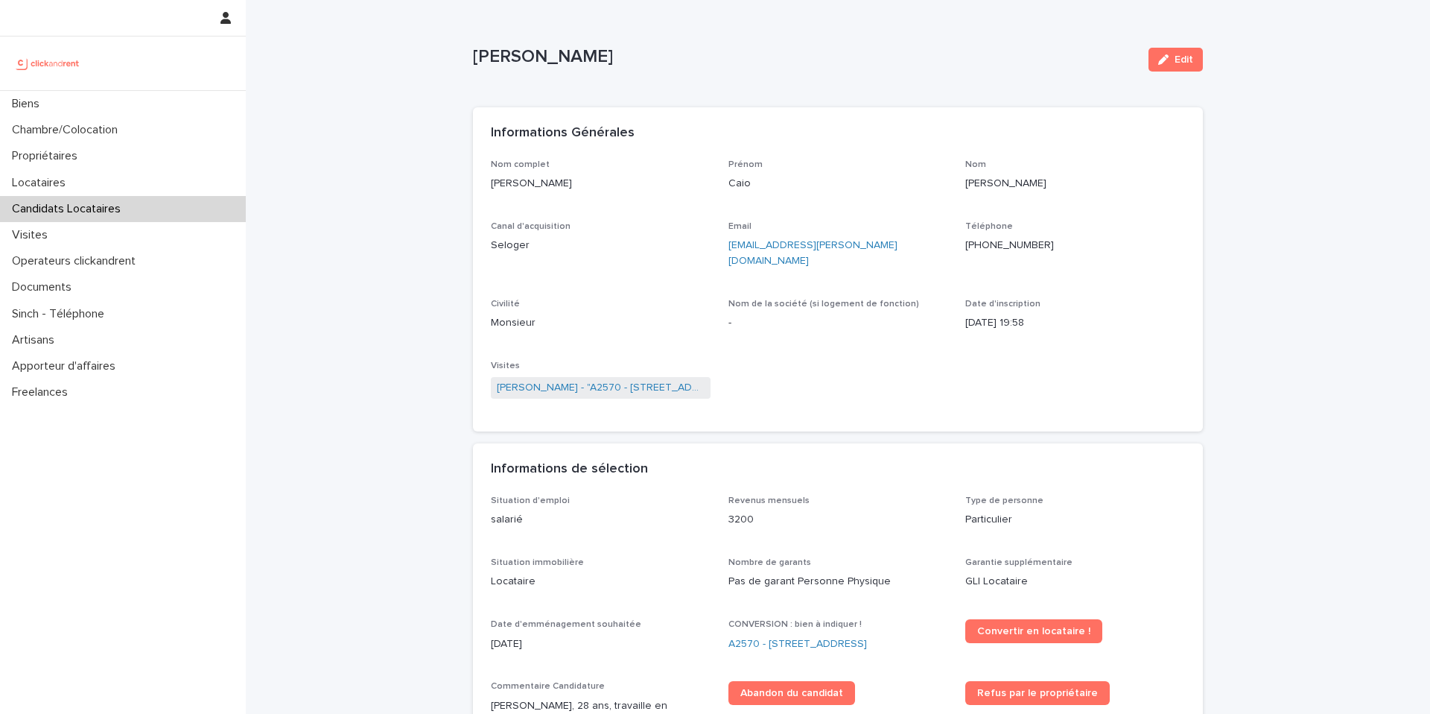
click at [82, 208] on p "Candidats Locataires" at bounding box center [69, 209] width 127 height 14
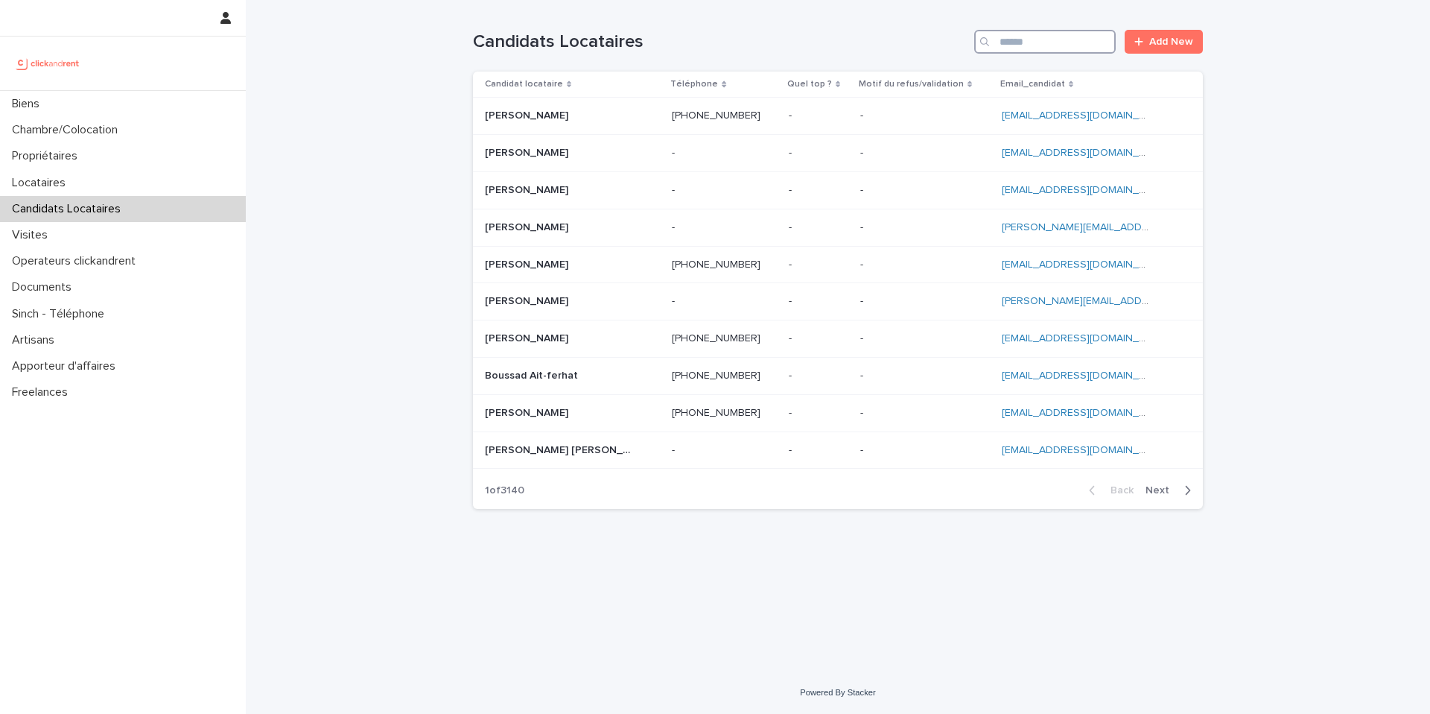
click at [1049, 51] on input "Search" at bounding box center [1045, 42] width 142 height 24
paste input "**********"
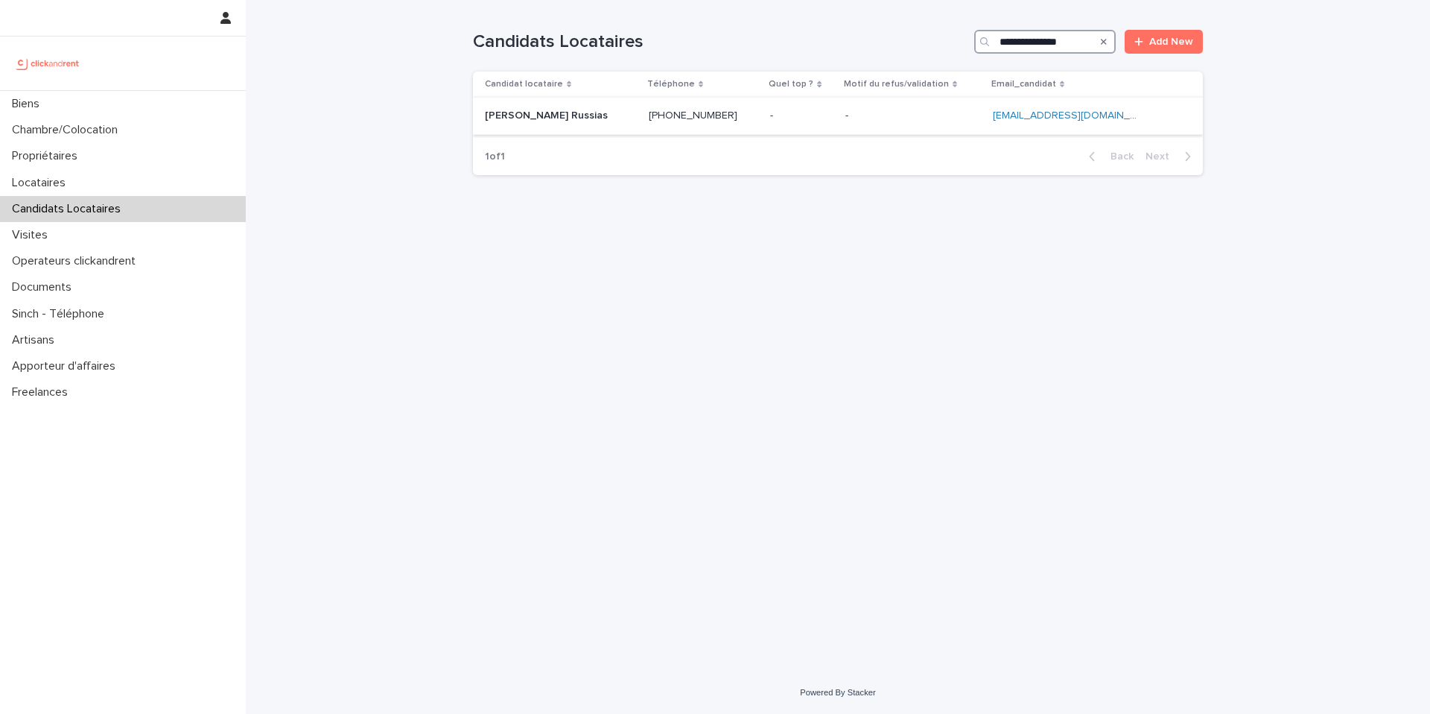
type input "**********"
click at [725, 117] on p at bounding box center [703, 115] width 109 height 13
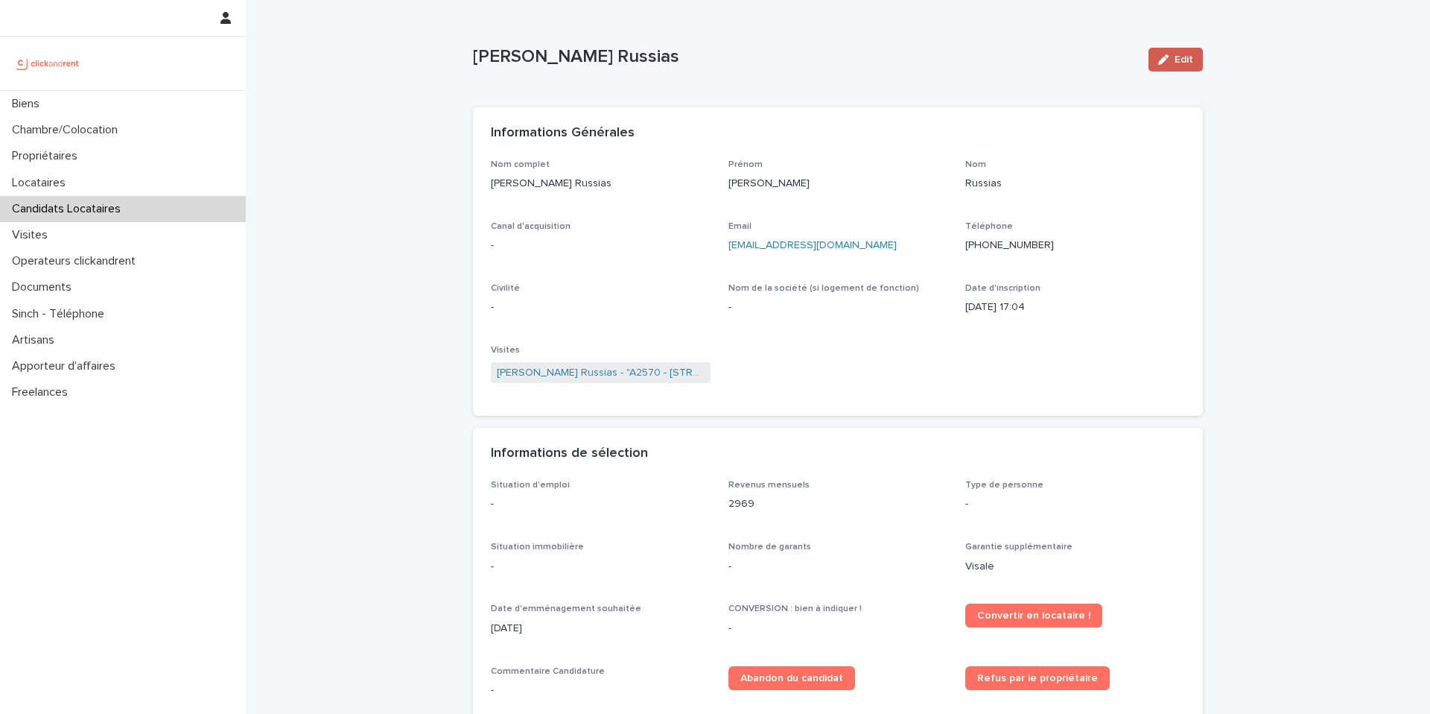
click at [1175, 63] on span "Edit" at bounding box center [1184, 59] width 19 height 10
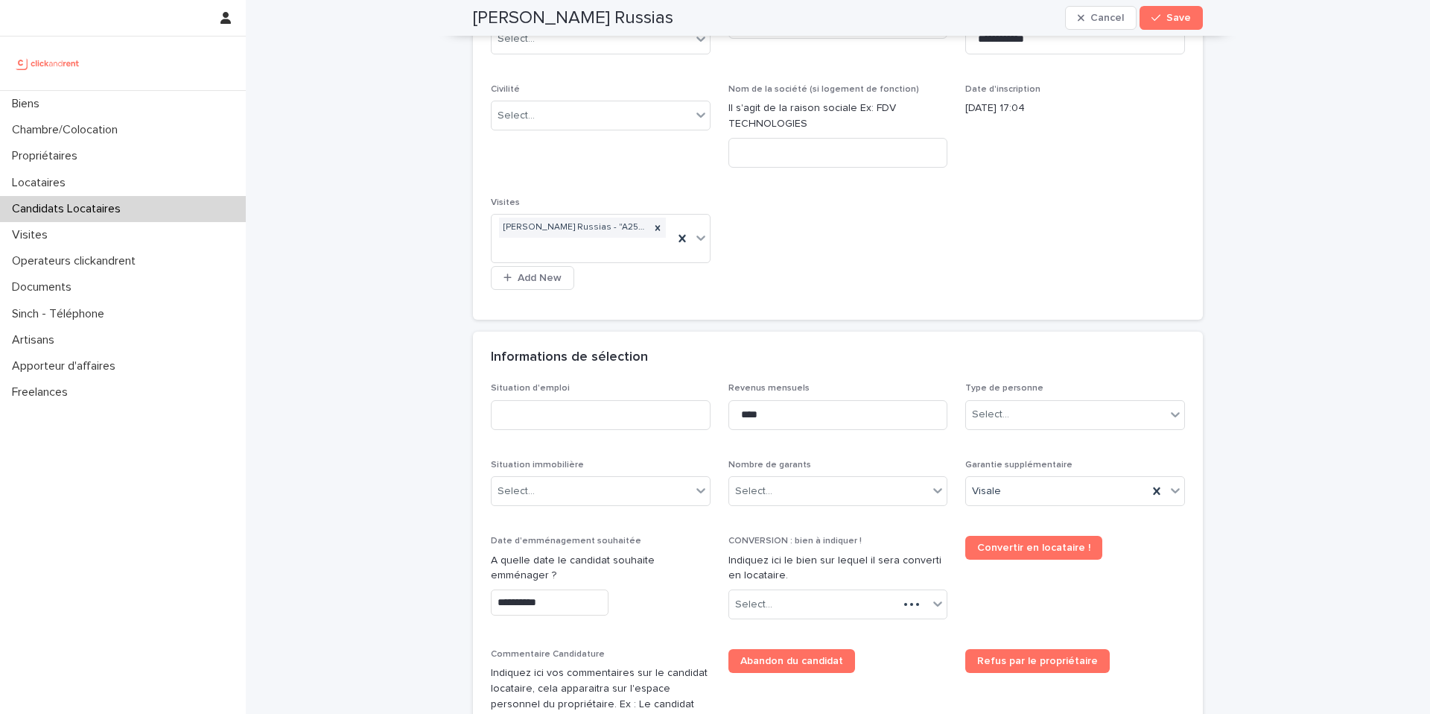
scroll to position [293, 0]
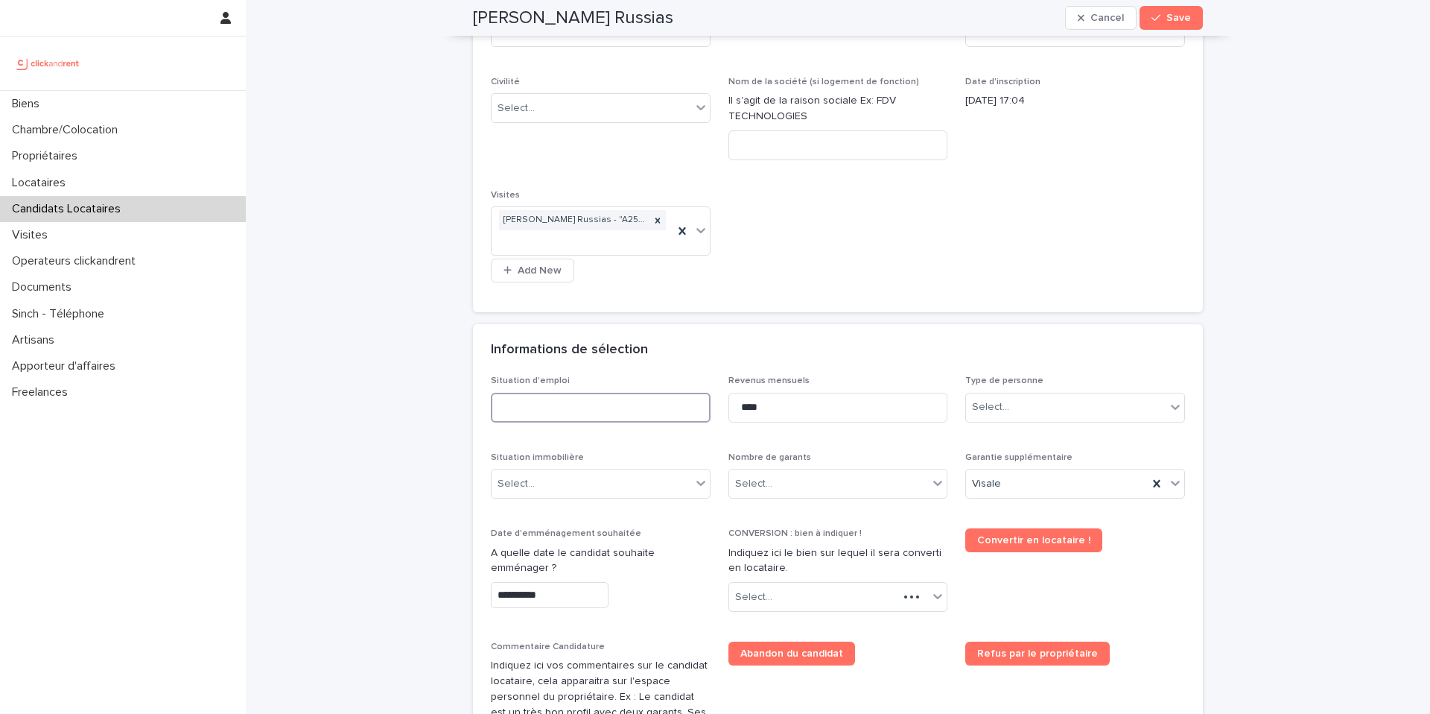
click at [592, 402] on input at bounding box center [601, 408] width 220 height 30
type input "*******"
drag, startPoint x: 1006, startPoint y: 416, endPoint x: 1016, endPoint y: 434, distance: 20.7
click at [1005, 416] on div "Select..." at bounding box center [1066, 407] width 200 height 25
click at [1014, 437] on div "Particulier" at bounding box center [1070, 436] width 218 height 26
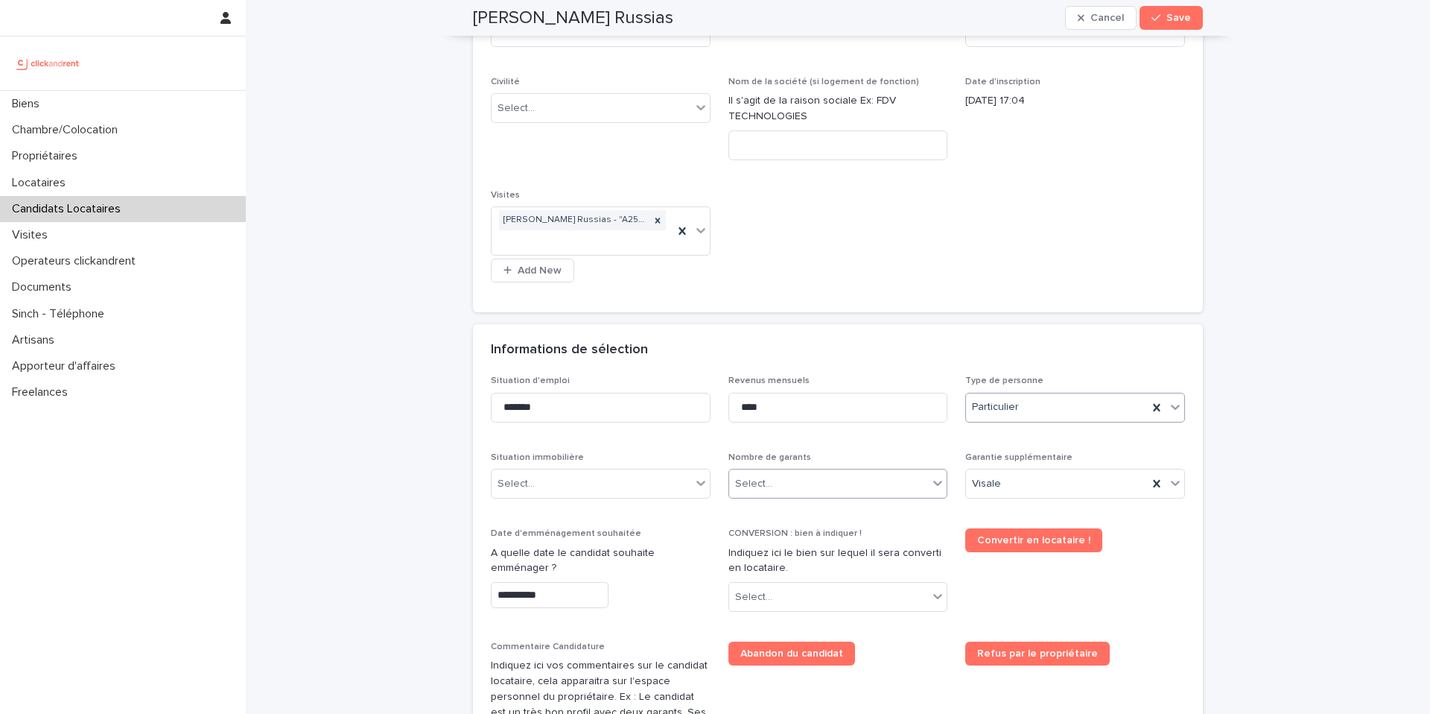
click at [772, 483] on div "Select..." at bounding box center [829, 483] width 200 height 25
click at [1076, 477] on div "Visale" at bounding box center [1057, 483] width 182 height 25
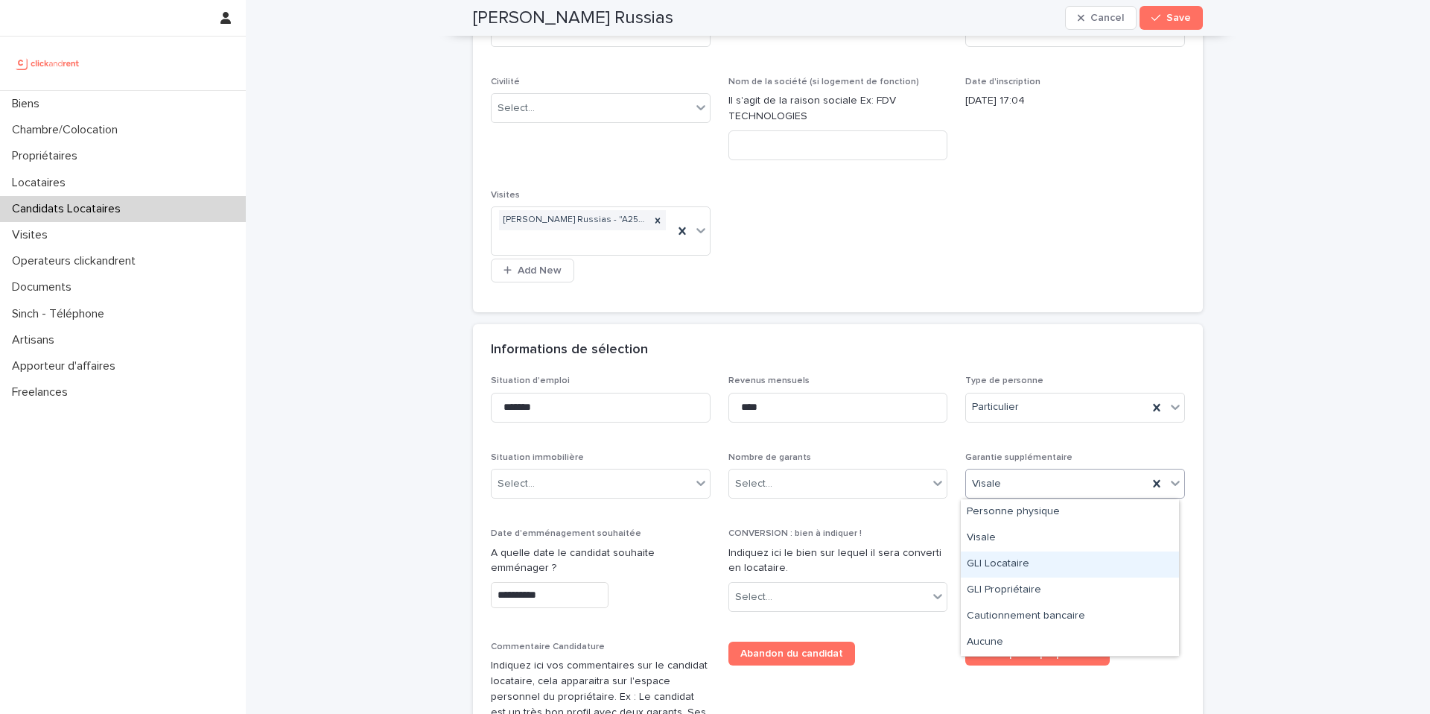
drag, startPoint x: 1035, startPoint y: 564, endPoint x: 1011, endPoint y: 554, distance: 25.7
click at [1035, 564] on div "GLI Locataire" at bounding box center [1070, 564] width 218 height 26
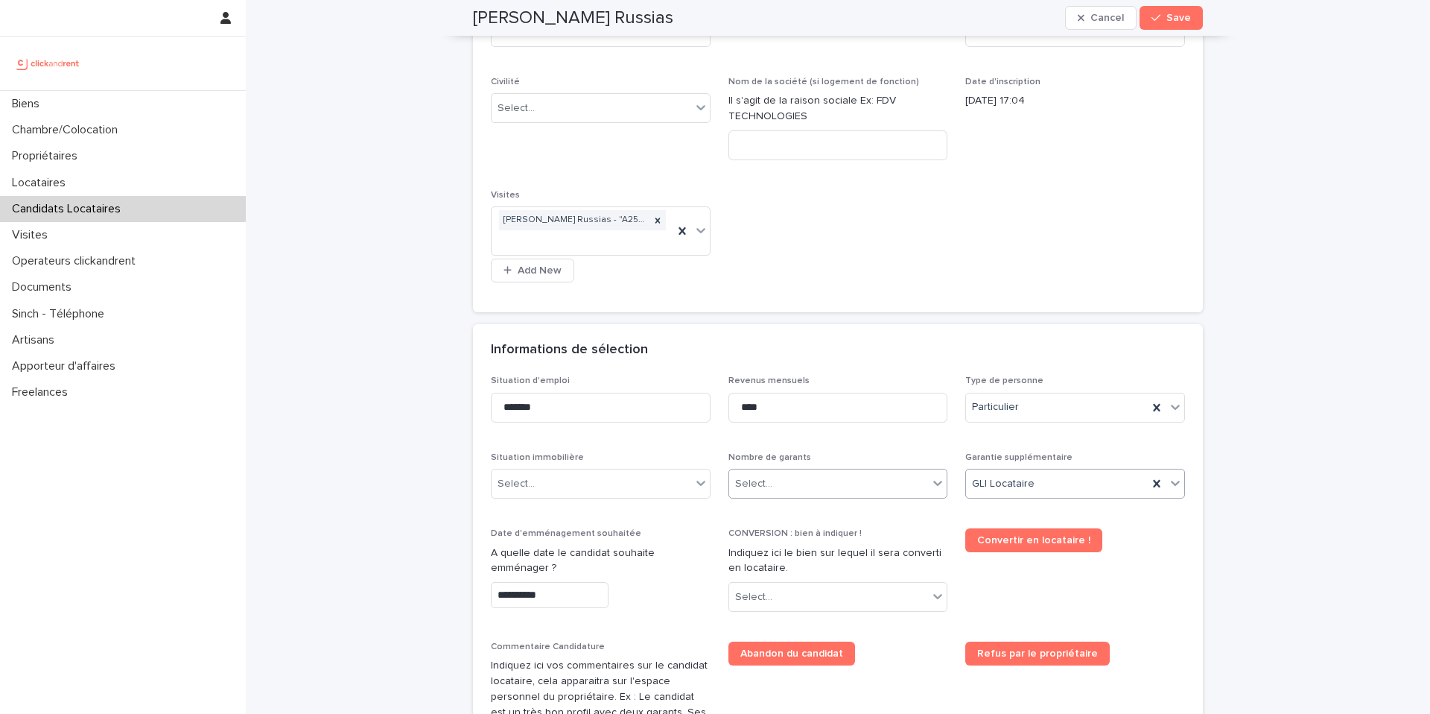
click at [825, 469] on div "Select..." at bounding box center [838, 484] width 220 height 30
click at [803, 515] on div "Pas de garant Personne Physique" at bounding box center [832, 512] width 218 height 26
click at [604, 486] on div "Select..." at bounding box center [592, 483] width 200 height 25
click at [565, 542] on div "Locataire" at bounding box center [595, 538] width 218 height 26
click at [561, 597] on input "**********" at bounding box center [550, 595] width 118 height 26
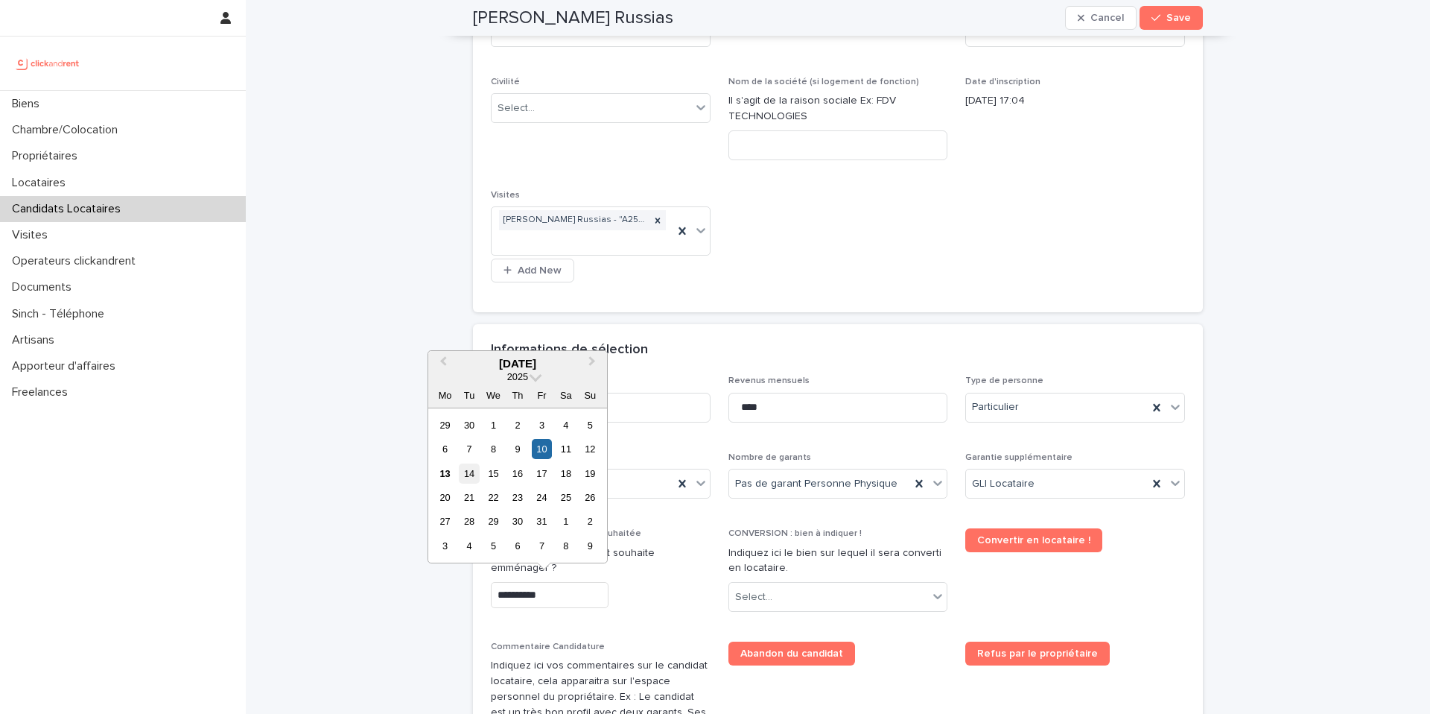
click at [471, 480] on div "14" at bounding box center [469, 473] width 20 height 20
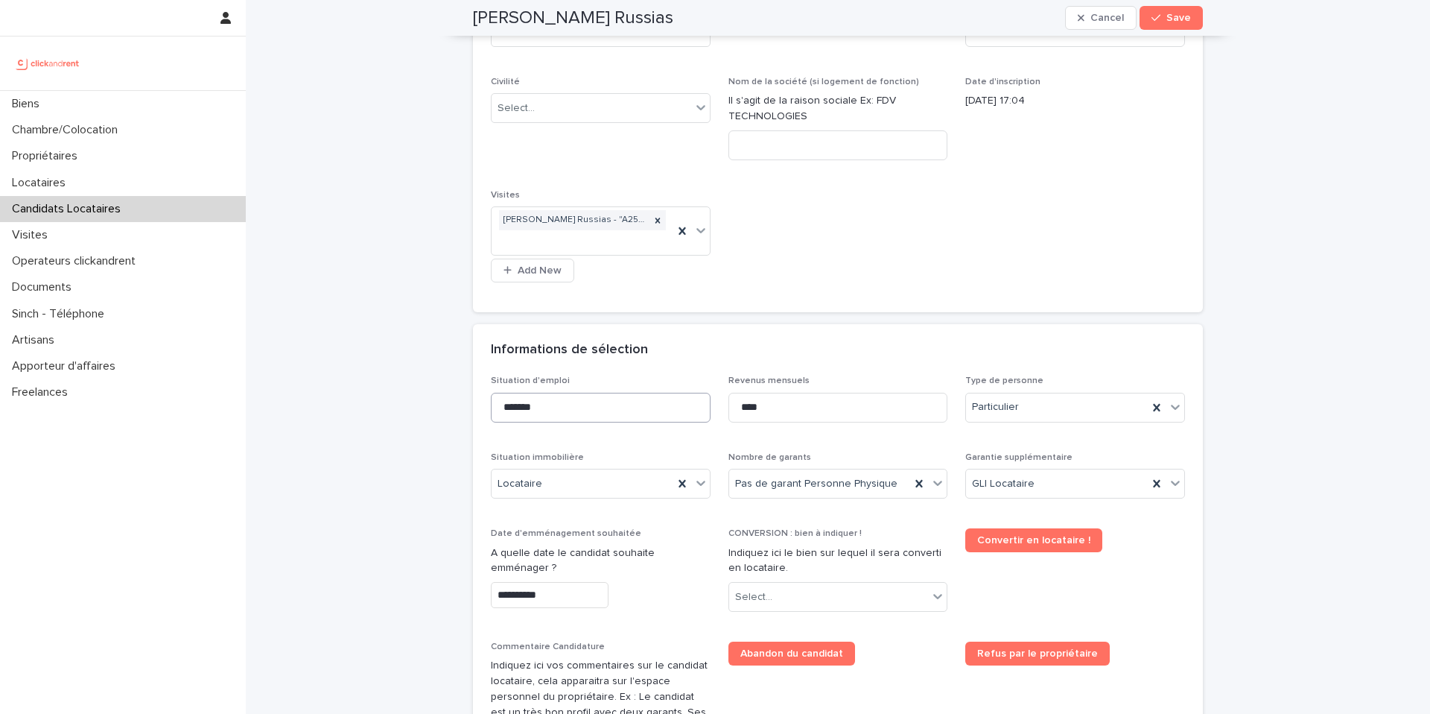
type input "**********"
click at [764, 600] on div "Select..." at bounding box center [753, 597] width 37 height 16
click at [1089, 510] on div "Garantie supplémentaire GLI Locataire" at bounding box center [1075, 481] width 220 height 58
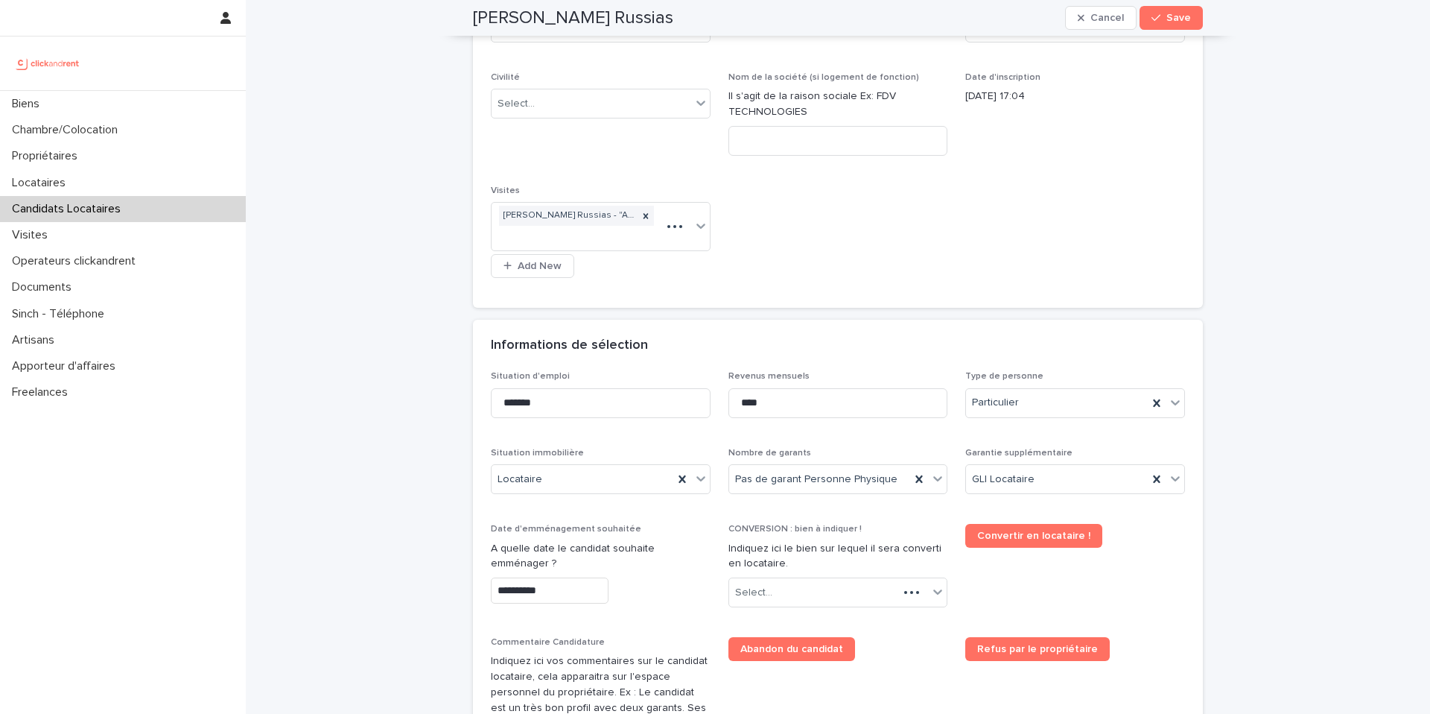
scroll to position [298, 0]
click at [776, 398] on input "****" at bounding box center [838, 403] width 220 height 30
click at [775, 398] on input "****" at bounding box center [838, 403] width 220 height 30
click at [795, 592] on div "Select..." at bounding box center [829, 592] width 200 height 25
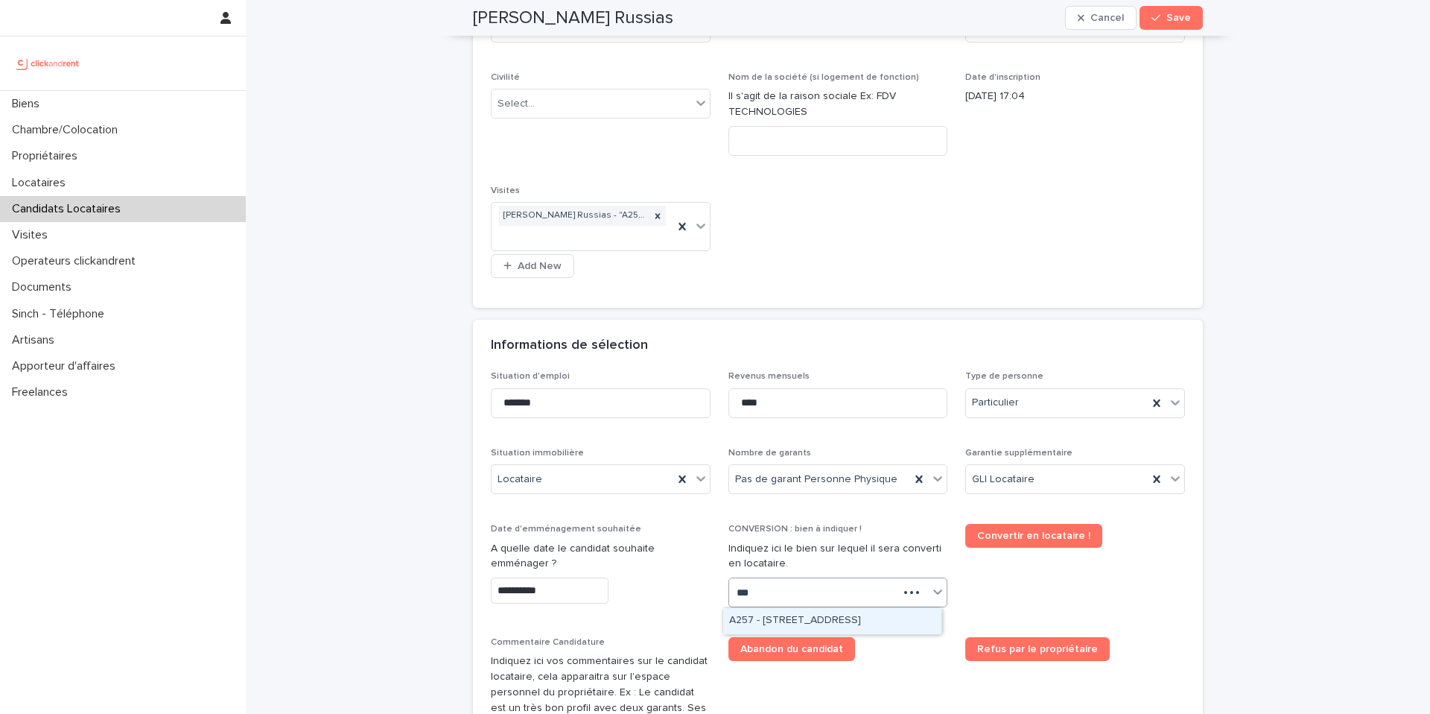
type input "****"
click at [830, 623] on div "A2570 - [STREET_ADDRESS]" at bounding box center [832, 621] width 218 height 26
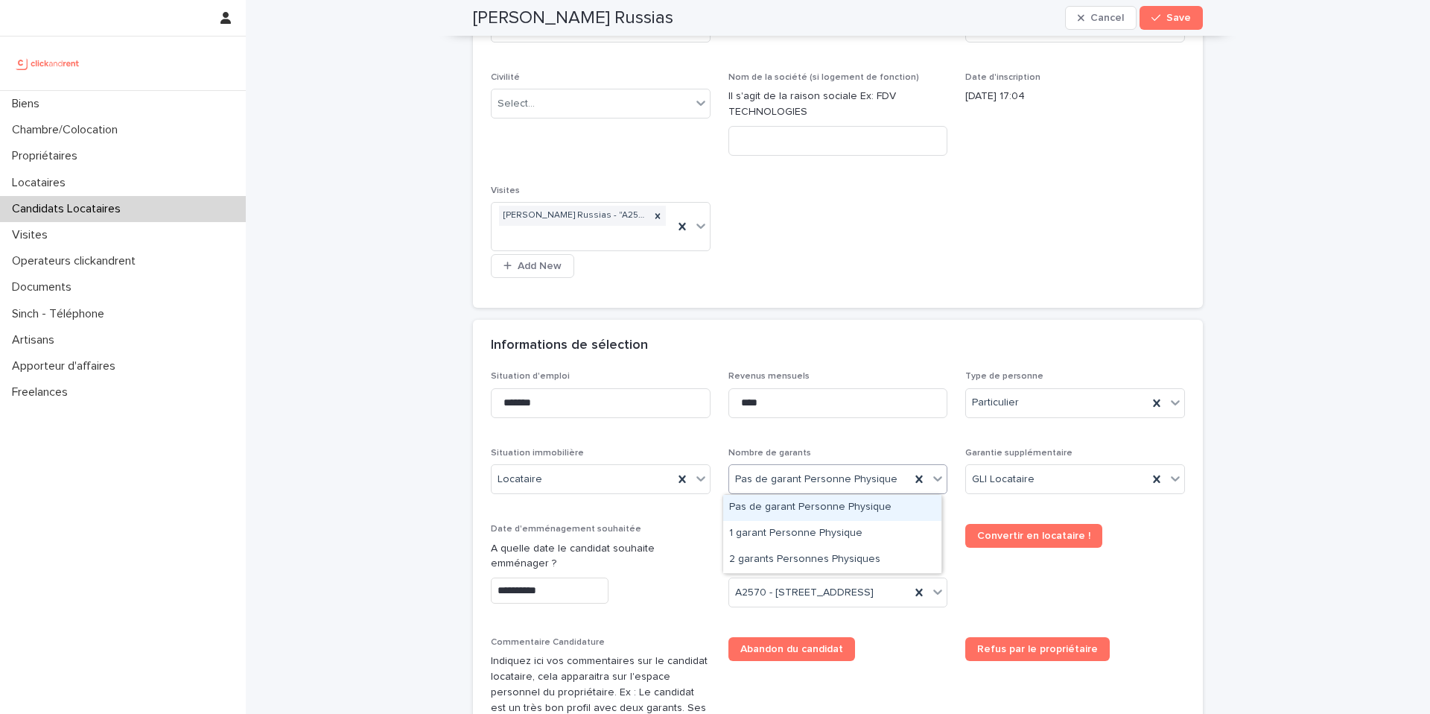
scroll to position [311, 0]
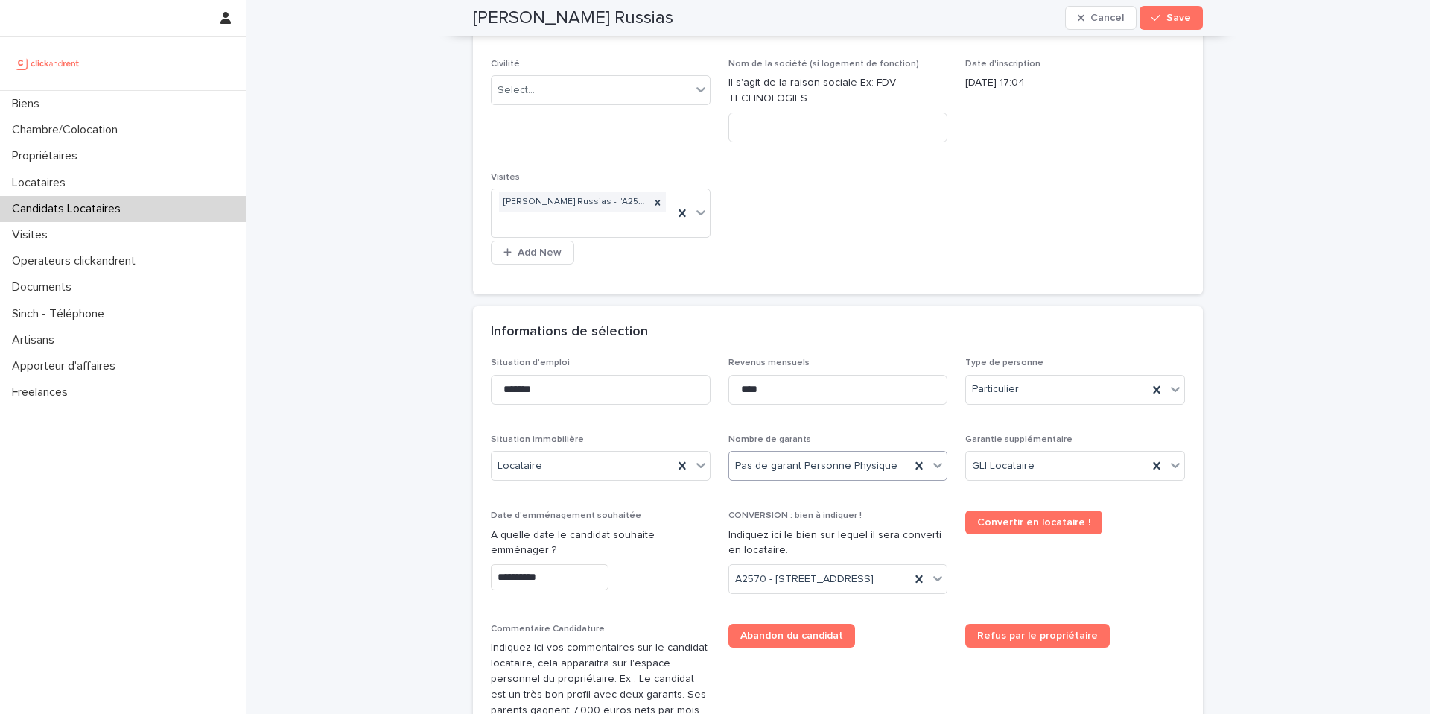
click at [840, 434] on p "Nombre de garants" at bounding box center [838, 439] width 220 height 10
drag, startPoint x: 769, startPoint y: 398, endPoint x: 743, endPoint y: 393, distance: 26.6
click at [743, 393] on input "****" at bounding box center [838, 390] width 220 height 30
type input "****"
click at [929, 336] on div "Informations de sélection" at bounding box center [835, 332] width 688 height 16
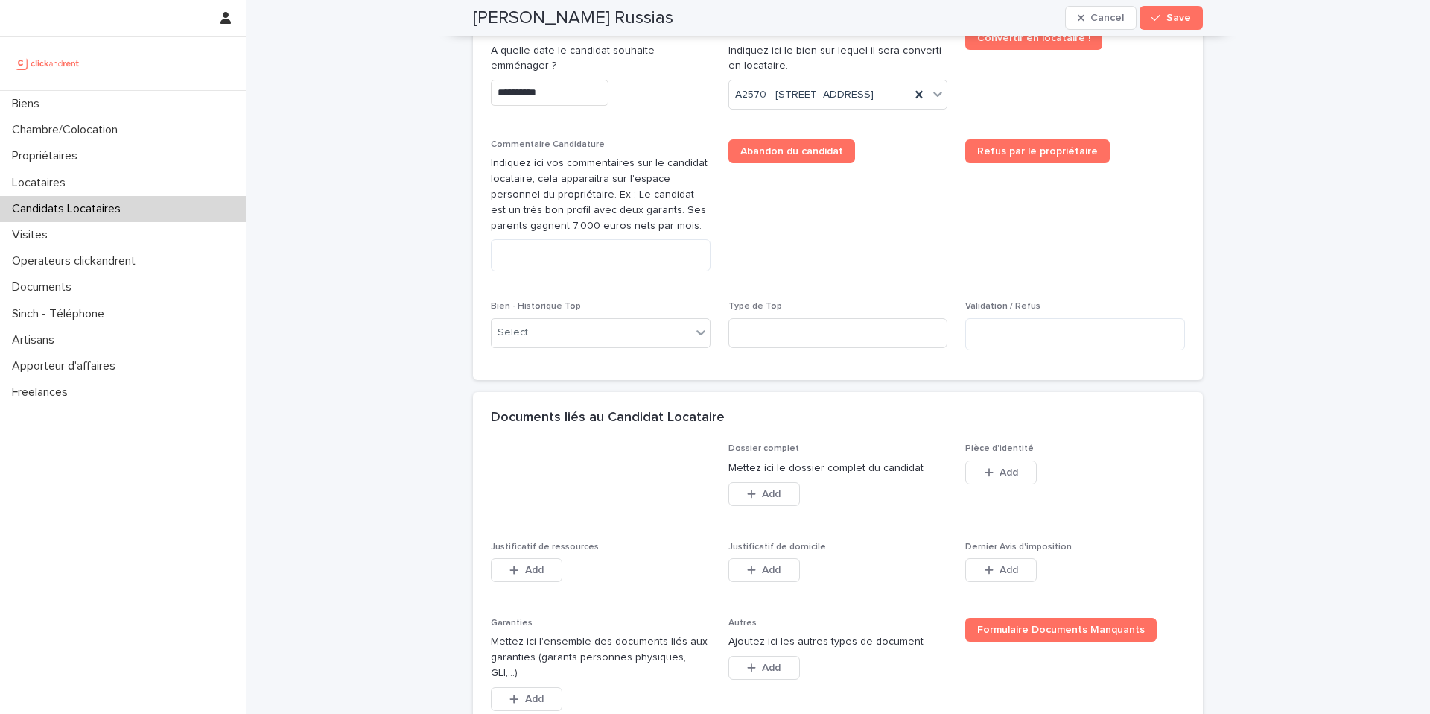
scroll to position [968, 0]
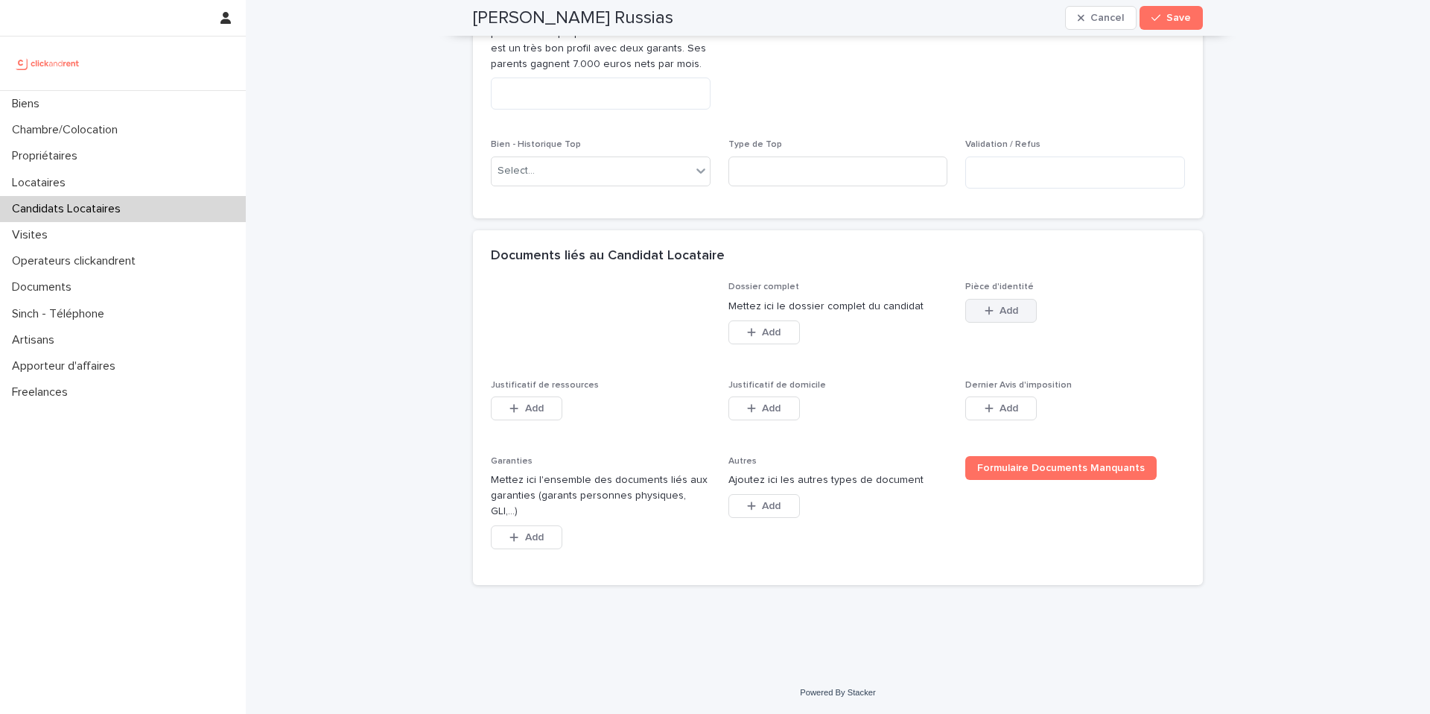
click at [1016, 323] on button "Add" at bounding box center [1001, 311] width 72 height 24
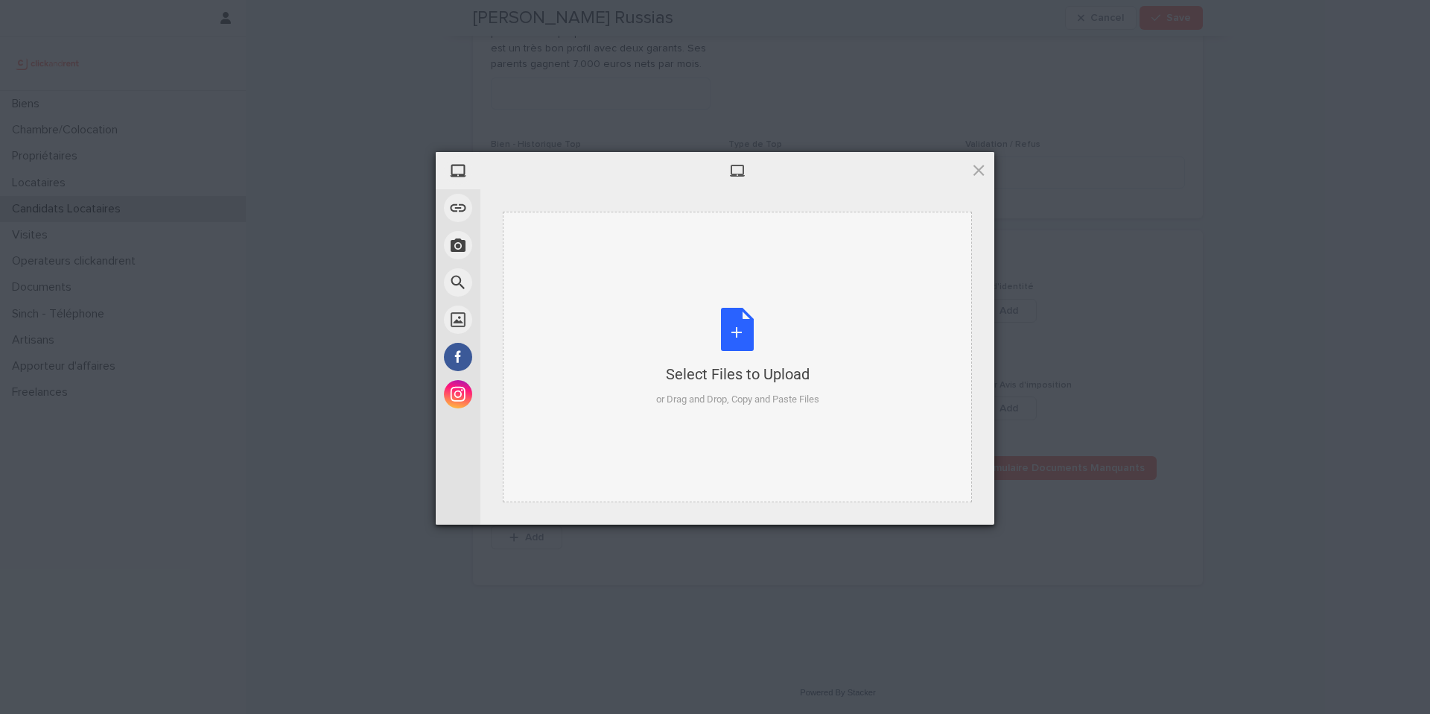
click at [636, 343] on div "Select Files to Upload or Drag and Drop, Copy and Paste Files" at bounding box center [737, 357] width 469 height 290
click at [641, 324] on div "Select Files to Upload or Drag and Drop, Copy and Paste Files" at bounding box center [737, 357] width 469 height 290
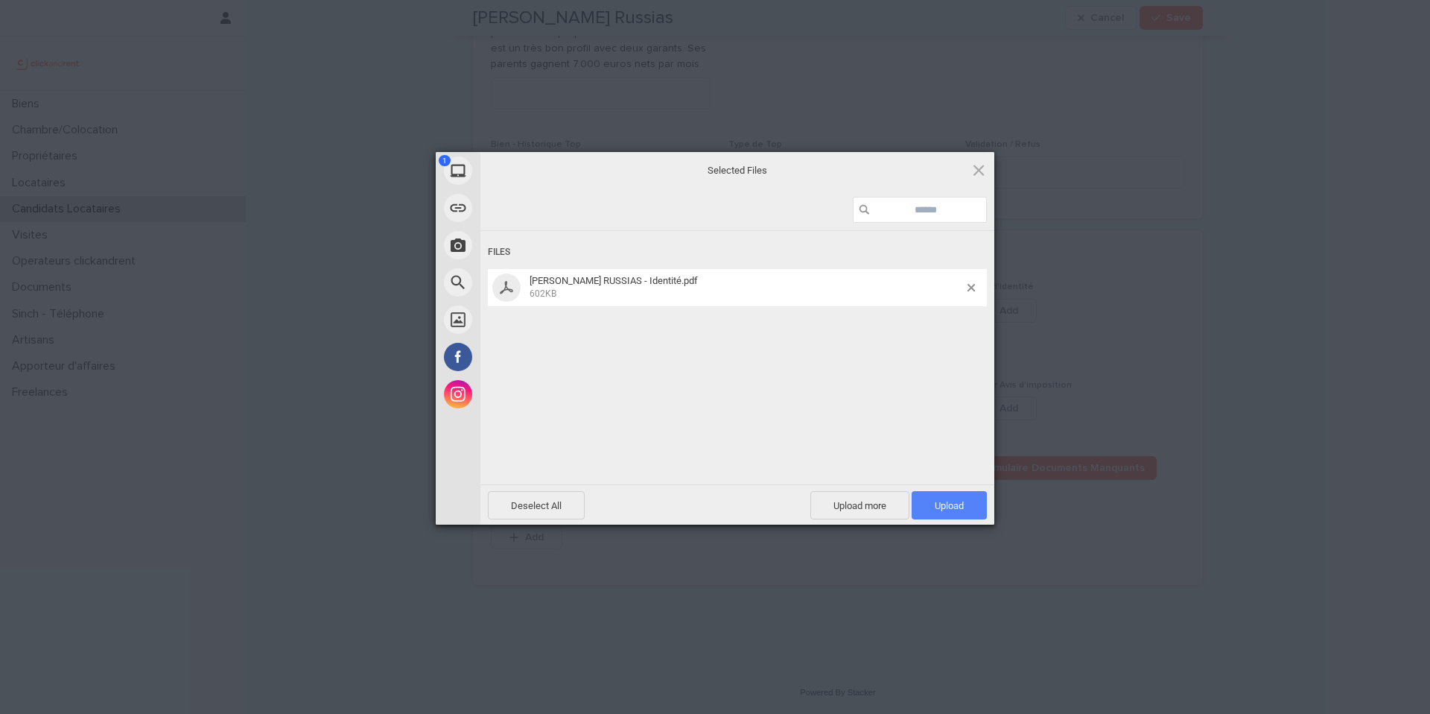
click at [950, 492] on span "Upload 1" at bounding box center [949, 505] width 75 height 28
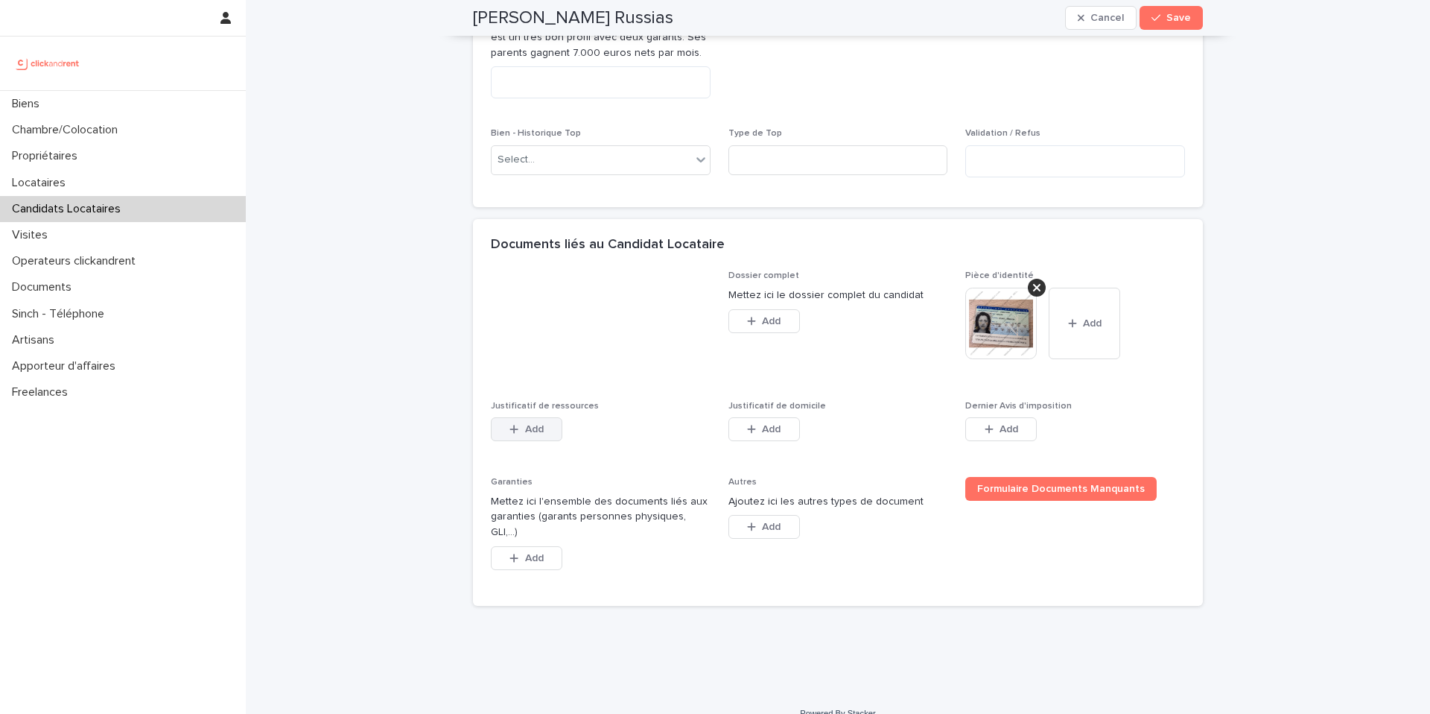
click at [541, 441] on button "Add" at bounding box center [527, 429] width 72 height 24
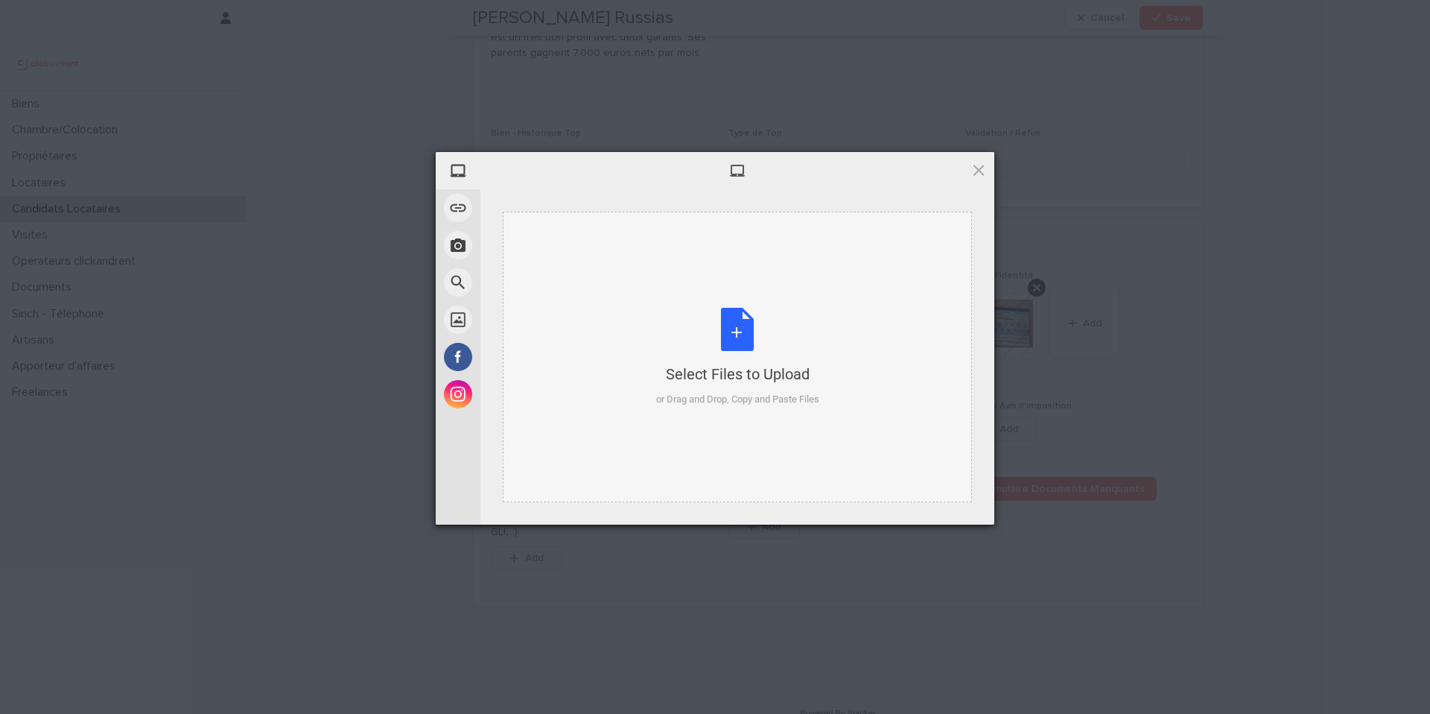
click at [739, 404] on div "or Drag and Drop, Copy and Paste Files" at bounding box center [737, 399] width 163 height 15
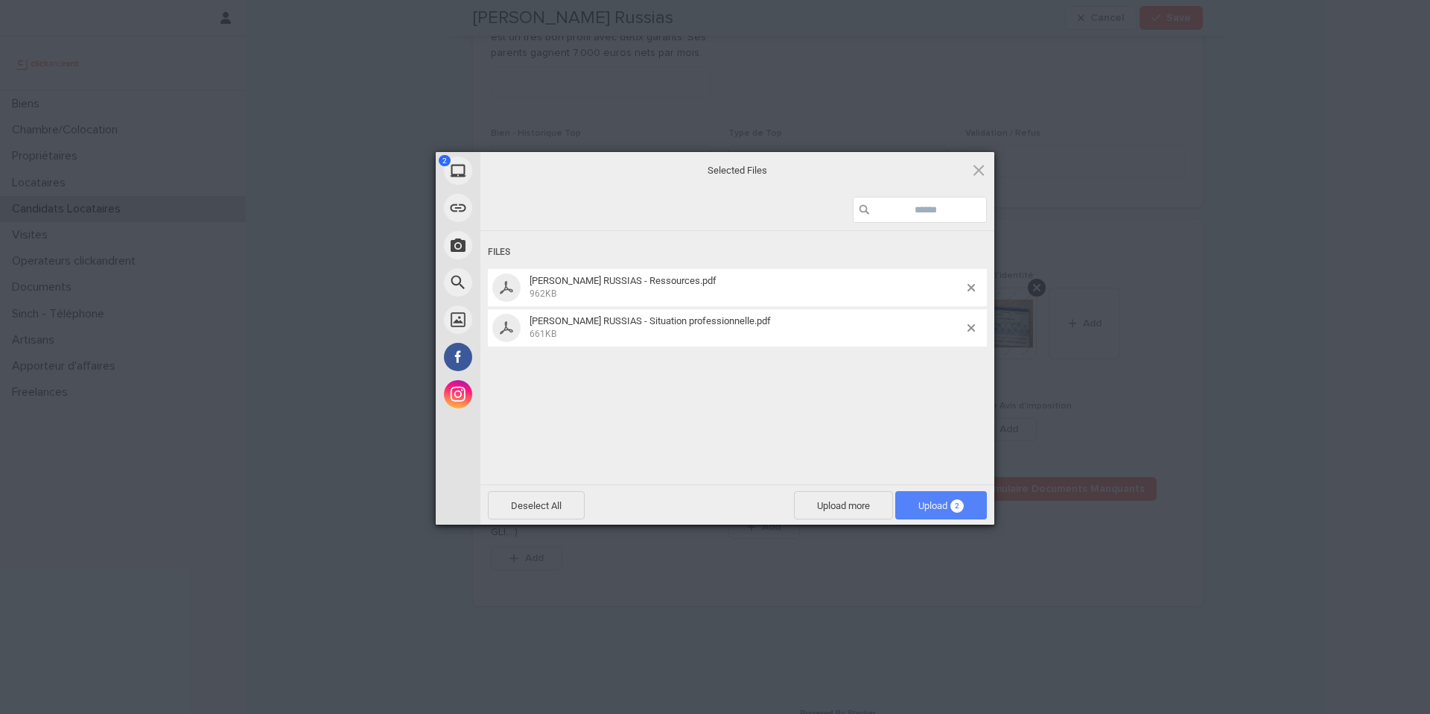
click at [961, 517] on span "Upload 2" at bounding box center [941, 505] width 92 height 28
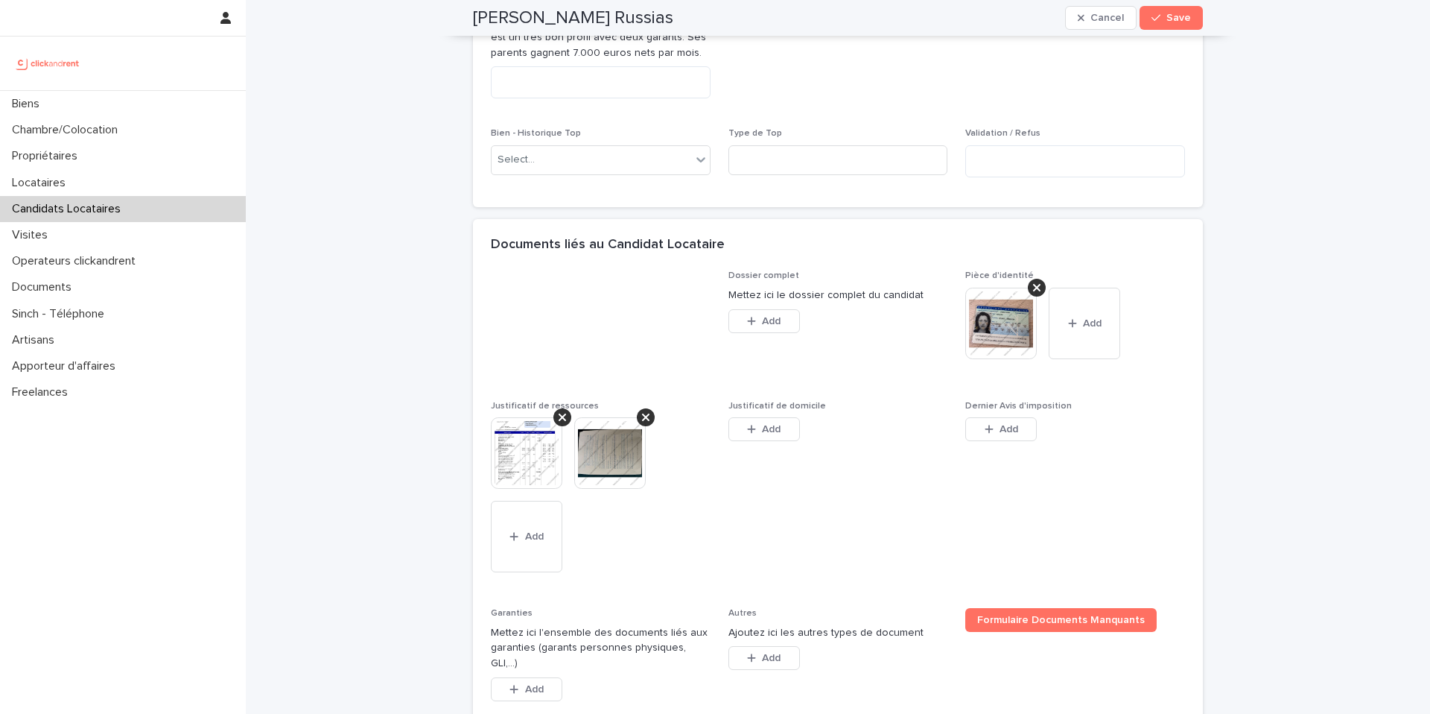
drag, startPoint x: 769, startPoint y: 457, endPoint x: 798, endPoint y: 460, distance: 29.9
click at [768, 434] on span "Add" at bounding box center [771, 429] width 19 height 10
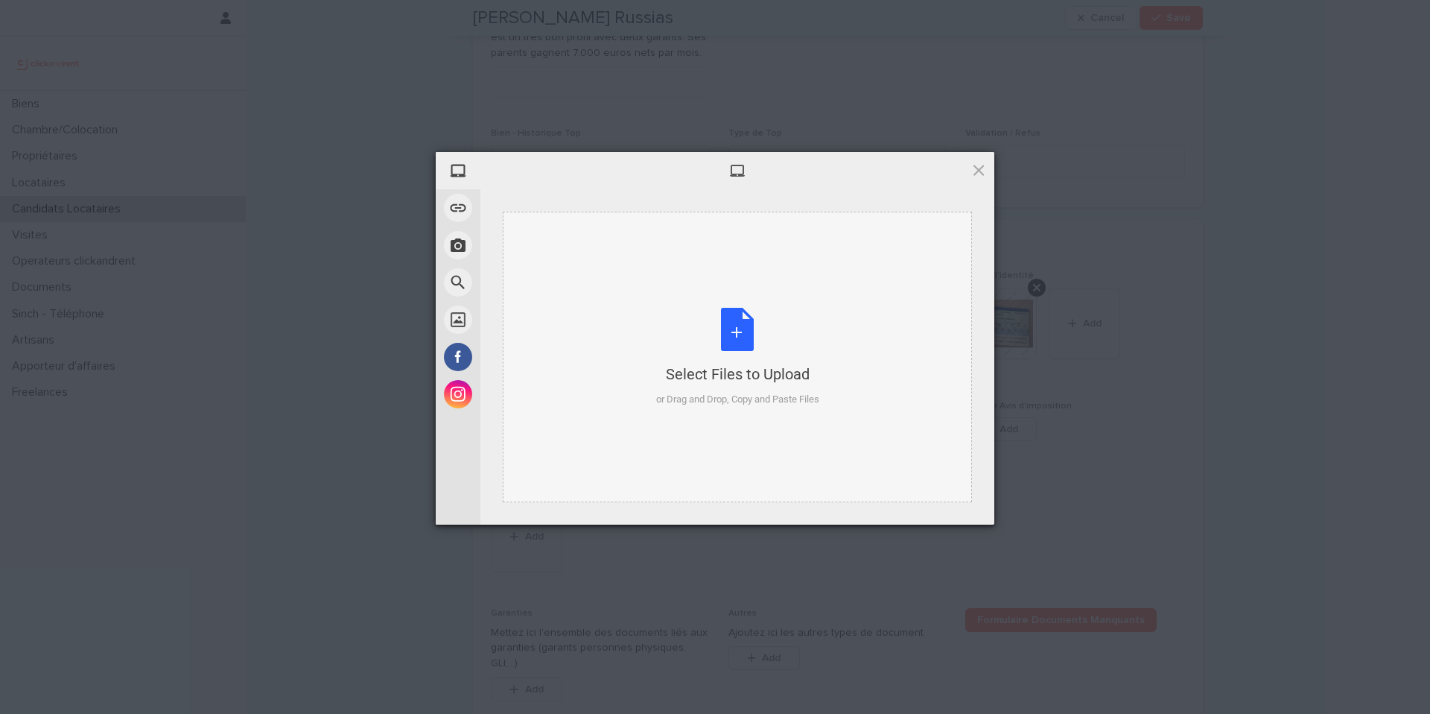
click at [706, 395] on div "or Drag and Drop, Copy and Paste Files" at bounding box center [737, 399] width 163 height 15
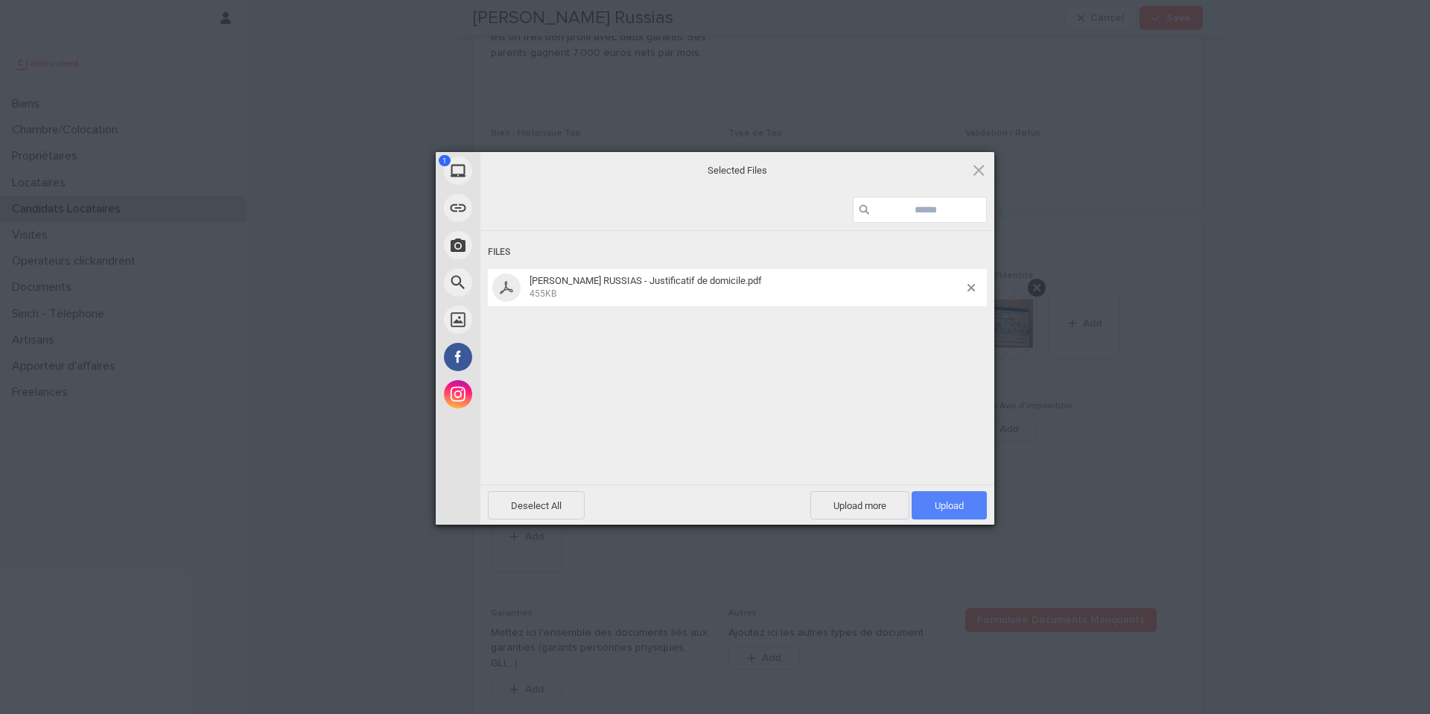
click at [947, 509] on span "Upload 1" at bounding box center [949, 505] width 29 height 11
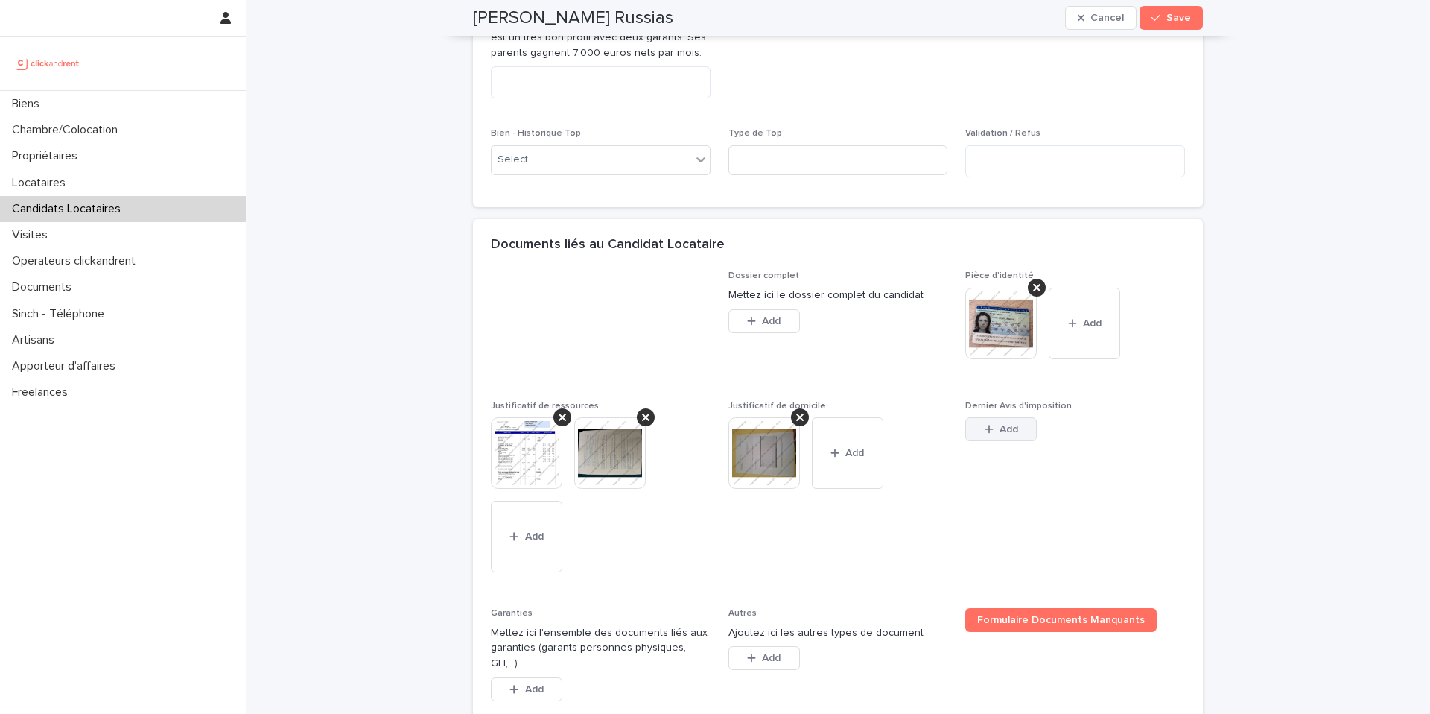
click at [995, 441] on button "Add" at bounding box center [1001, 429] width 72 height 24
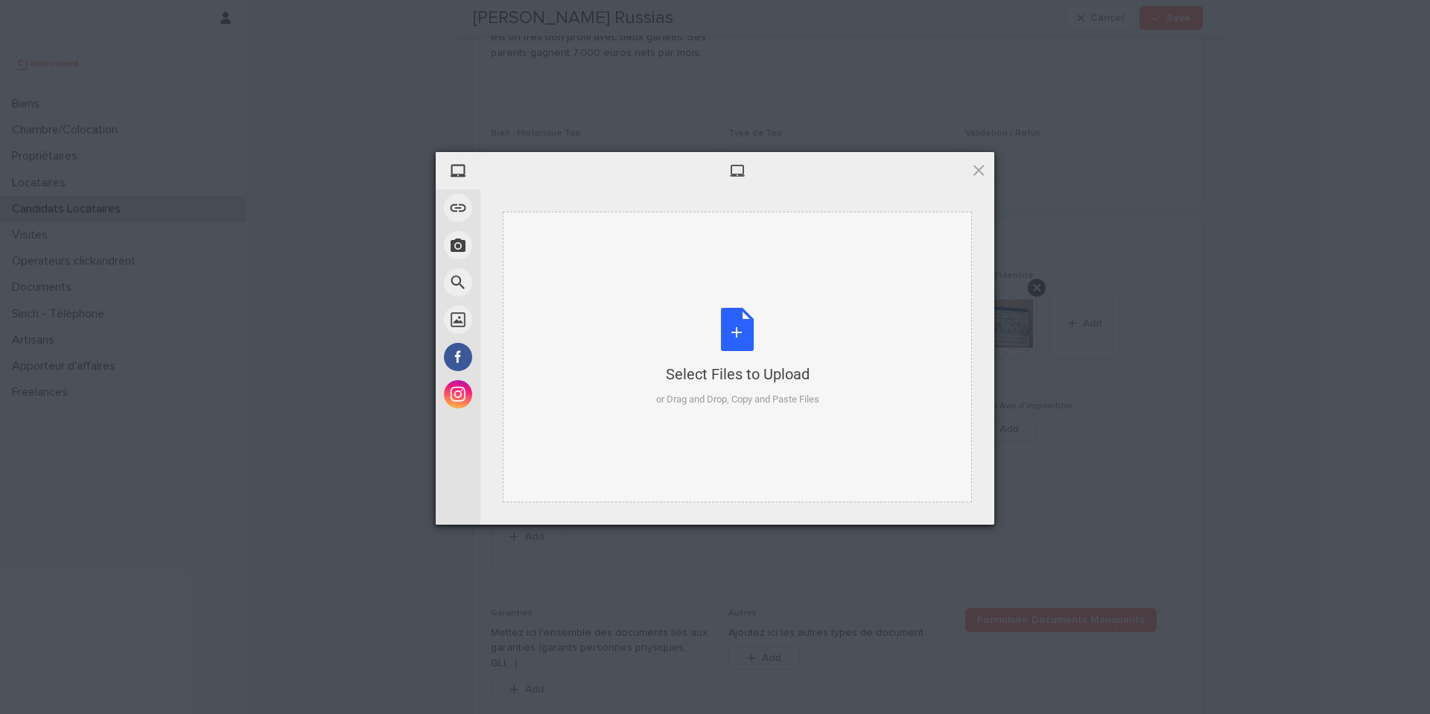
click at [746, 323] on div "Select Files to Upload or Drag and Drop, Copy and Paste Files" at bounding box center [737, 357] width 163 height 99
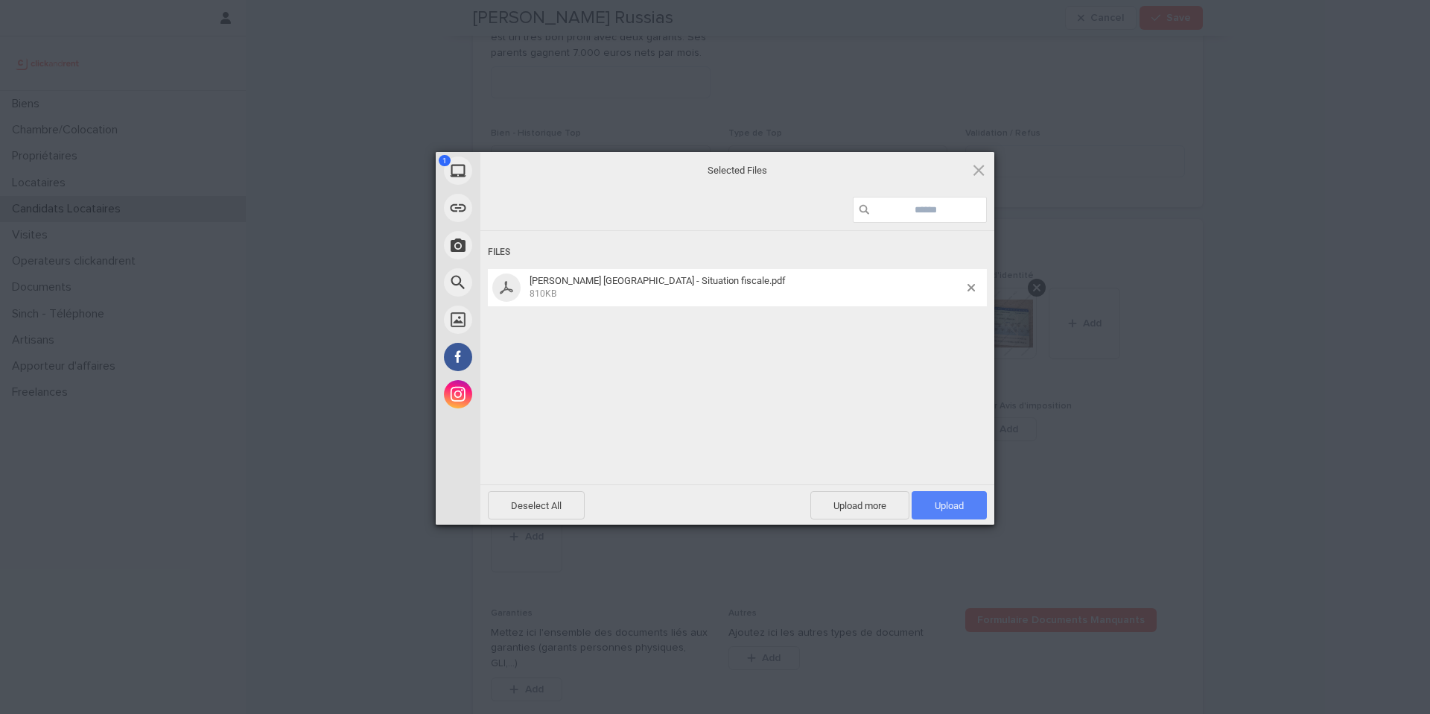
click at [953, 514] on span "Upload 1" at bounding box center [949, 505] width 75 height 28
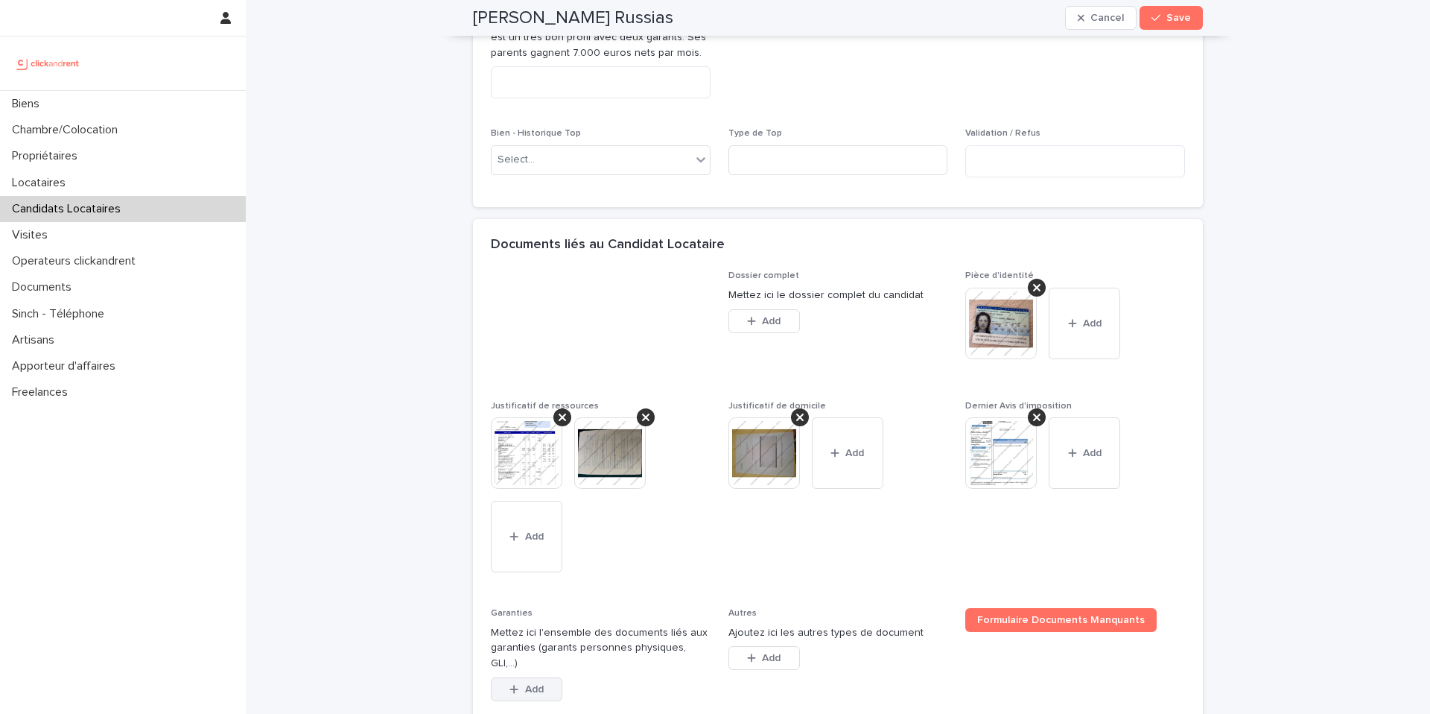
click at [529, 690] on button "Add" at bounding box center [527, 689] width 72 height 24
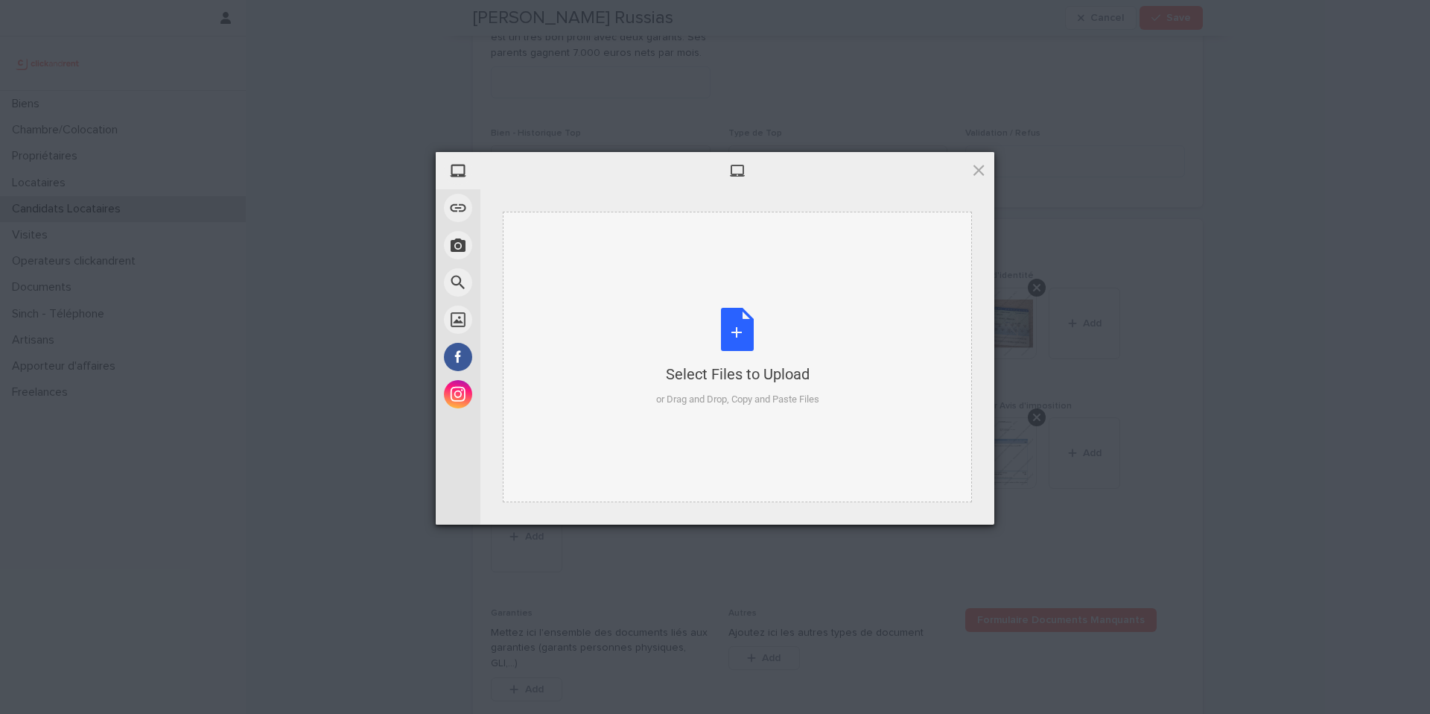
click at [647, 425] on div "Select Files to Upload or Drag and Drop, Copy and Paste Files" at bounding box center [737, 357] width 469 height 290
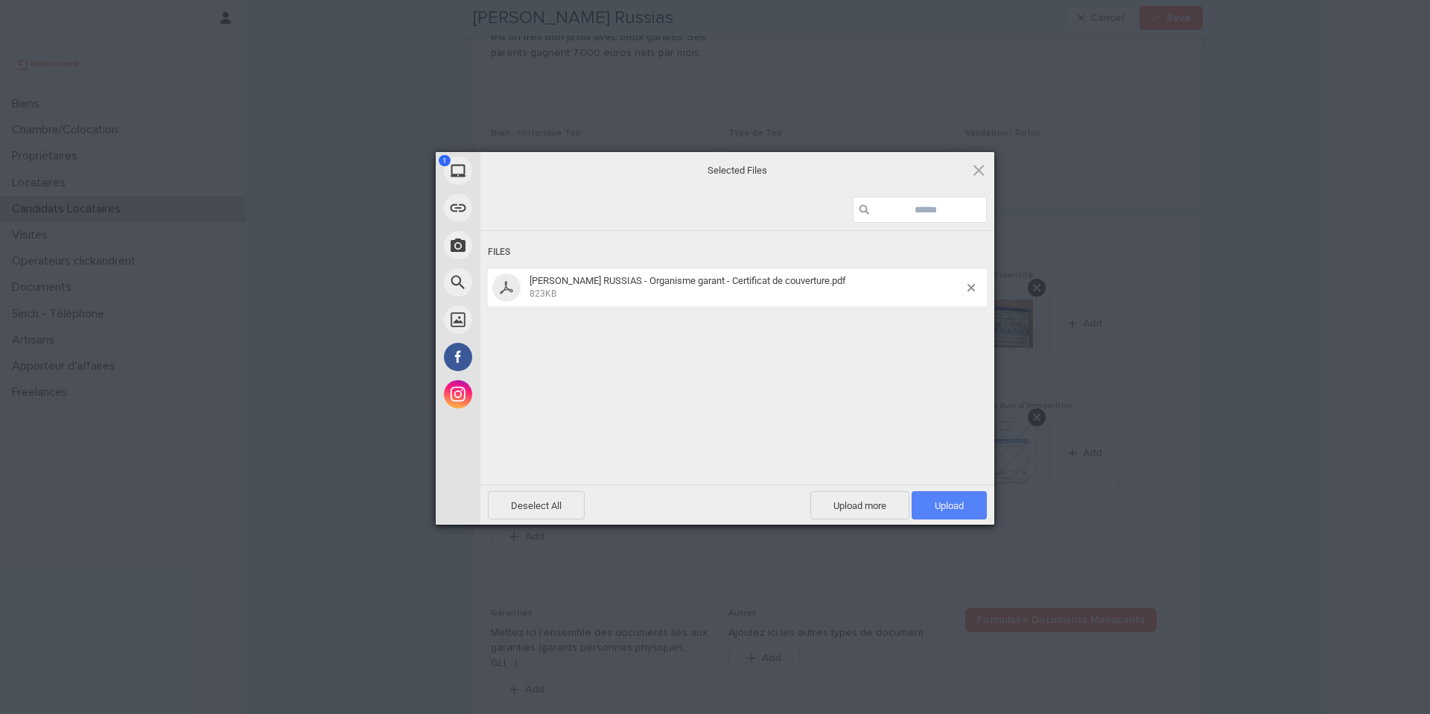
click at [935, 502] on span "Upload 1" at bounding box center [949, 505] width 29 height 11
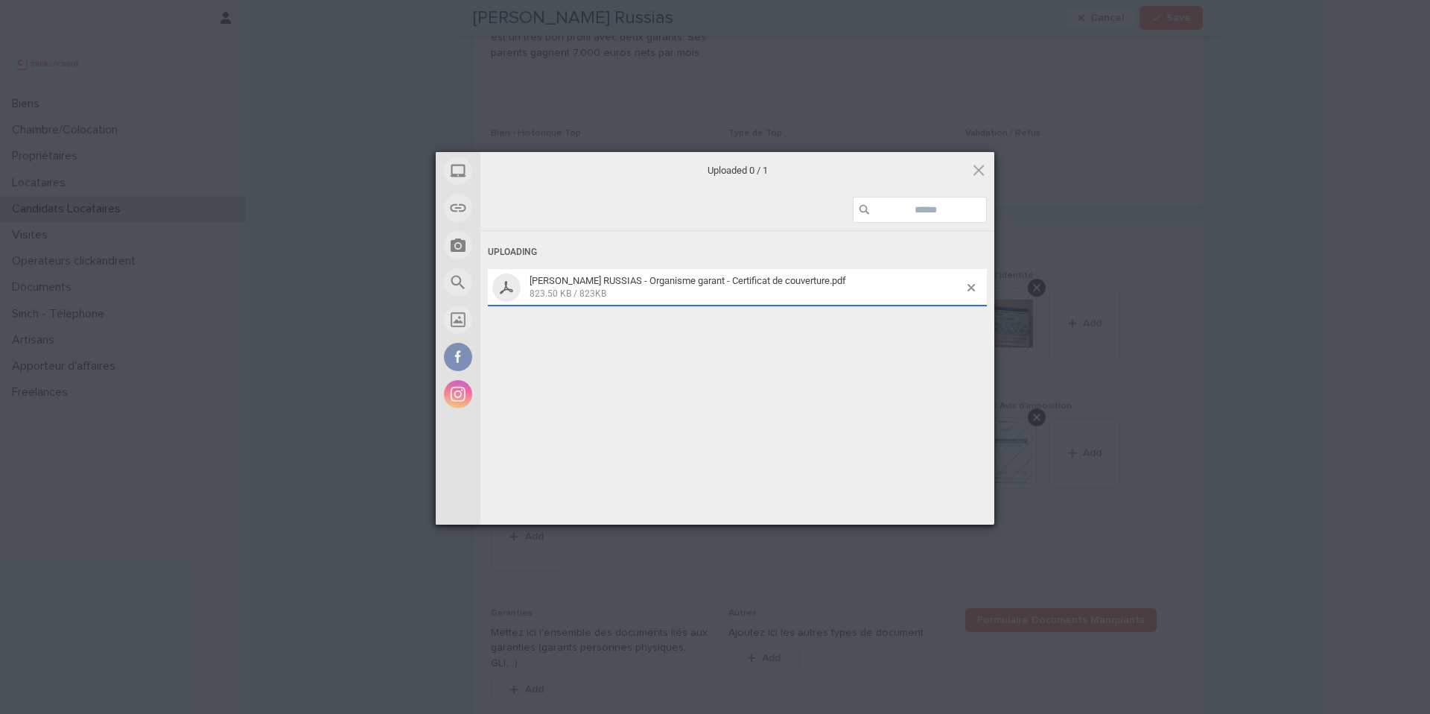
click at [886, 585] on div "My Device Link (URL) Take Photo Web Search Unsplash Facebook Instagram Uploaded…" at bounding box center [715, 357] width 1430 height 714
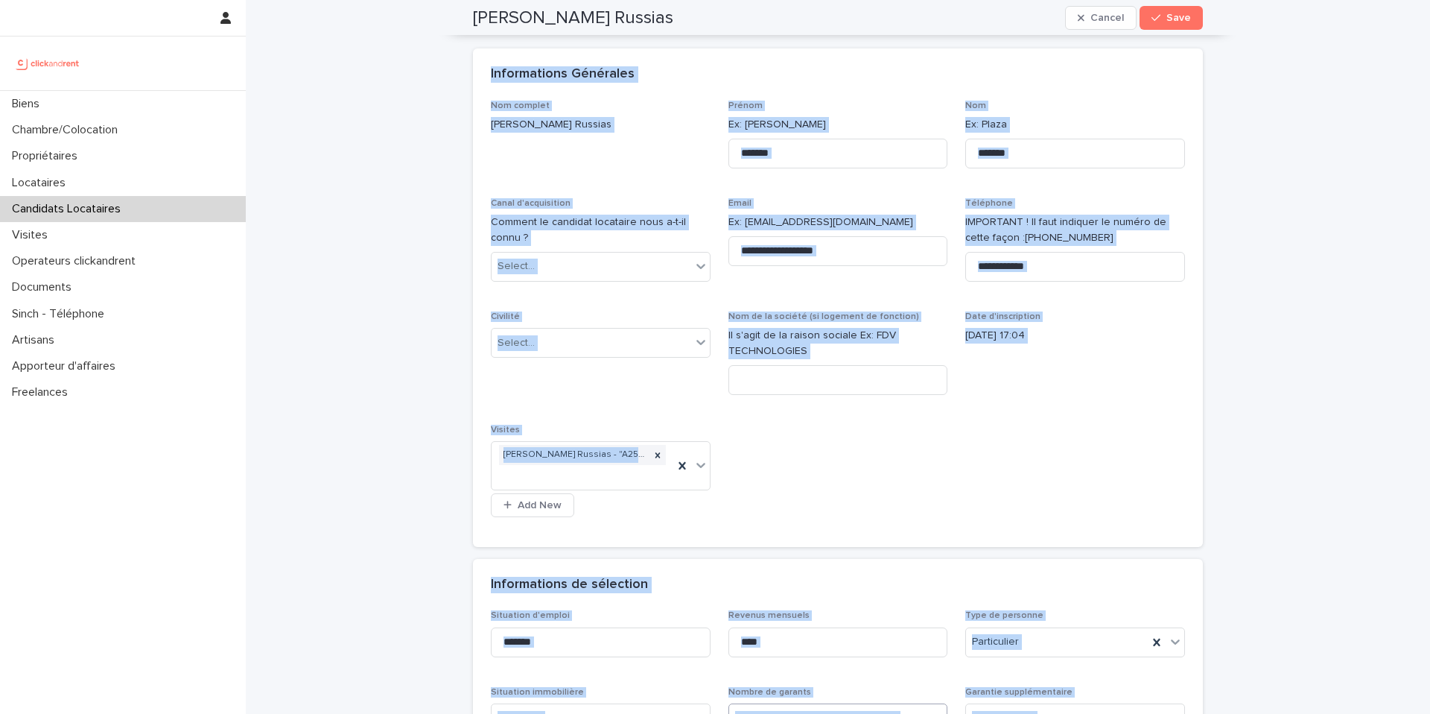
scroll to position [0, 0]
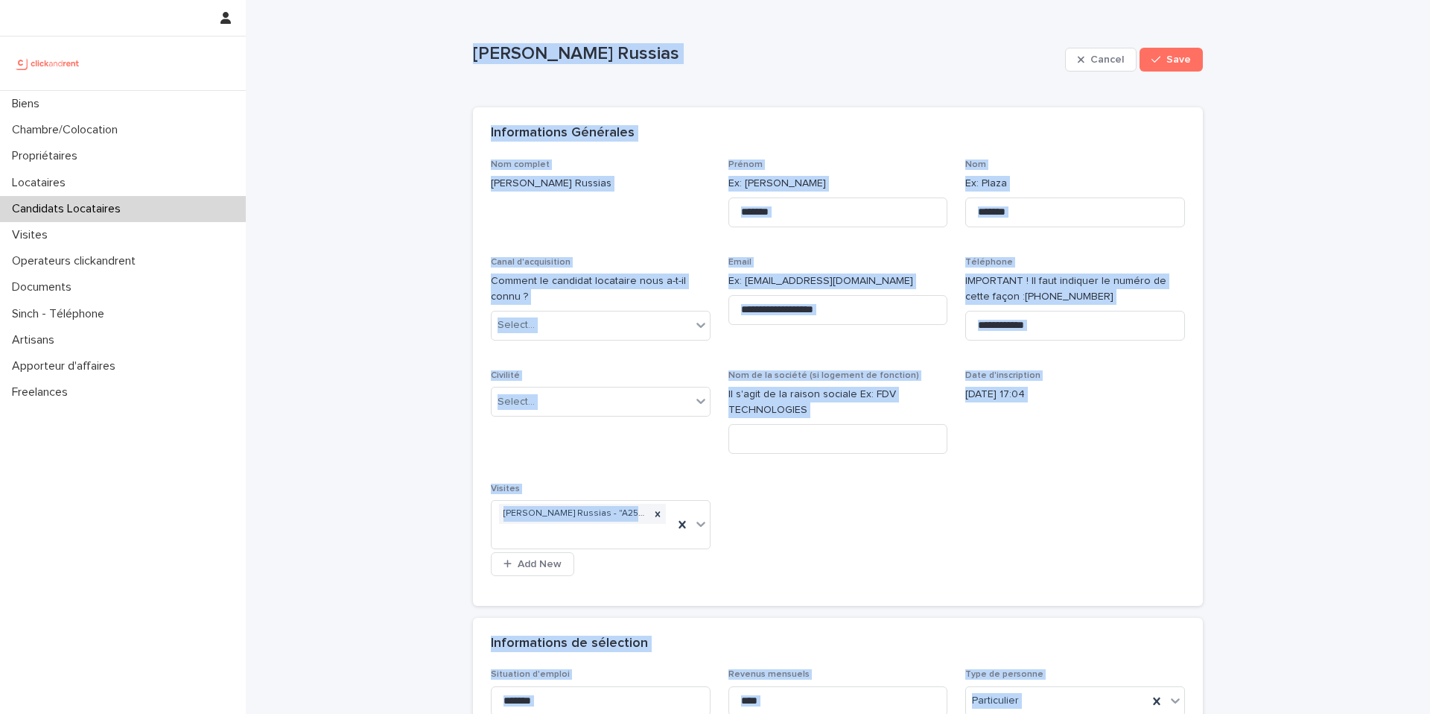
drag, startPoint x: 673, startPoint y: 562, endPoint x: 436, endPoint y: -15, distance: 623.3
click at [436, 0] on html "**********" at bounding box center [715, 357] width 1430 height 714
copy div "Loremip Dolorsi Ametco Adip Elits, doeiu tem in utlab etdolo magn aliqua. Enima…"
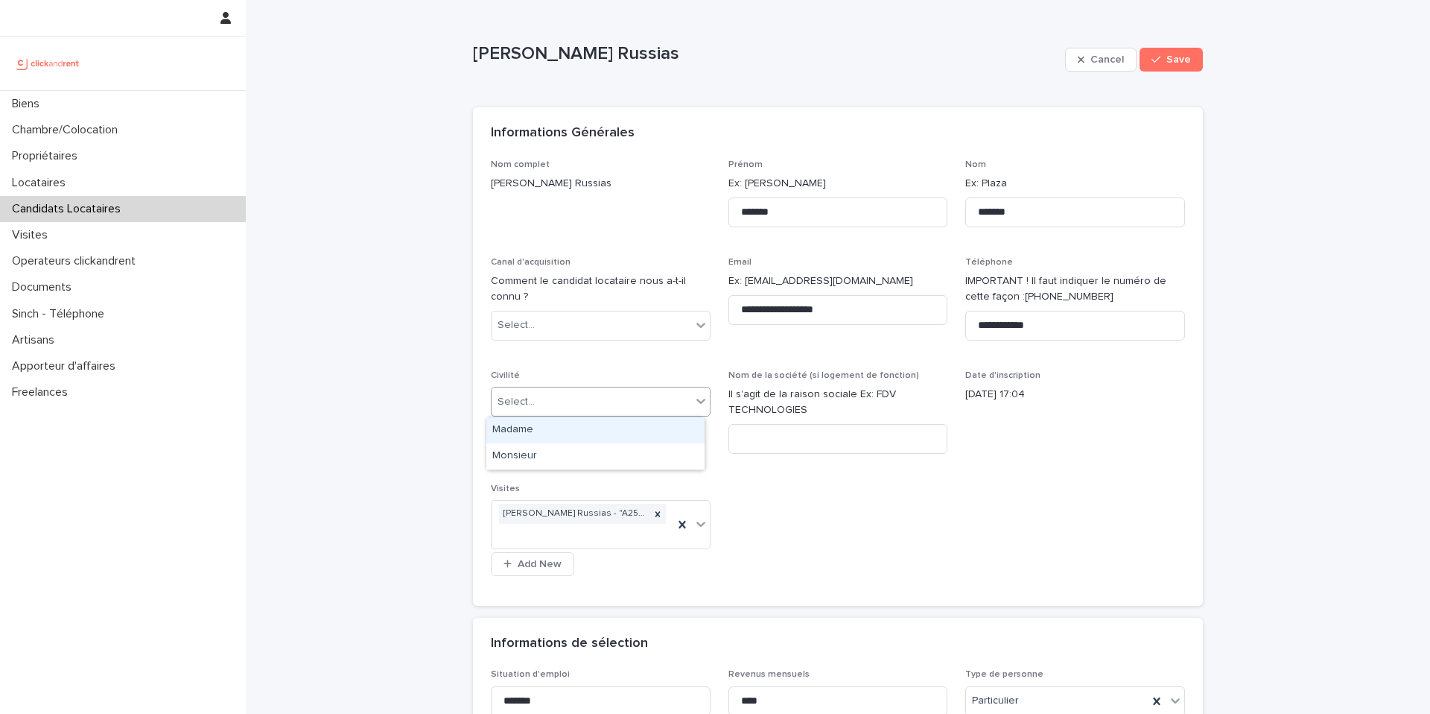
click at [612, 398] on div "Select..." at bounding box center [592, 402] width 200 height 25
click at [566, 436] on div "Madame" at bounding box center [595, 430] width 218 height 26
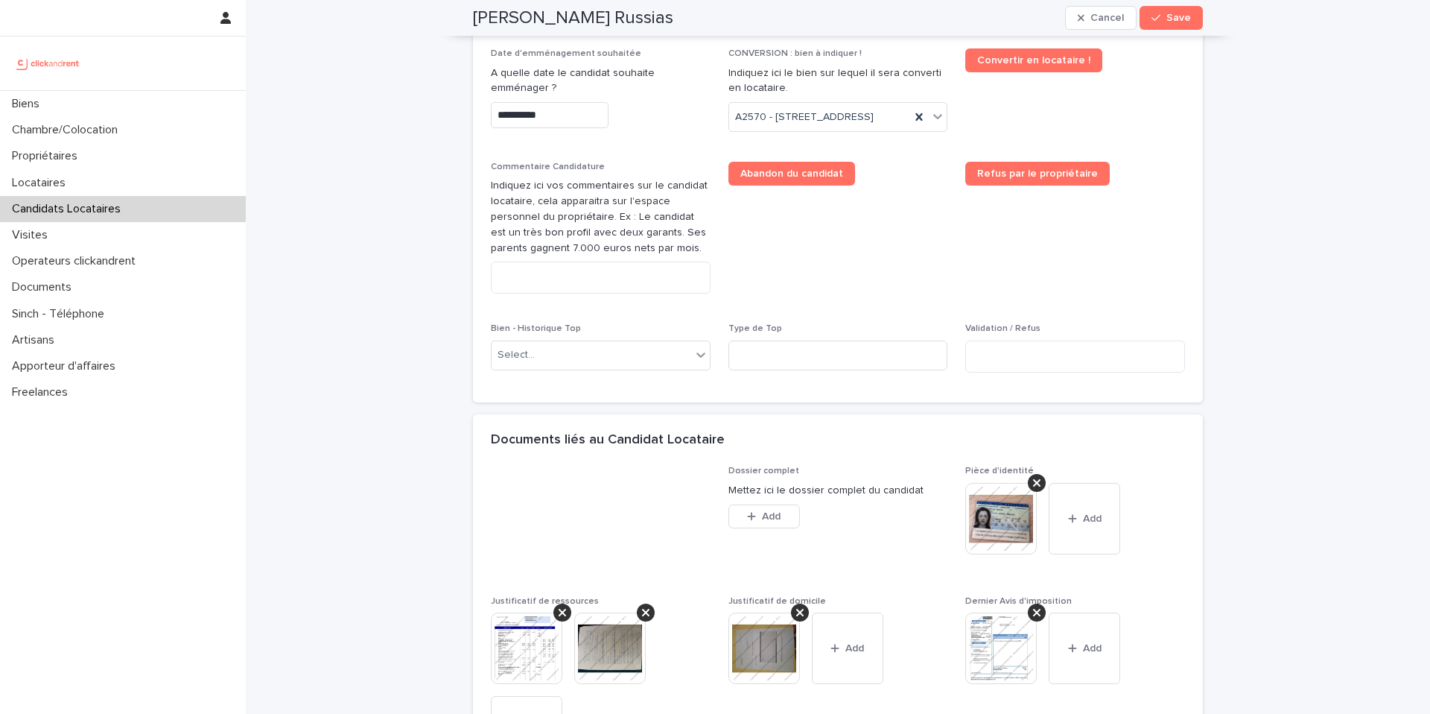
scroll to position [780, 0]
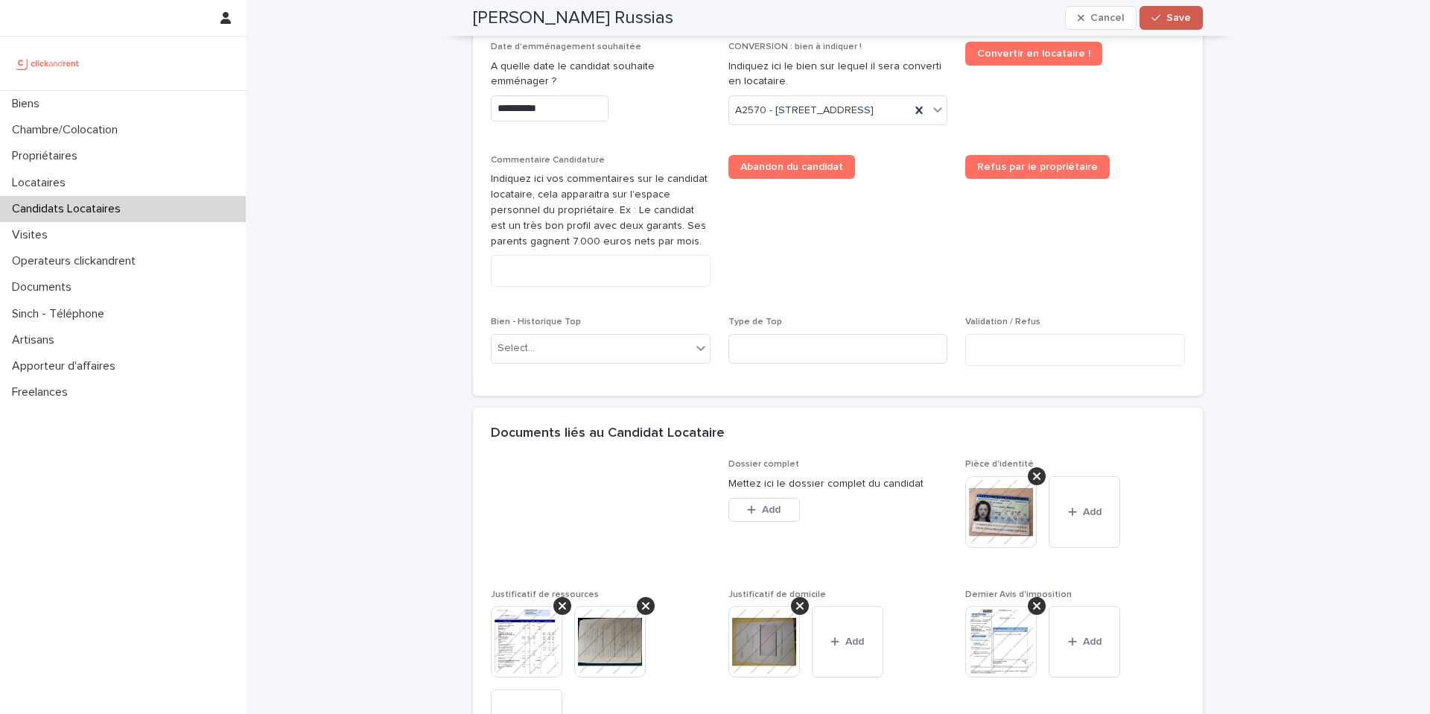
click at [1140, 20] on button "Save" at bounding box center [1171, 18] width 63 height 24
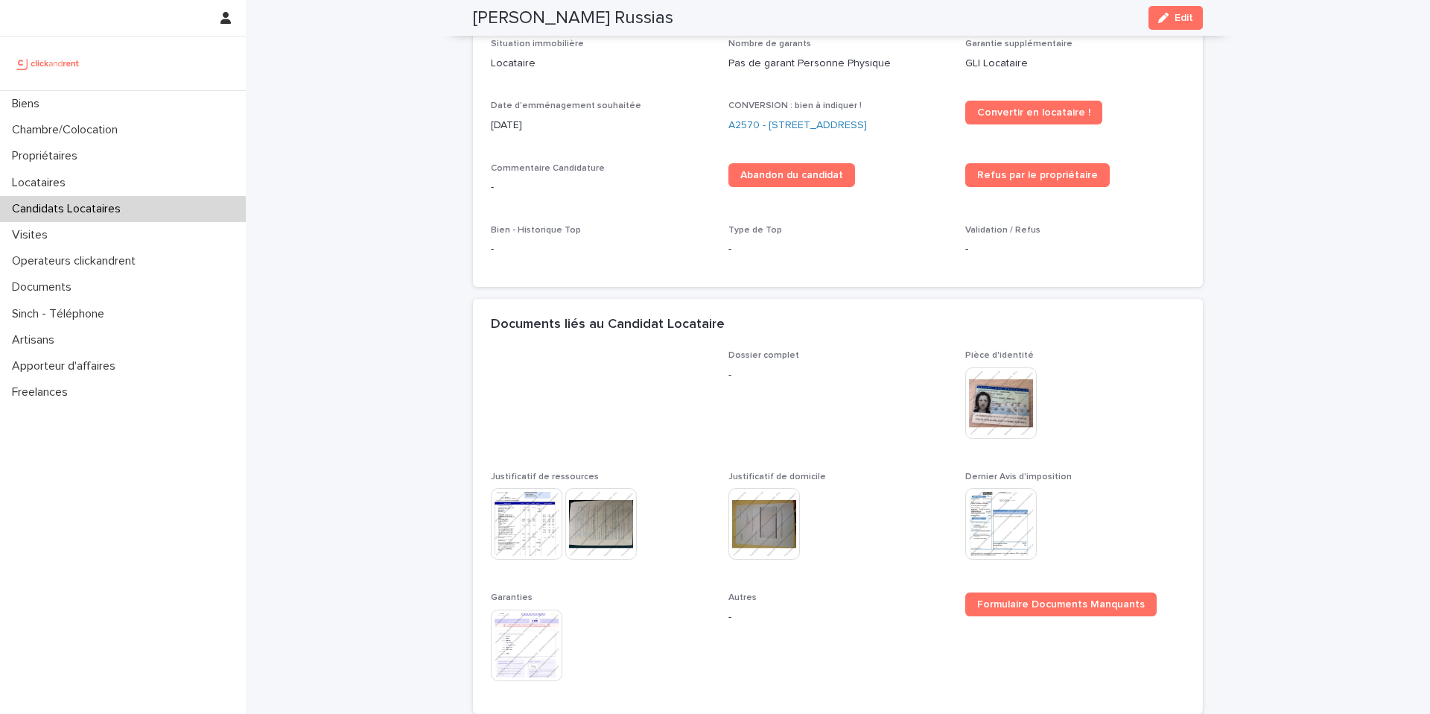
click at [1163, 19] on icon "button" at bounding box center [1163, 18] width 10 height 10
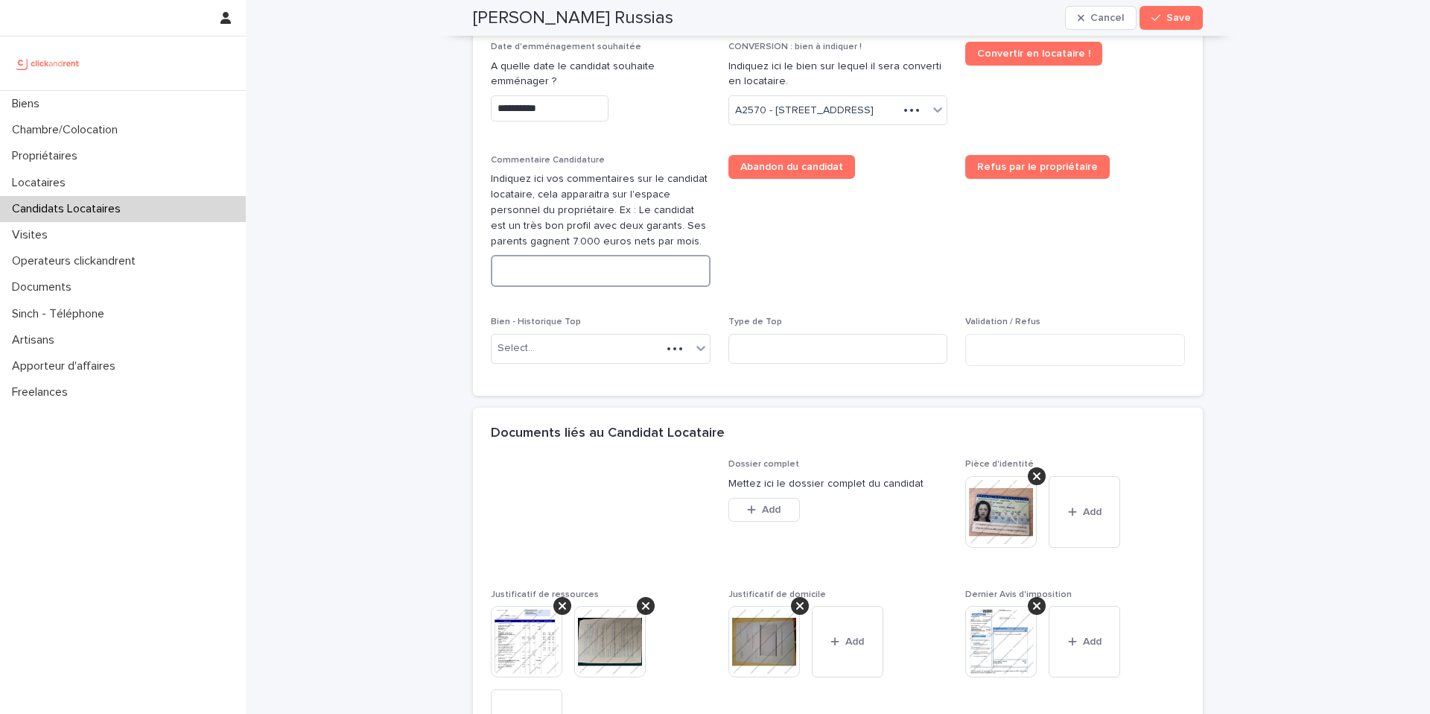
click at [542, 287] on textarea at bounding box center [601, 271] width 220 height 32
paste textarea "**********"
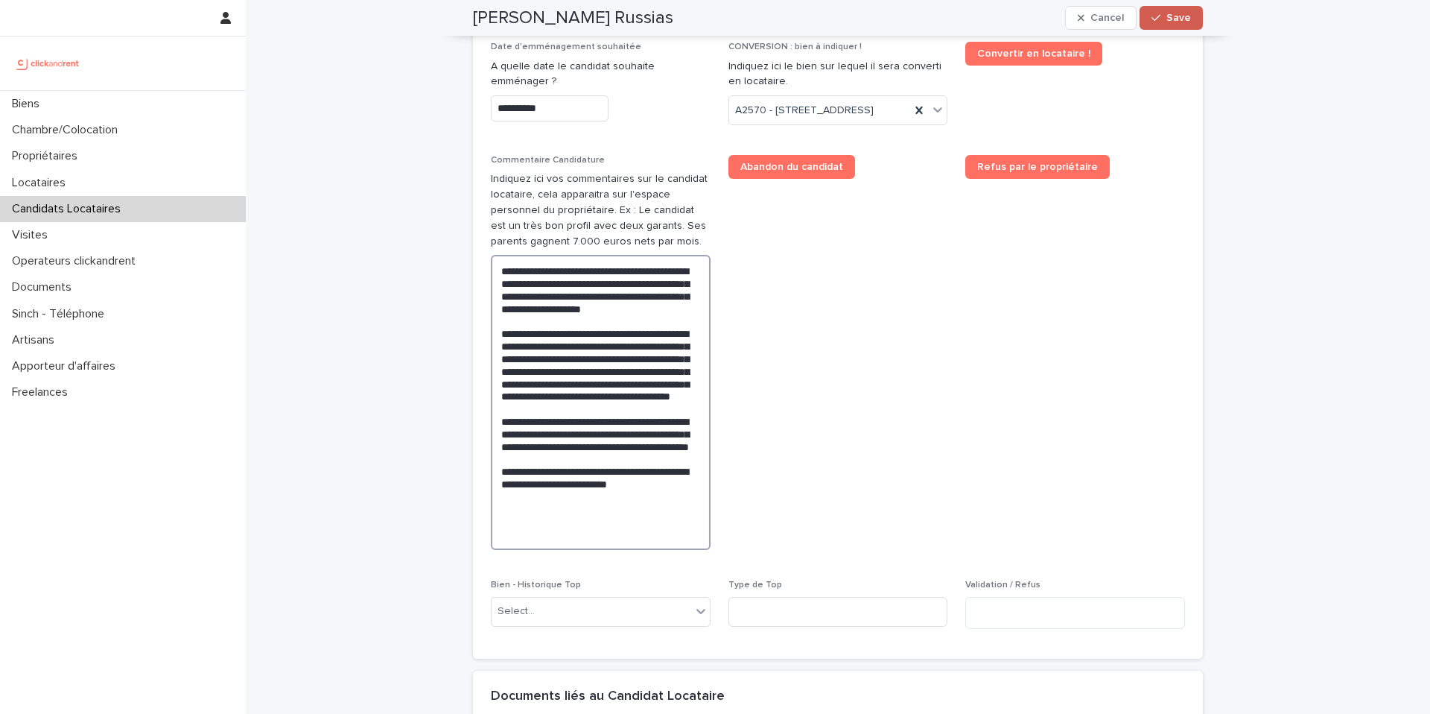
type textarea "**********"
click at [1160, 17] on div "button" at bounding box center [1159, 18] width 15 height 10
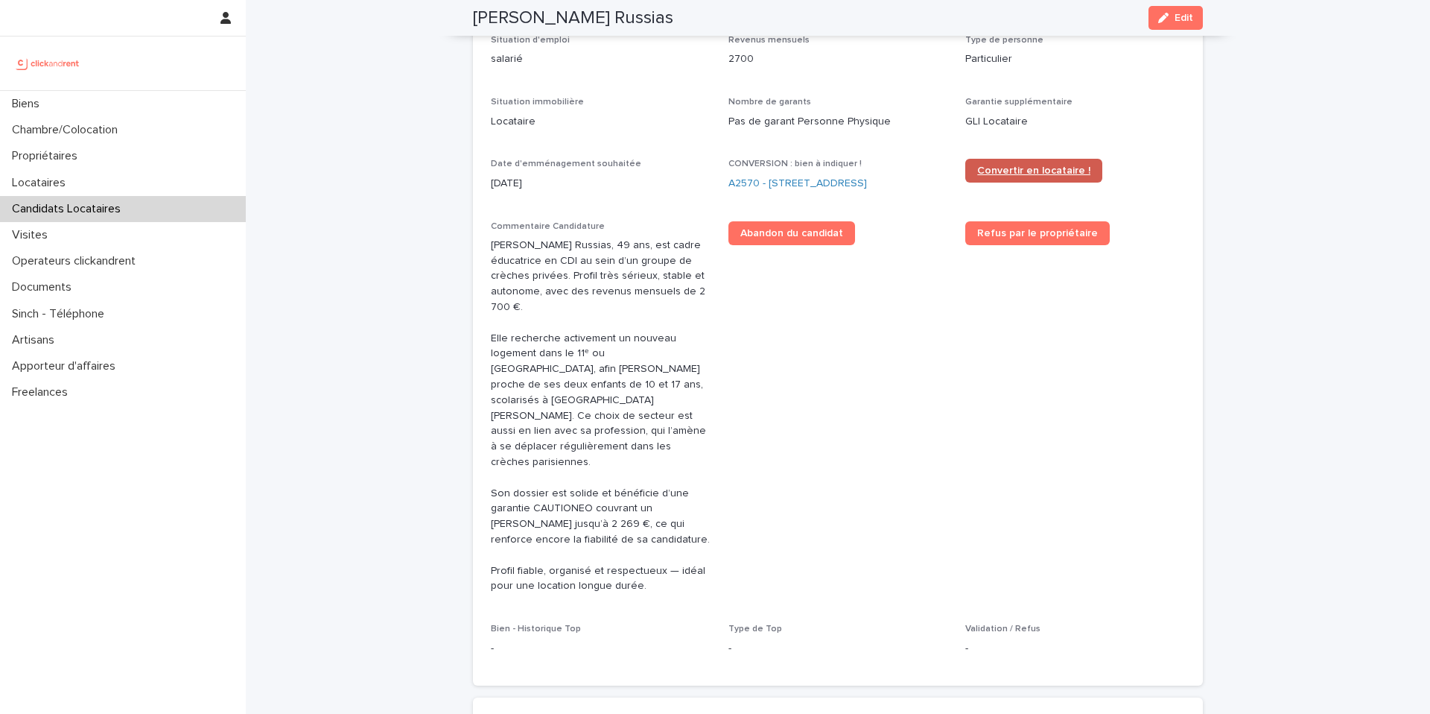
scroll to position [333, 0]
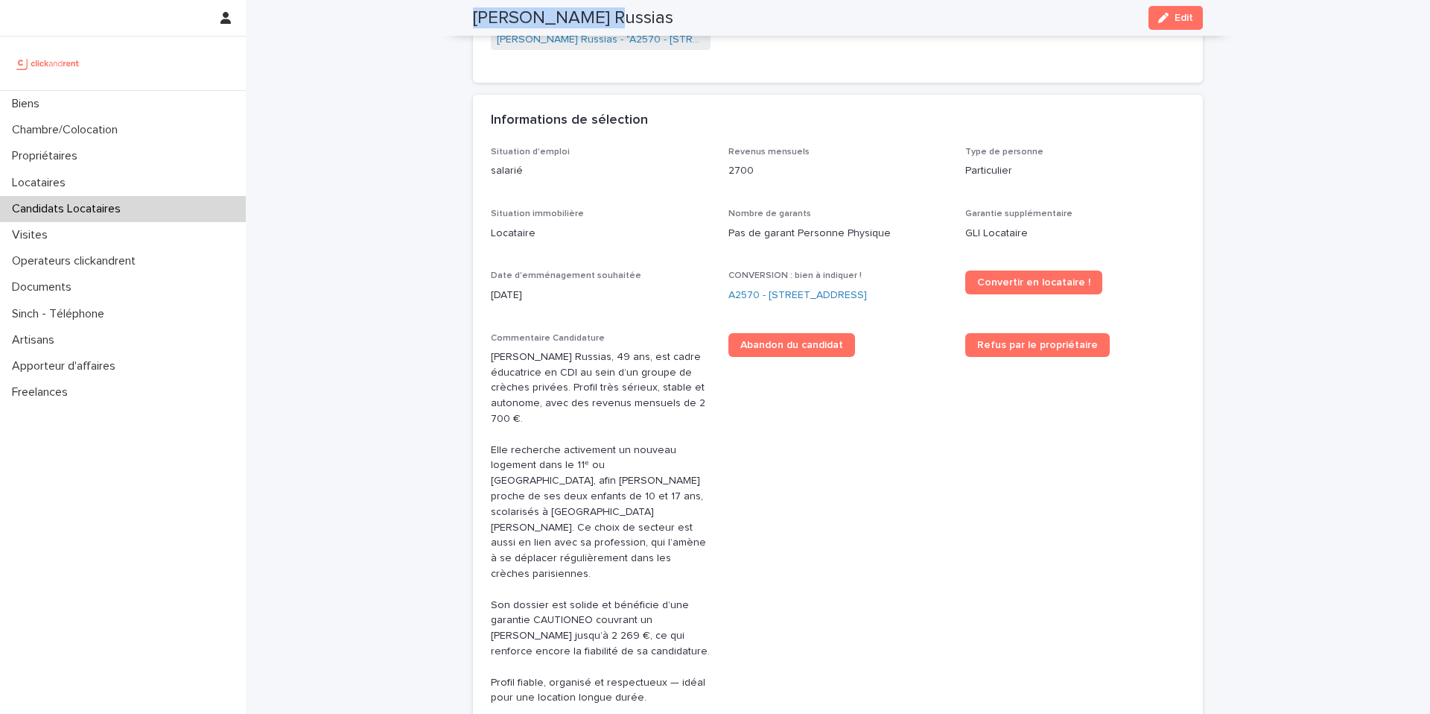
drag, startPoint x: 620, startPoint y: 13, endPoint x: 453, endPoint y: 16, distance: 167.6
click at [453, 17] on div "[PERSON_NAME] Russias Edit" at bounding box center [837, 18] width 801 height 36
copy h2 "[PERSON_NAME] Russias"
click at [804, 300] on link "A2570 - [STREET_ADDRESS]" at bounding box center [797, 296] width 139 height 16
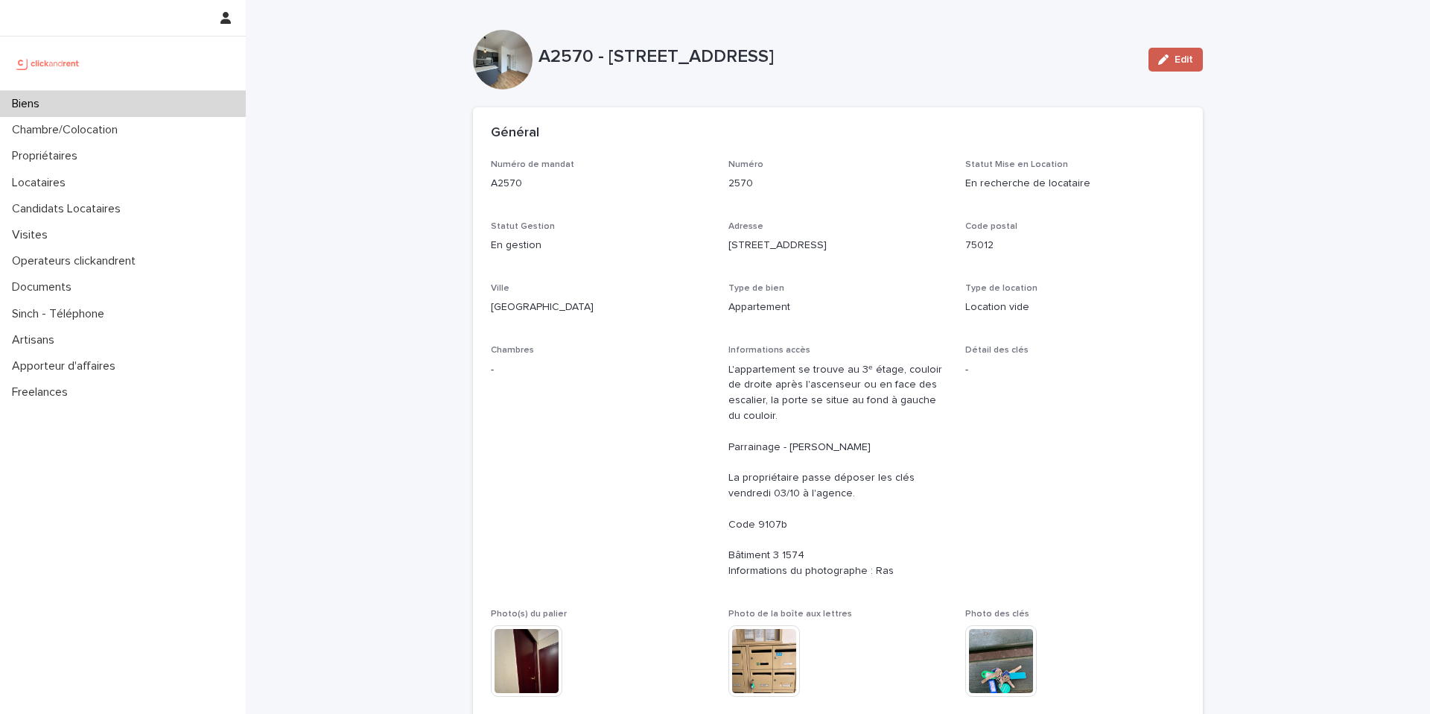
click at [1184, 54] on span "Edit" at bounding box center [1184, 59] width 19 height 10
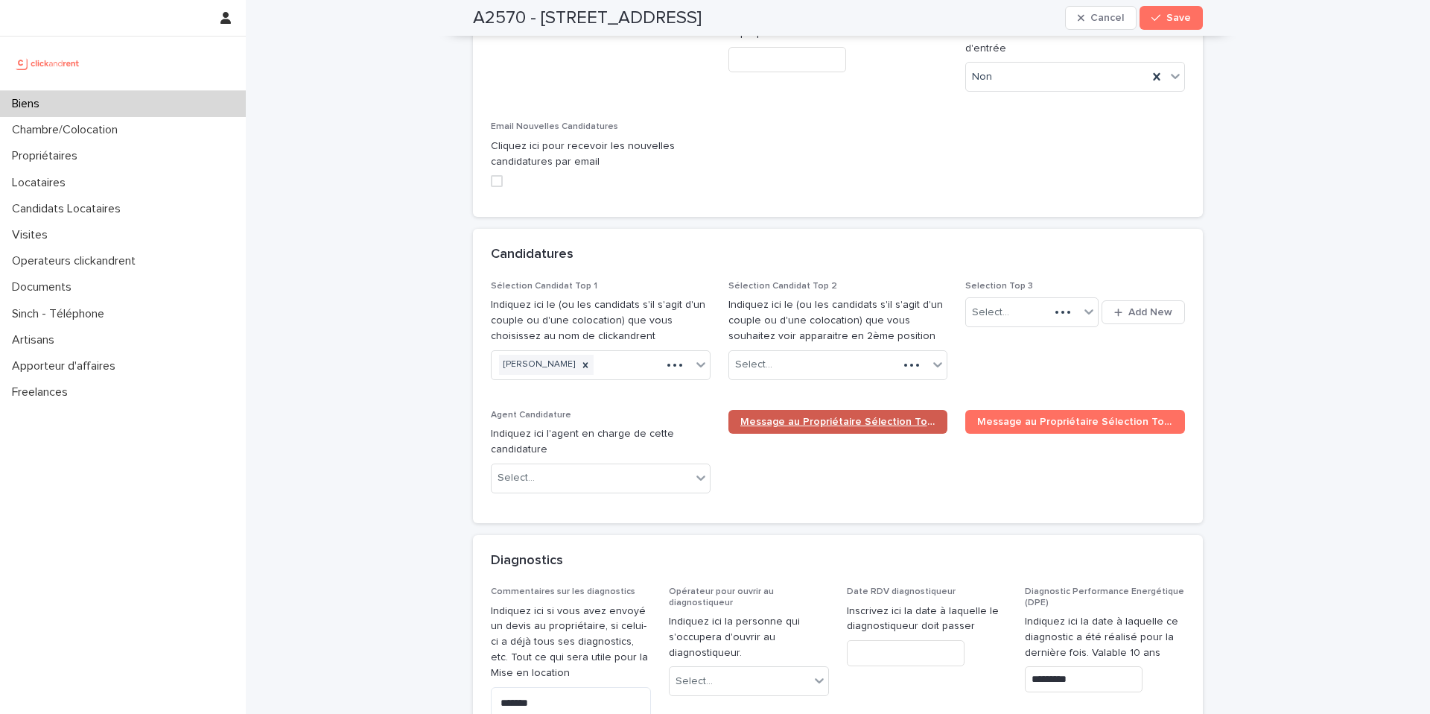
scroll to position [7013, 0]
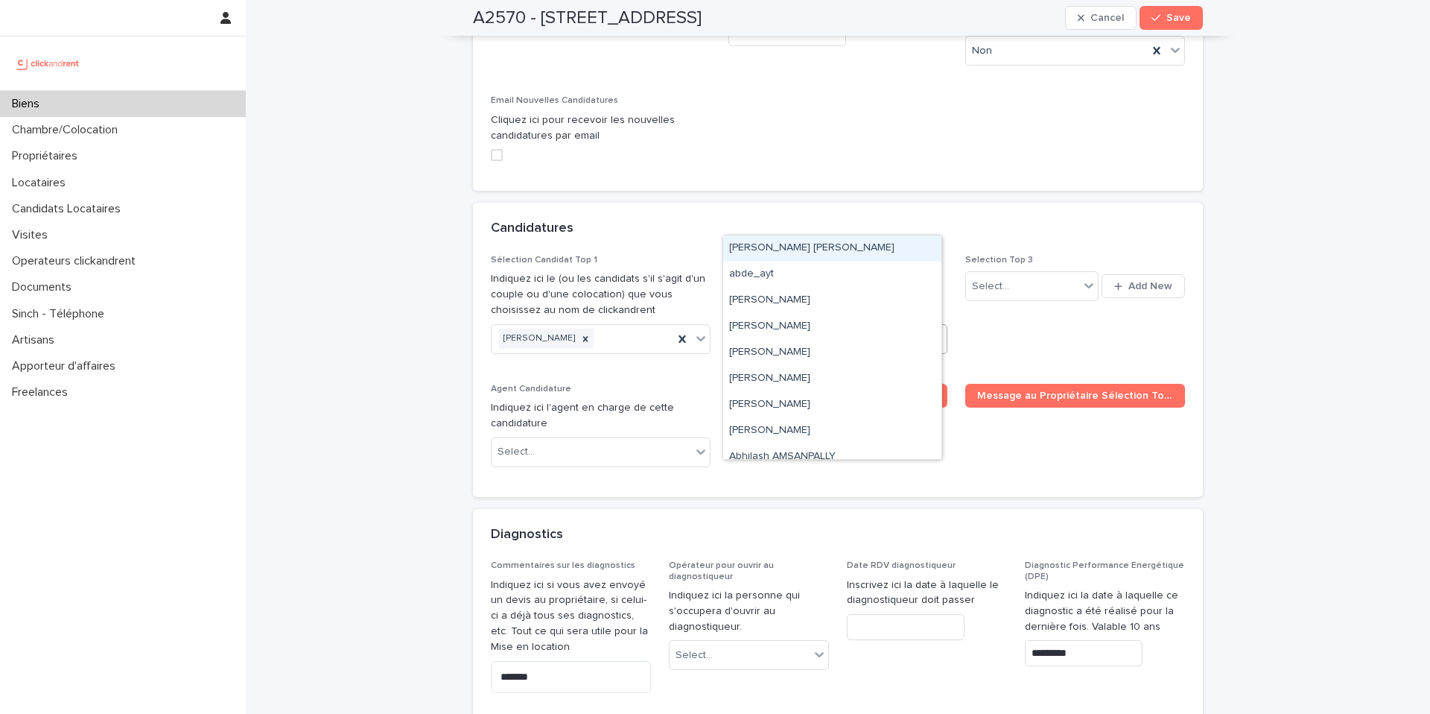
click at [782, 326] on div "Select..." at bounding box center [829, 338] width 200 height 25
paste input "**********"
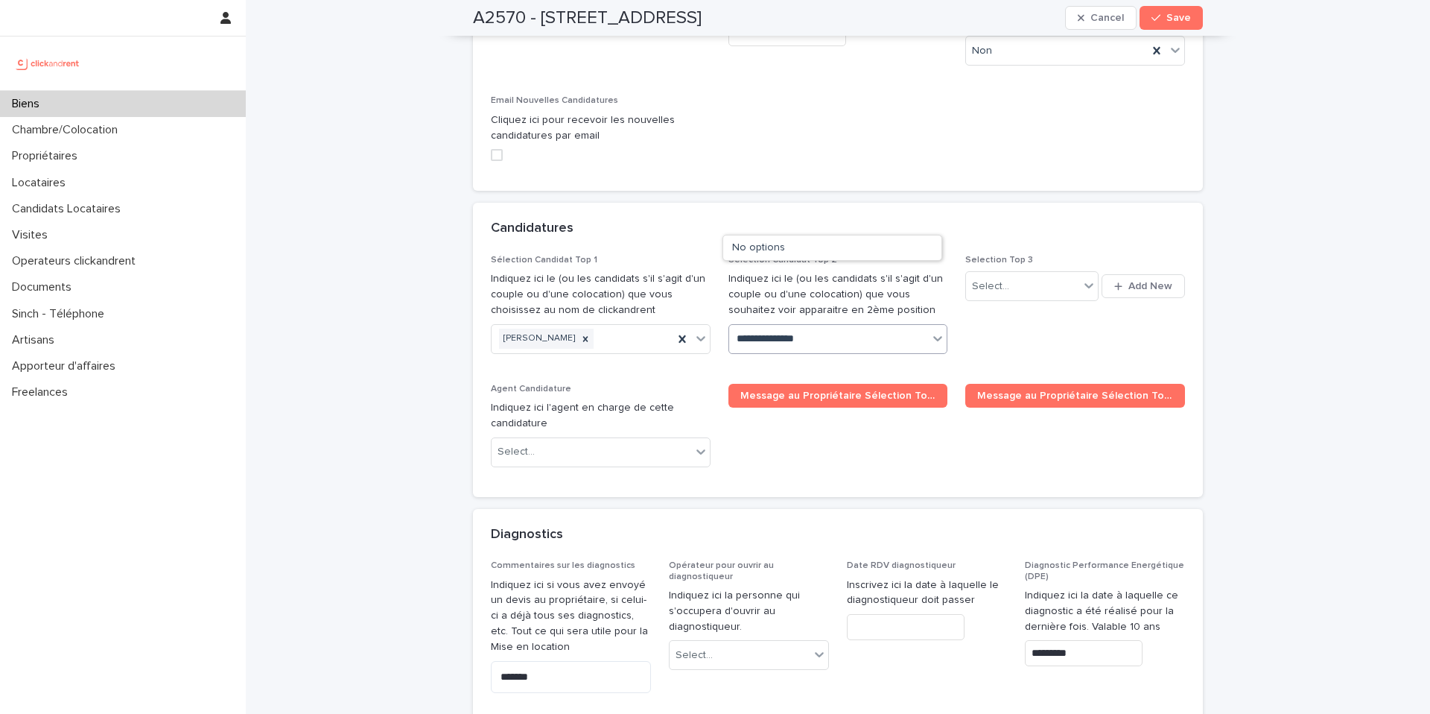
type input "**********"
click at [799, 250] on div "[PERSON_NAME] Russias" at bounding box center [832, 248] width 218 height 26
click at [1152, 15] on icon "button" at bounding box center [1156, 18] width 9 height 10
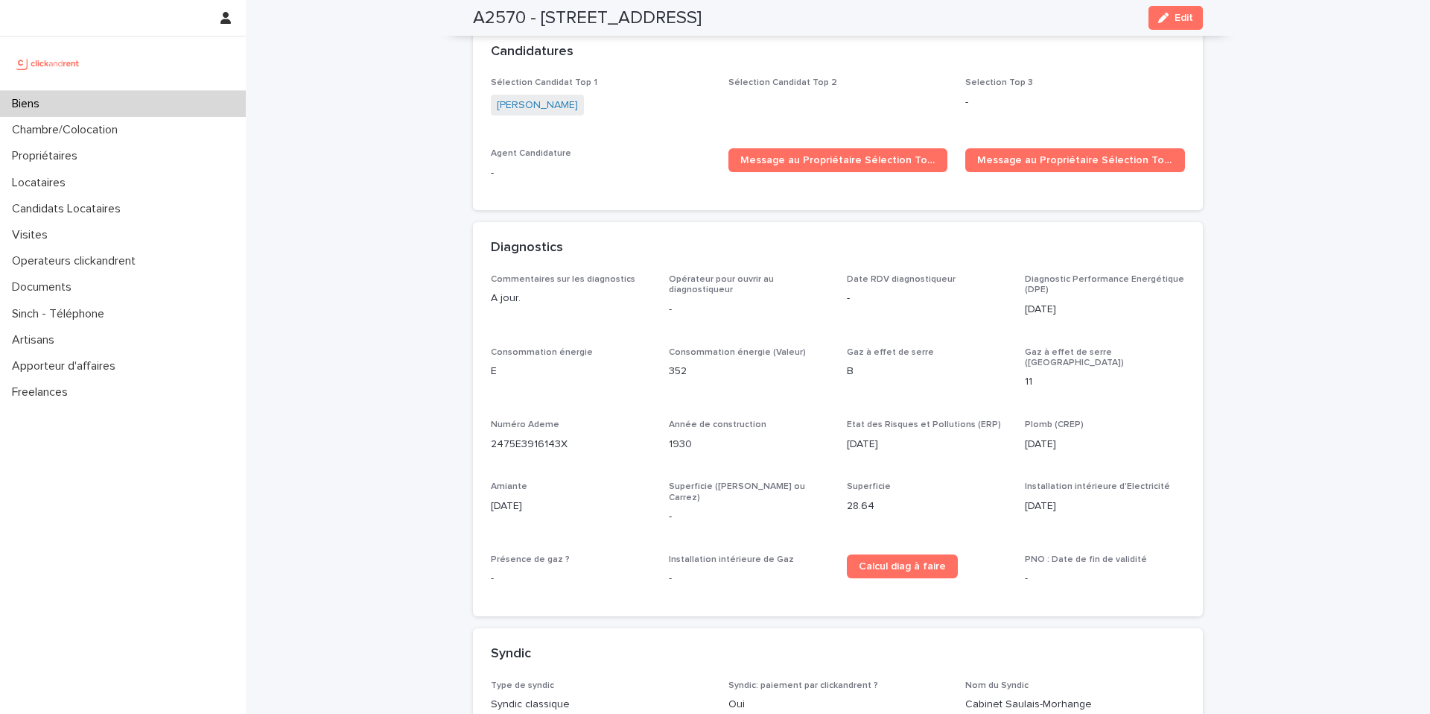
scroll to position [4506, 0]
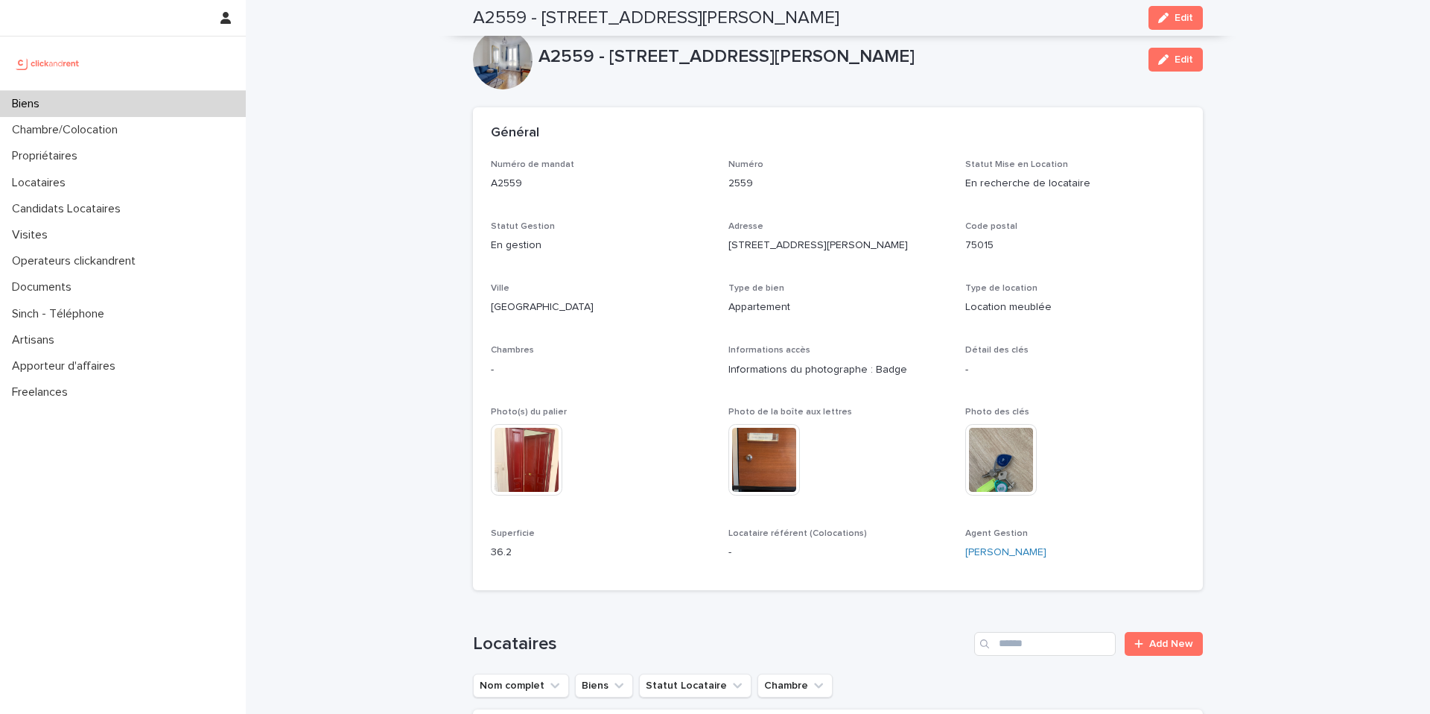
scroll to position [5767, 0]
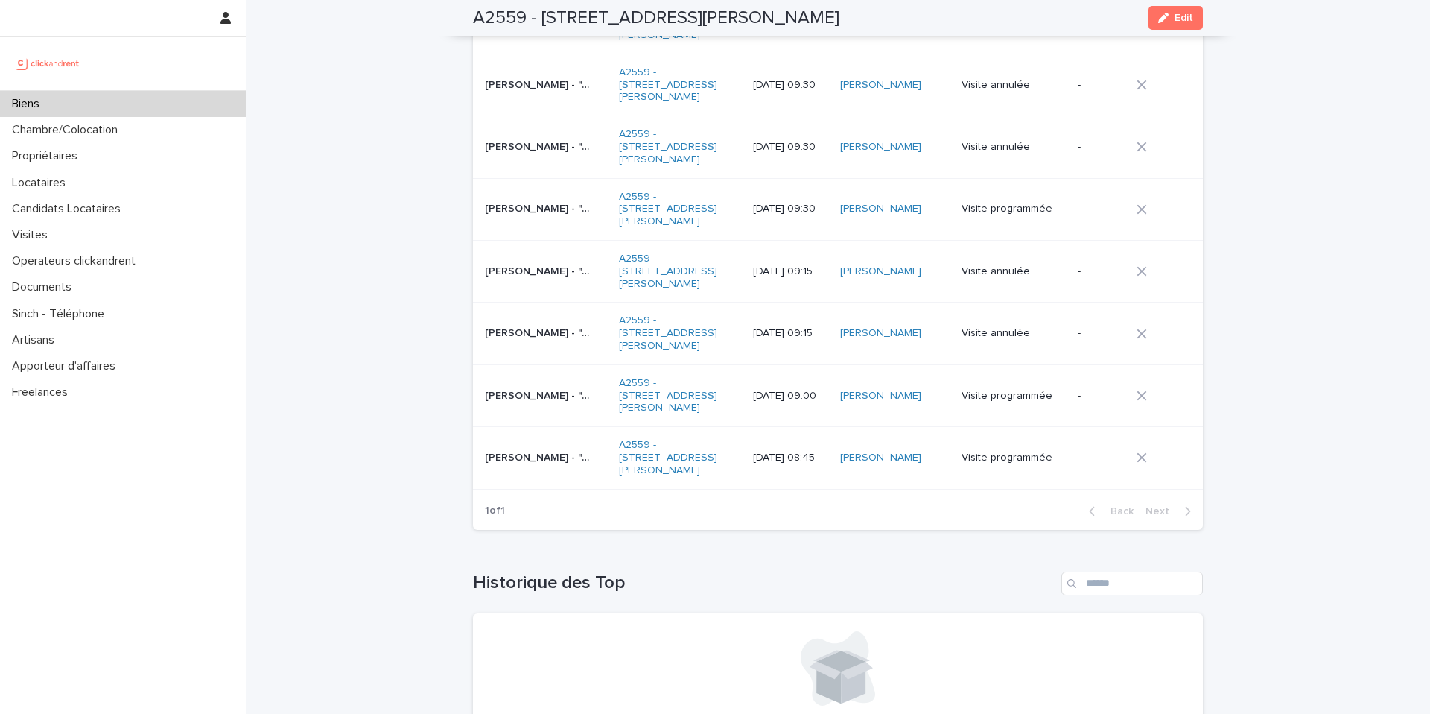
click at [47, 101] on p "Biens" at bounding box center [28, 104] width 45 height 14
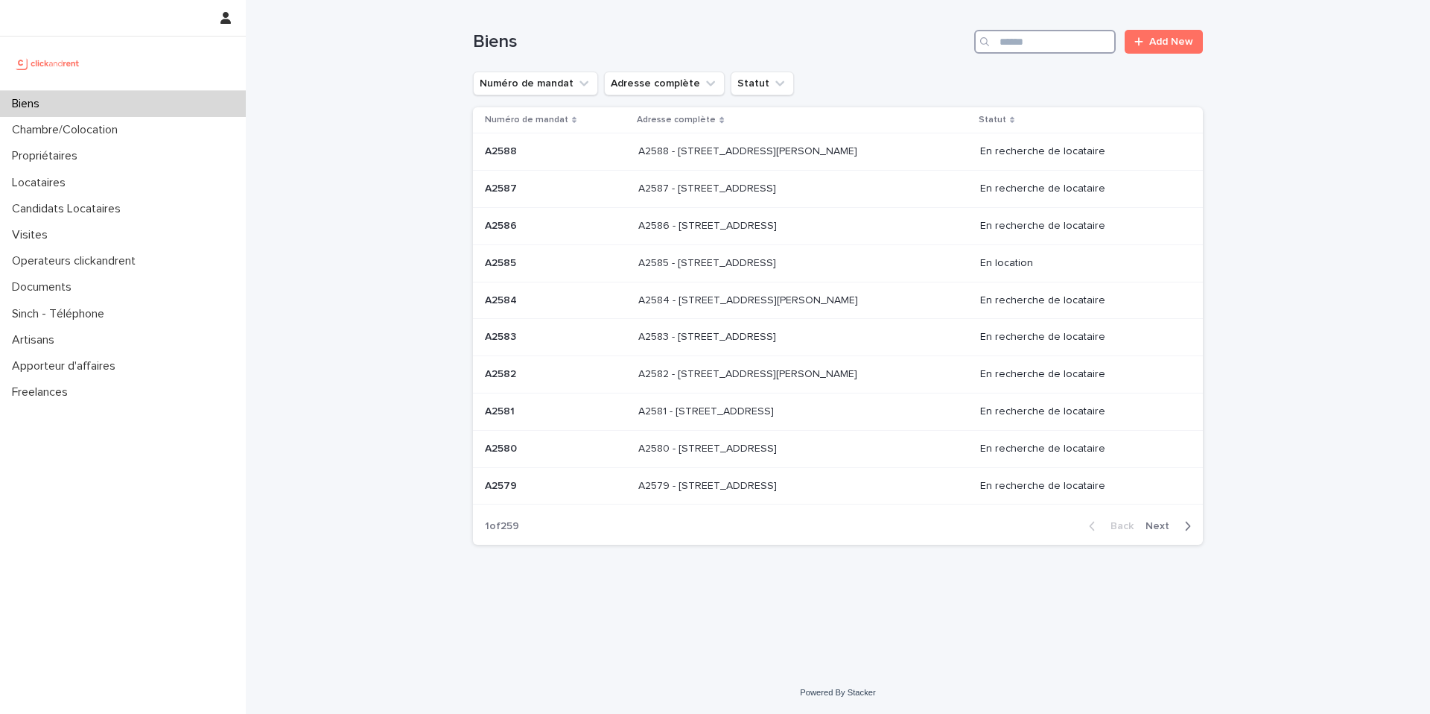
click at [1009, 39] on input "Search" at bounding box center [1045, 42] width 142 height 24
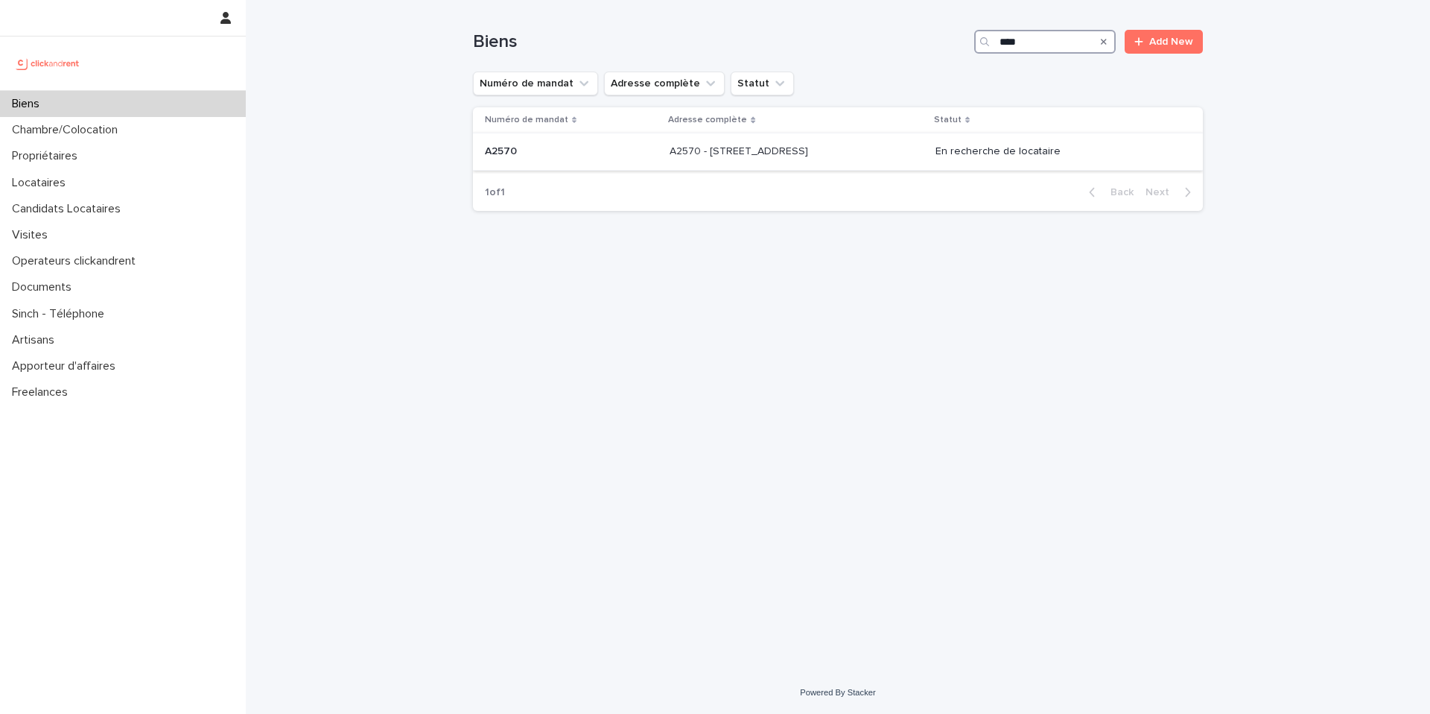
type input "****"
click at [617, 158] on div "A2570 A2570" at bounding box center [571, 151] width 173 height 25
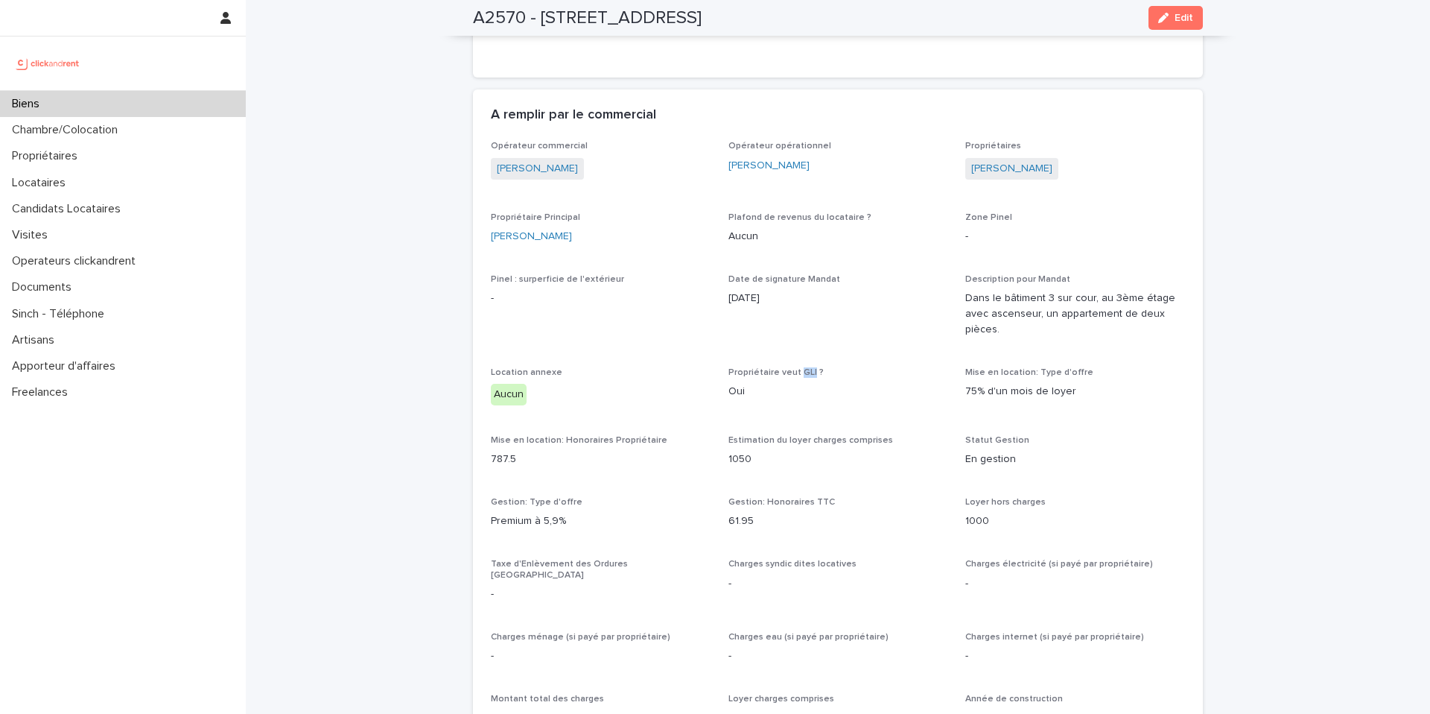
scroll to position [1004, 0]
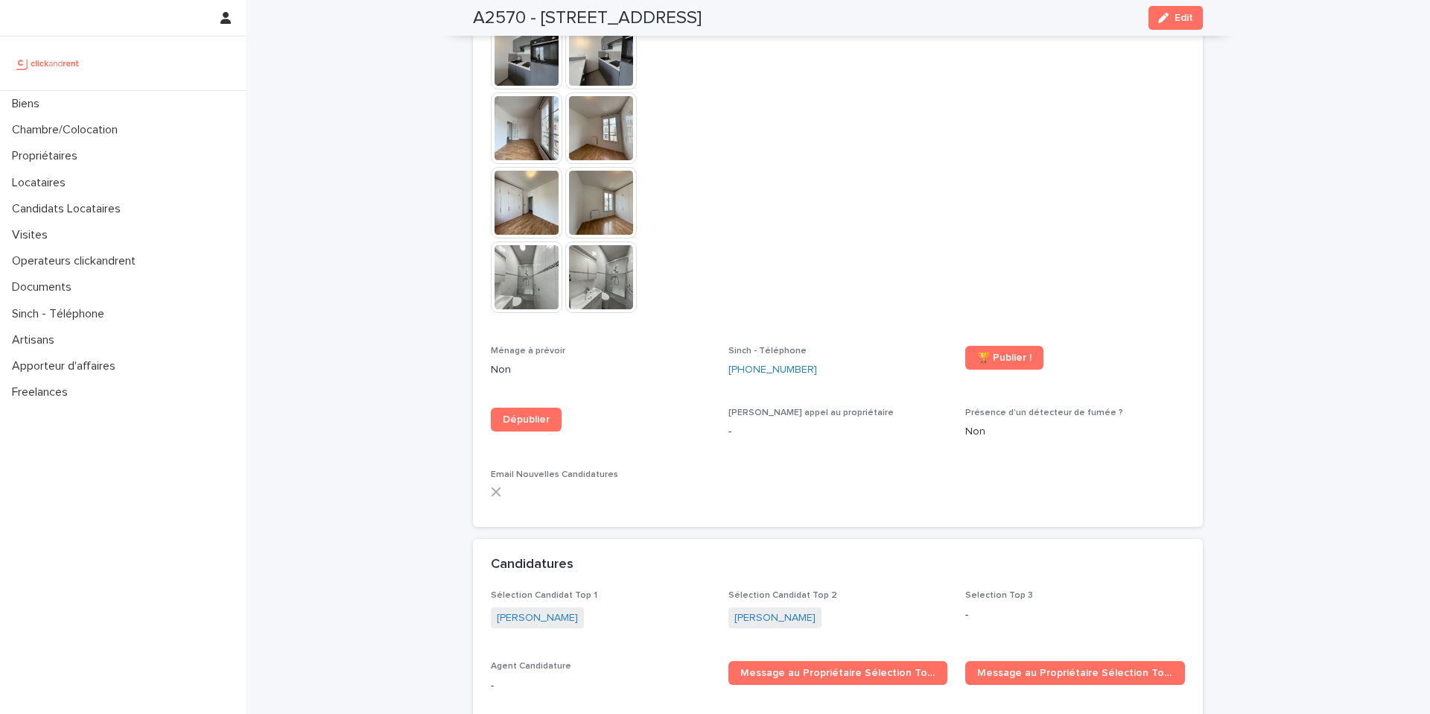
scroll to position [4375, 0]
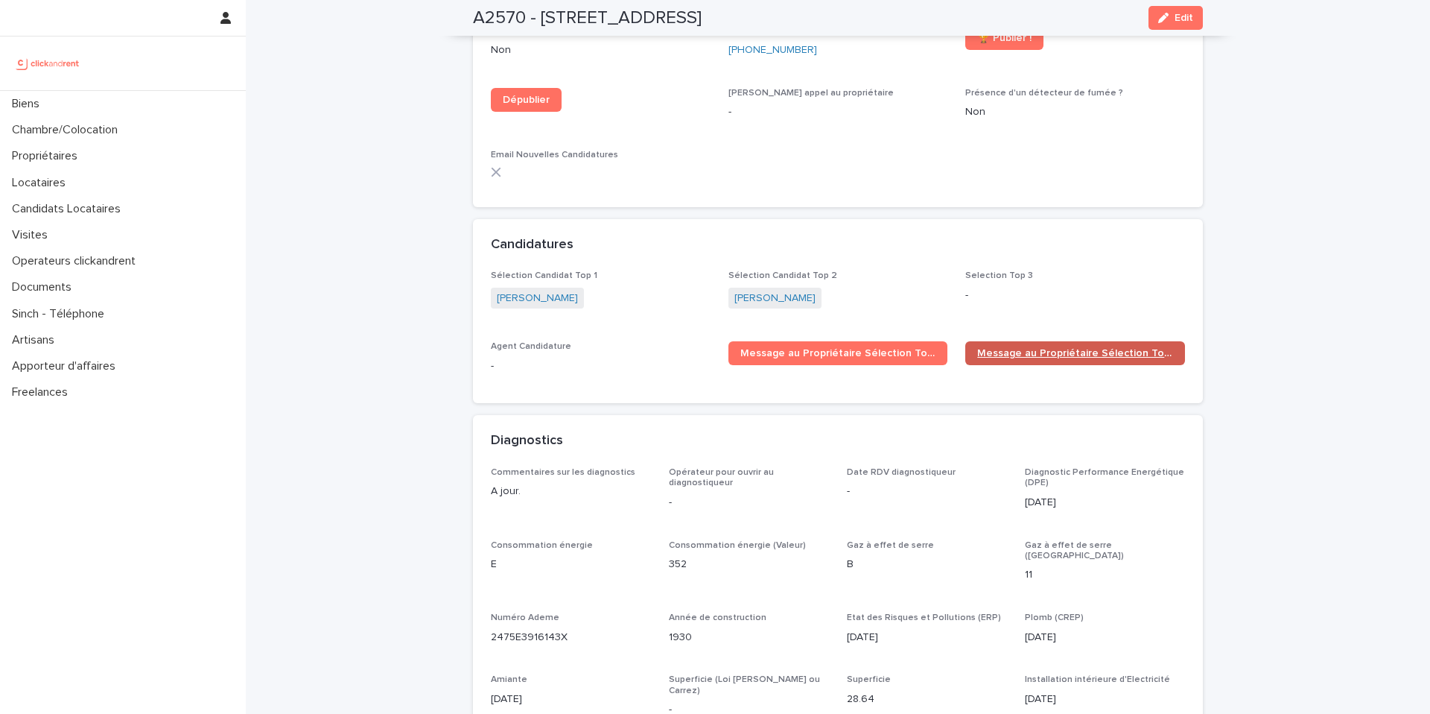
click at [1075, 348] on span "Message au Propriétaire Sélection Top 2" at bounding box center [1075, 353] width 196 height 10
